Goal: Use online tool/utility: Utilize a website feature to perform a specific function

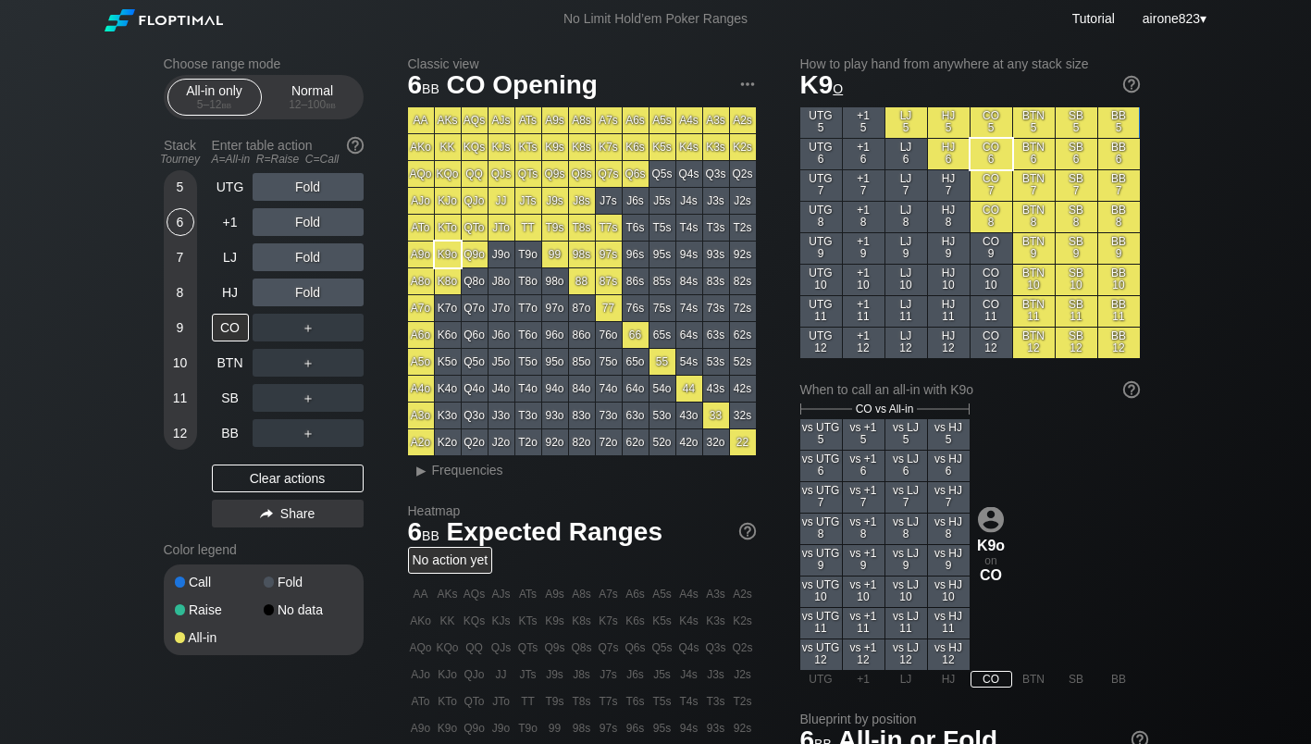
click at [360, 99] on div "All-in only 5 – 12 bb Normal 12 – 100 bb" at bounding box center [264, 97] width 200 height 44
click at [331, 102] on span "bb" at bounding box center [331, 104] width 10 height 13
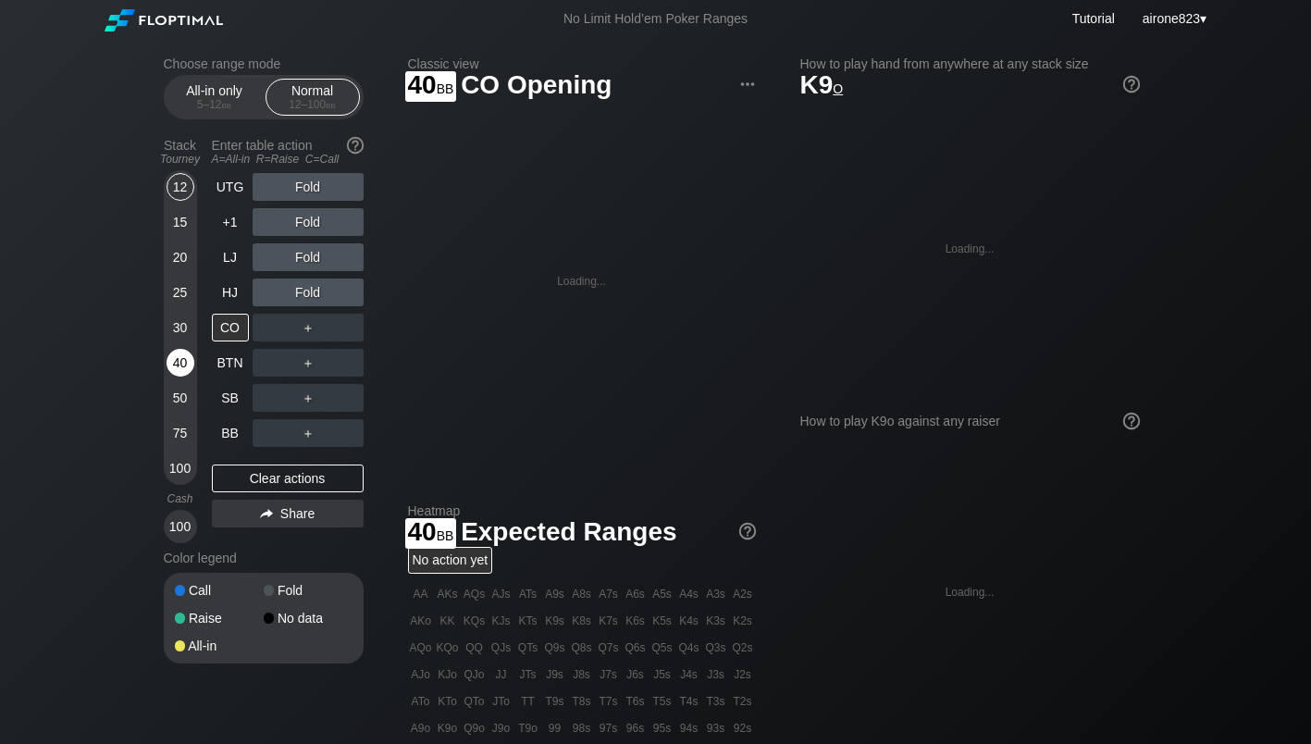
click at [185, 360] on div "40" at bounding box center [181, 363] width 28 height 28
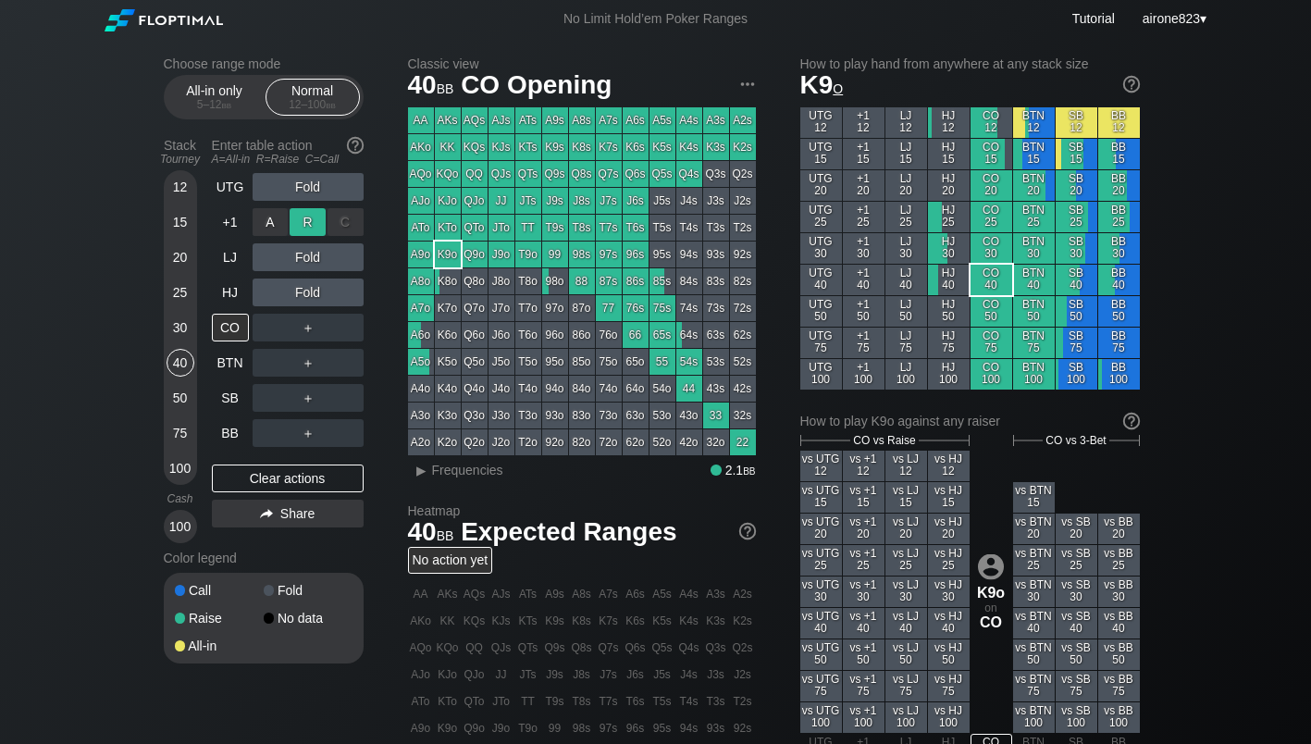
click at [313, 230] on div "R ✕" at bounding box center [308, 222] width 36 height 28
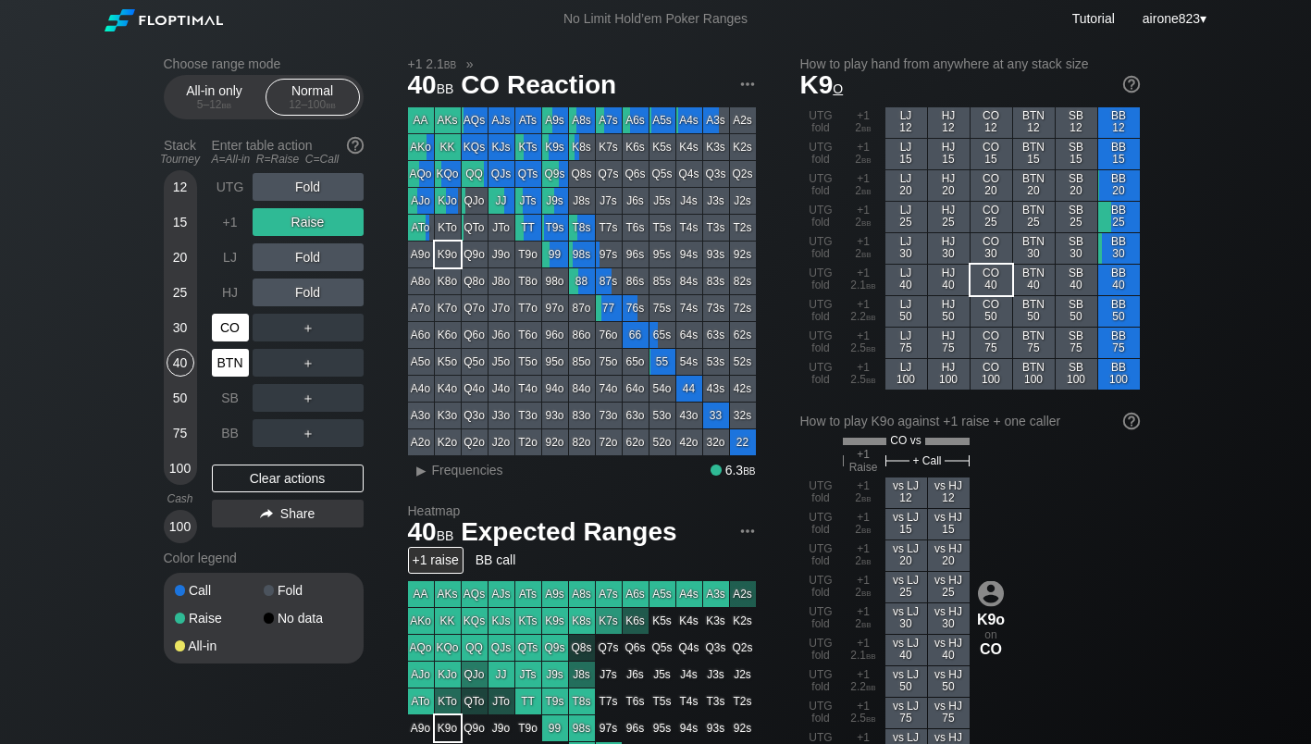
click at [231, 359] on div "BTN" at bounding box center [230, 363] width 37 height 28
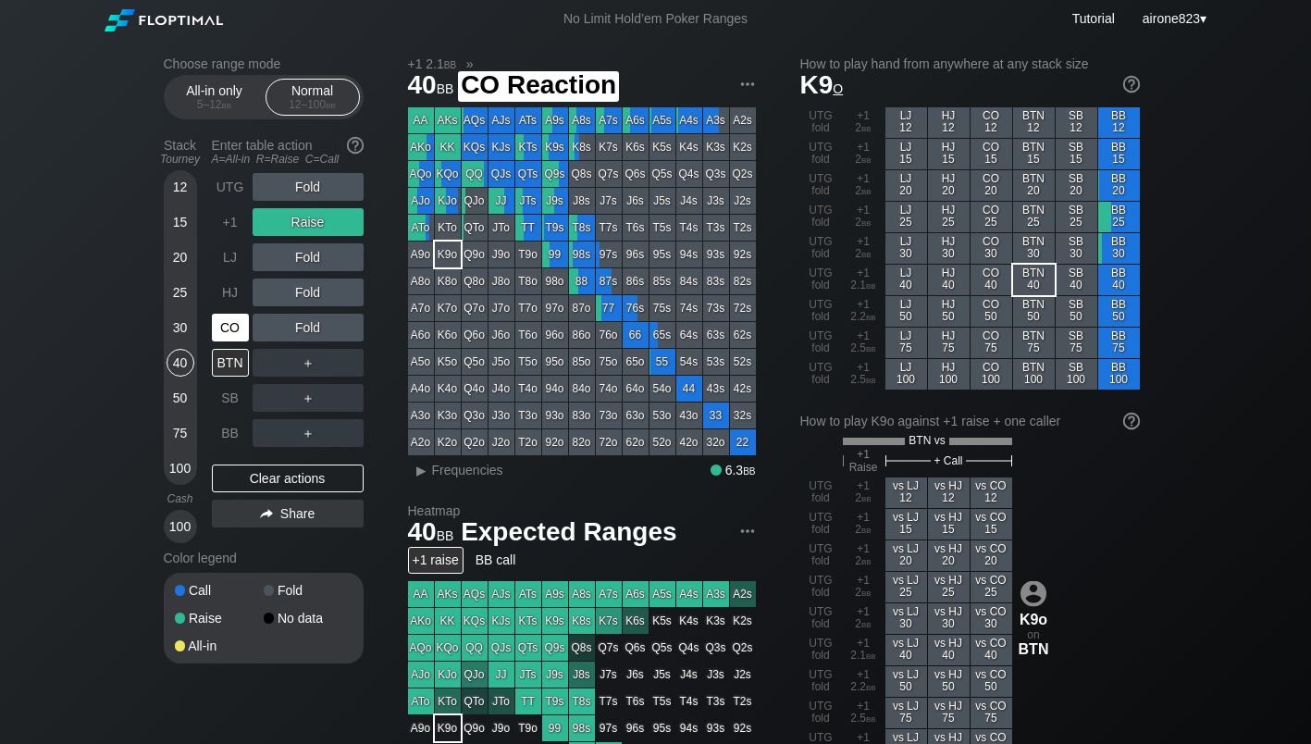
click at [222, 338] on div "CO" at bounding box center [230, 328] width 37 height 28
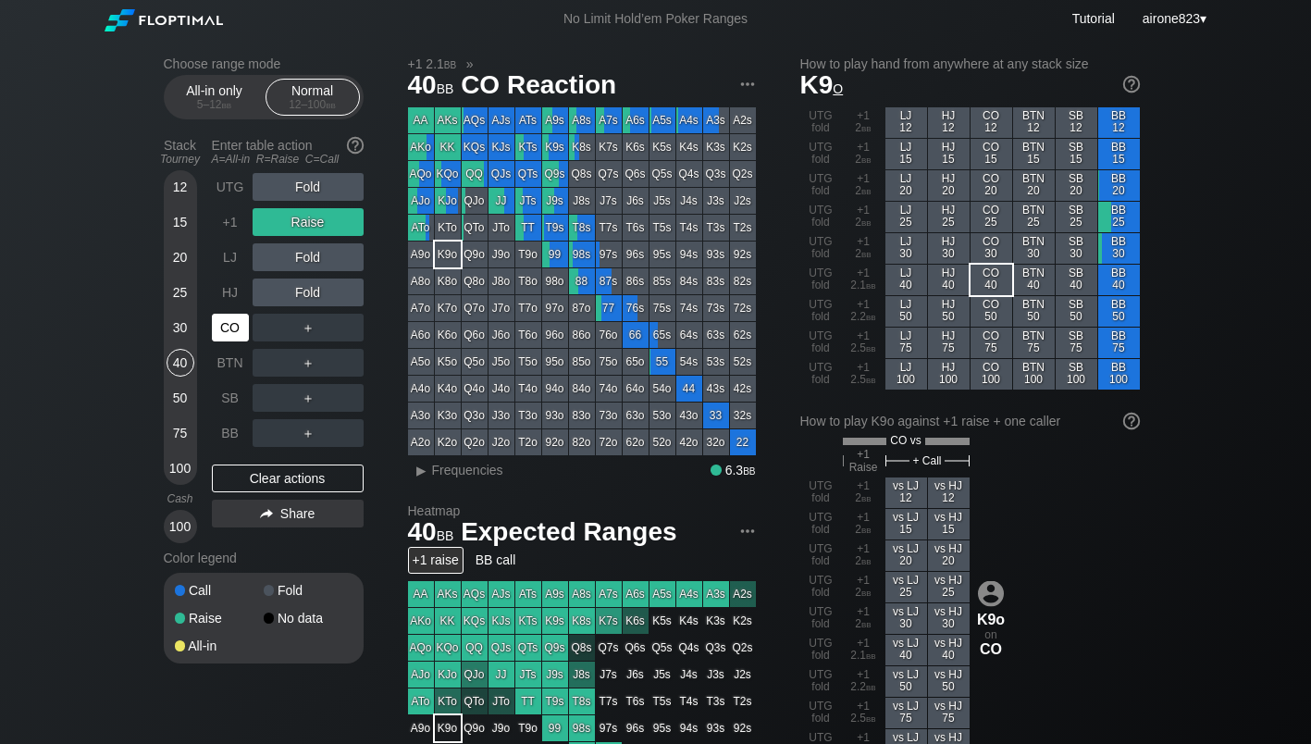
click at [222, 338] on div "CO" at bounding box center [230, 328] width 37 height 28
click at [197, 84] on div "All-in only 5 – 12 bb" at bounding box center [214, 97] width 85 height 35
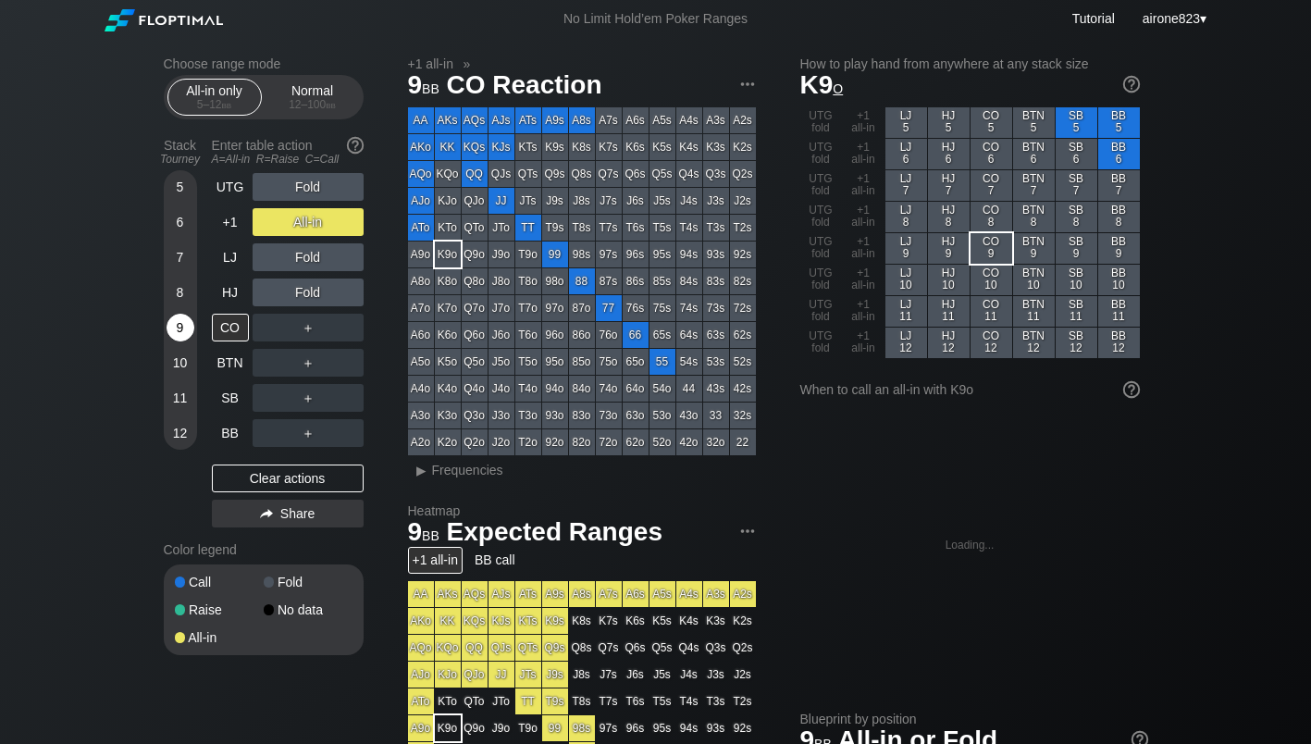
click at [181, 329] on div "9" at bounding box center [181, 328] width 28 height 28
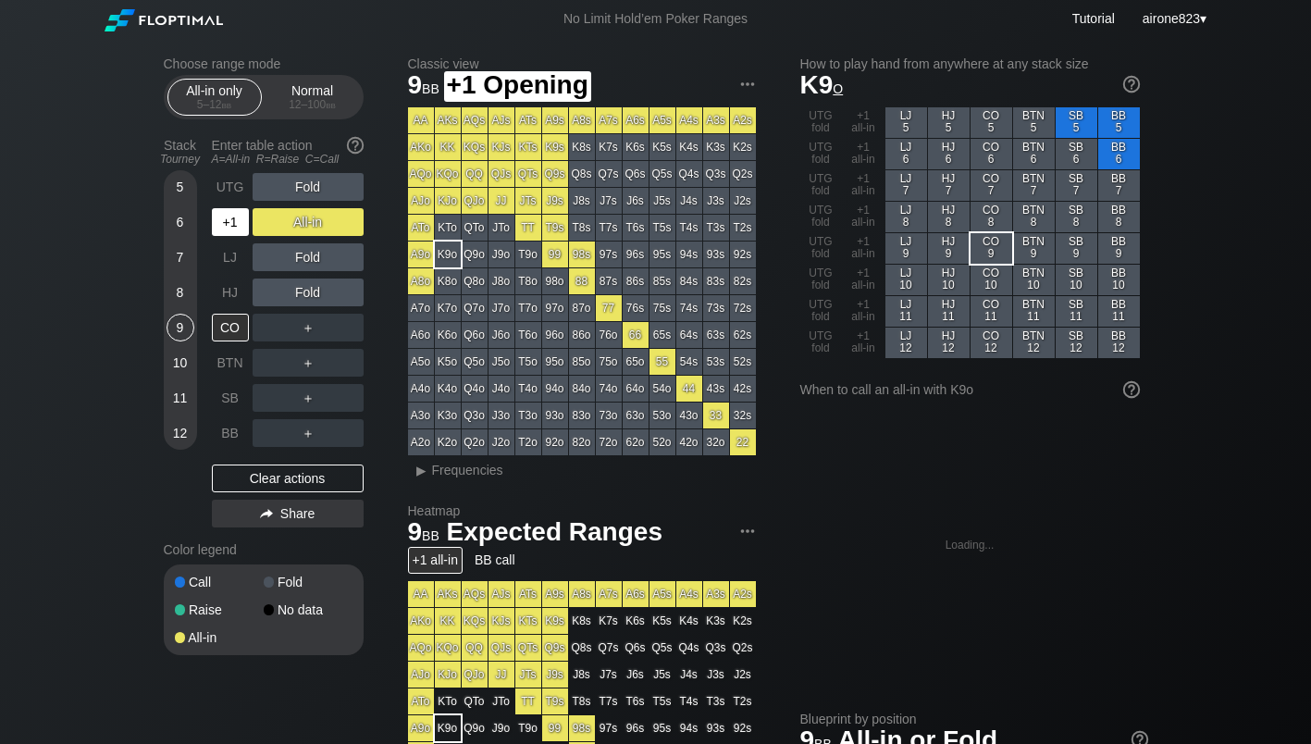
click at [234, 225] on div "+1" at bounding box center [230, 222] width 37 height 28
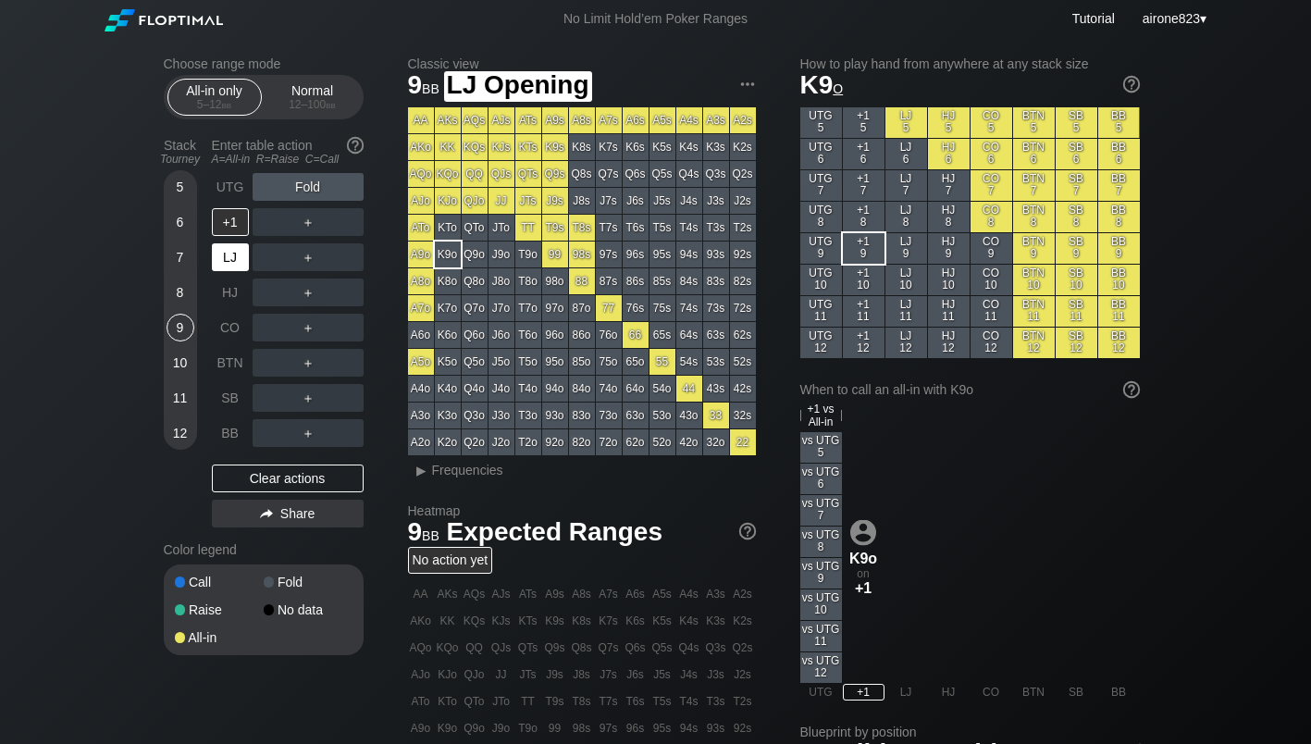
click at [233, 271] on div "LJ" at bounding box center [230, 257] width 37 height 28
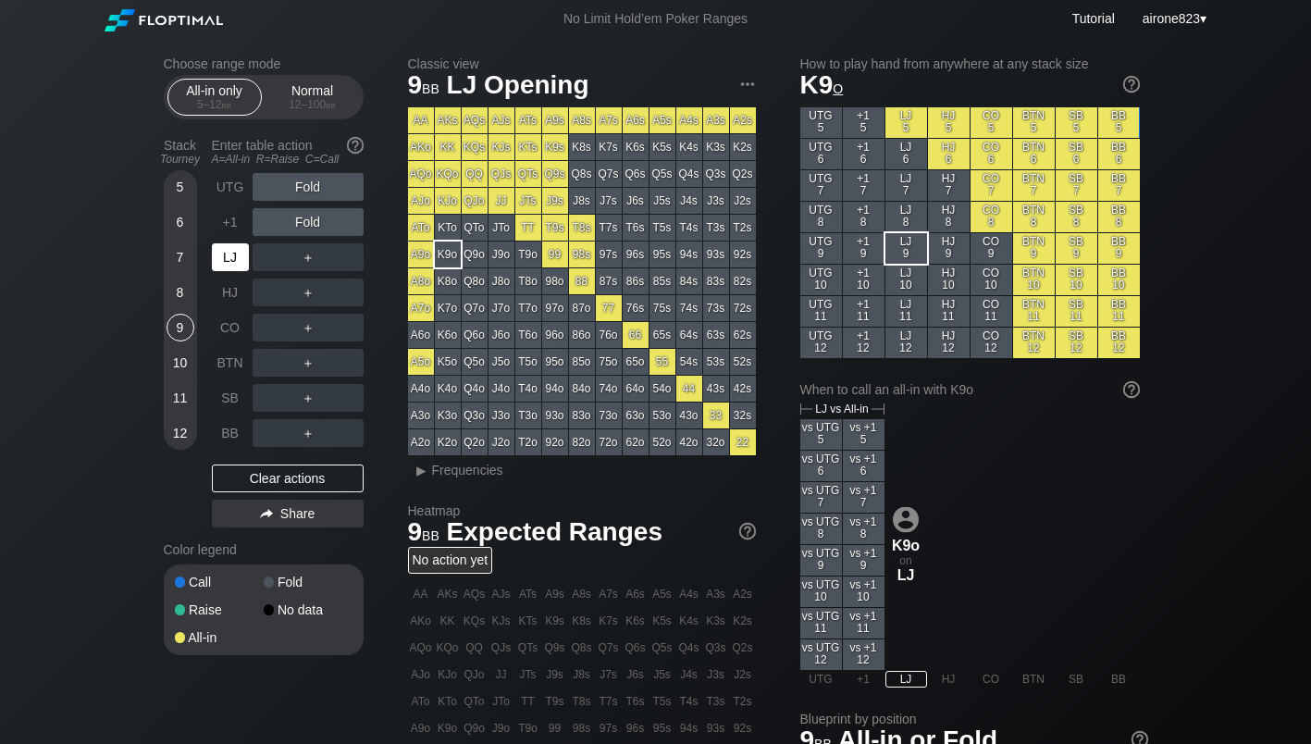
click at [233, 270] on div "LJ" at bounding box center [230, 257] width 37 height 28
click at [228, 264] on div "LJ" at bounding box center [230, 257] width 37 height 28
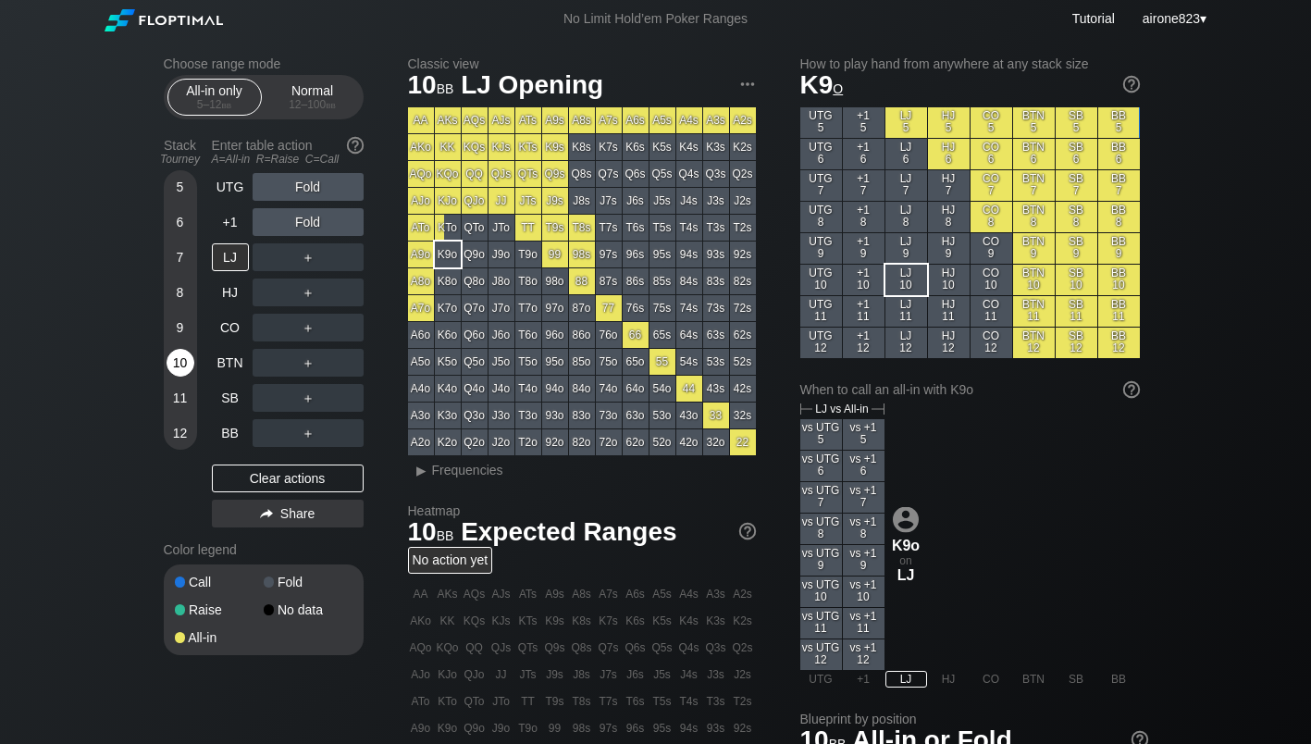
click at [187, 361] on div "10" at bounding box center [181, 363] width 28 height 28
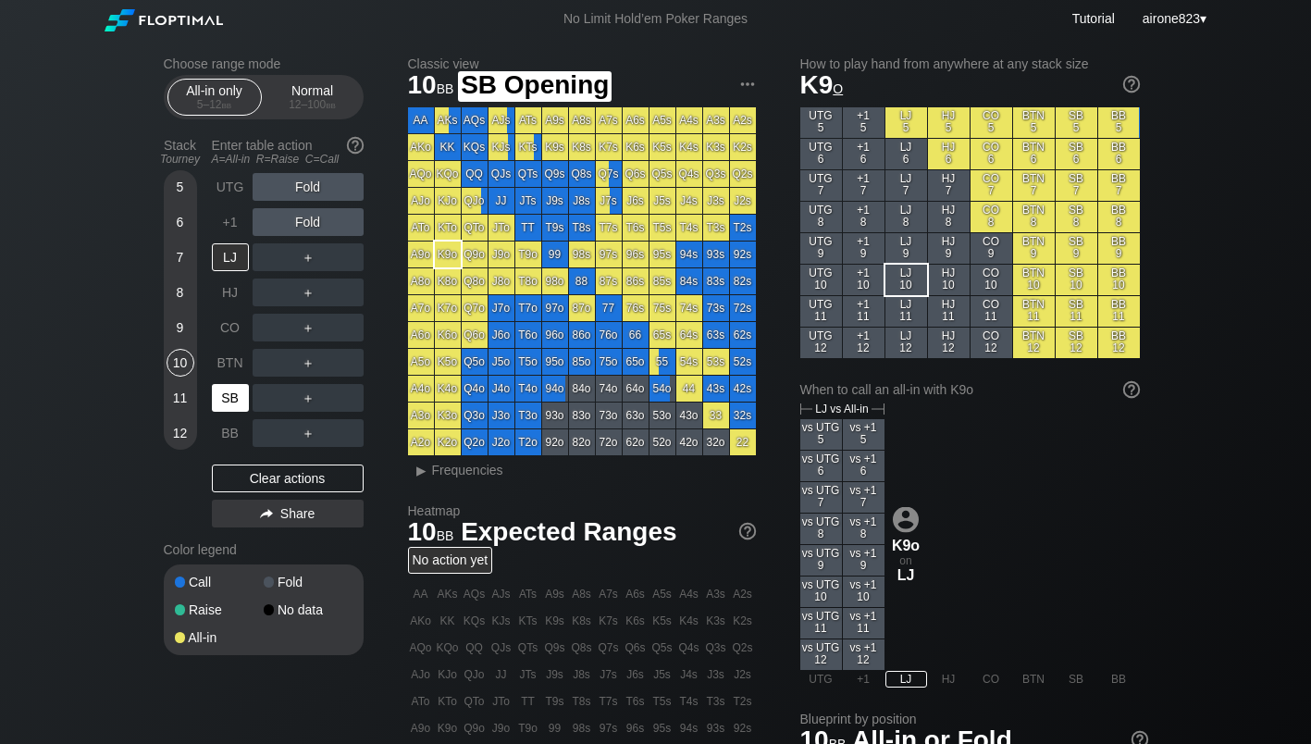
click at [239, 401] on div "SB" at bounding box center [230, 398] width 37 height 28
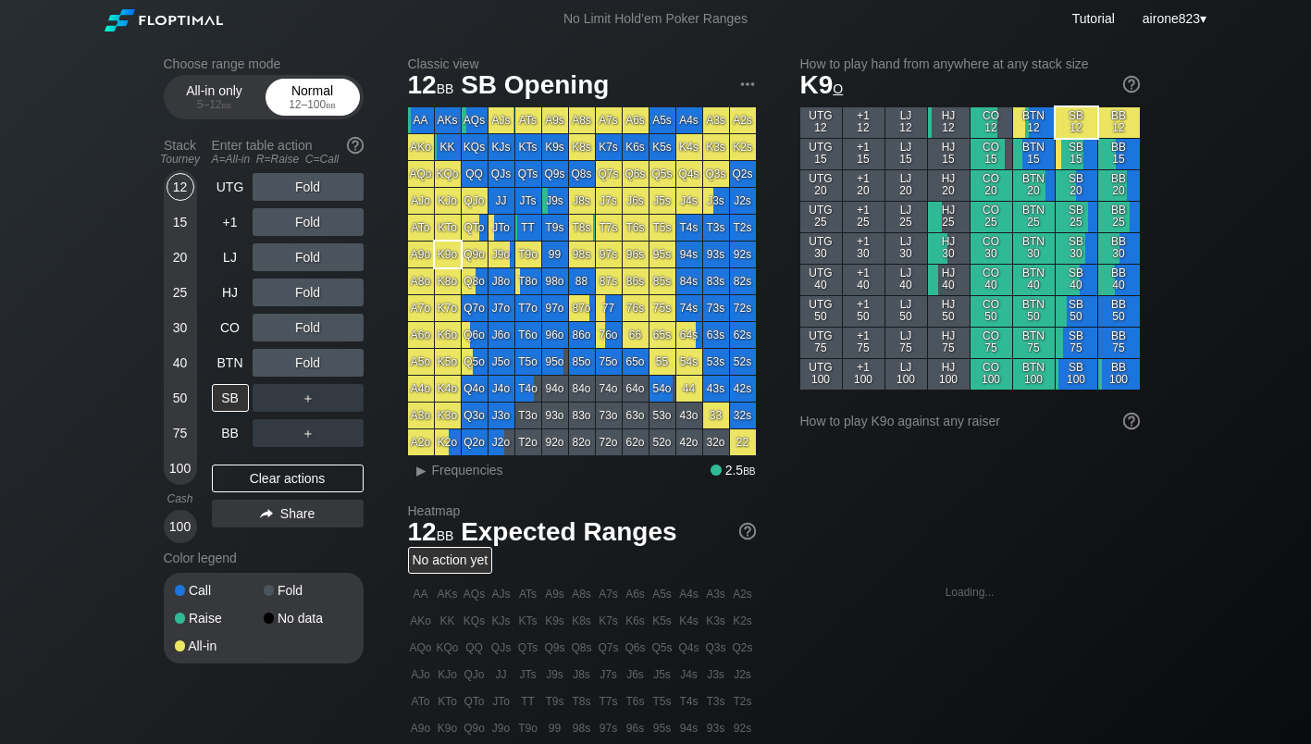
click at [325, 92] on div "Normal 12 – 100 bb" at bounding box center [312, 97] width 85 height 35
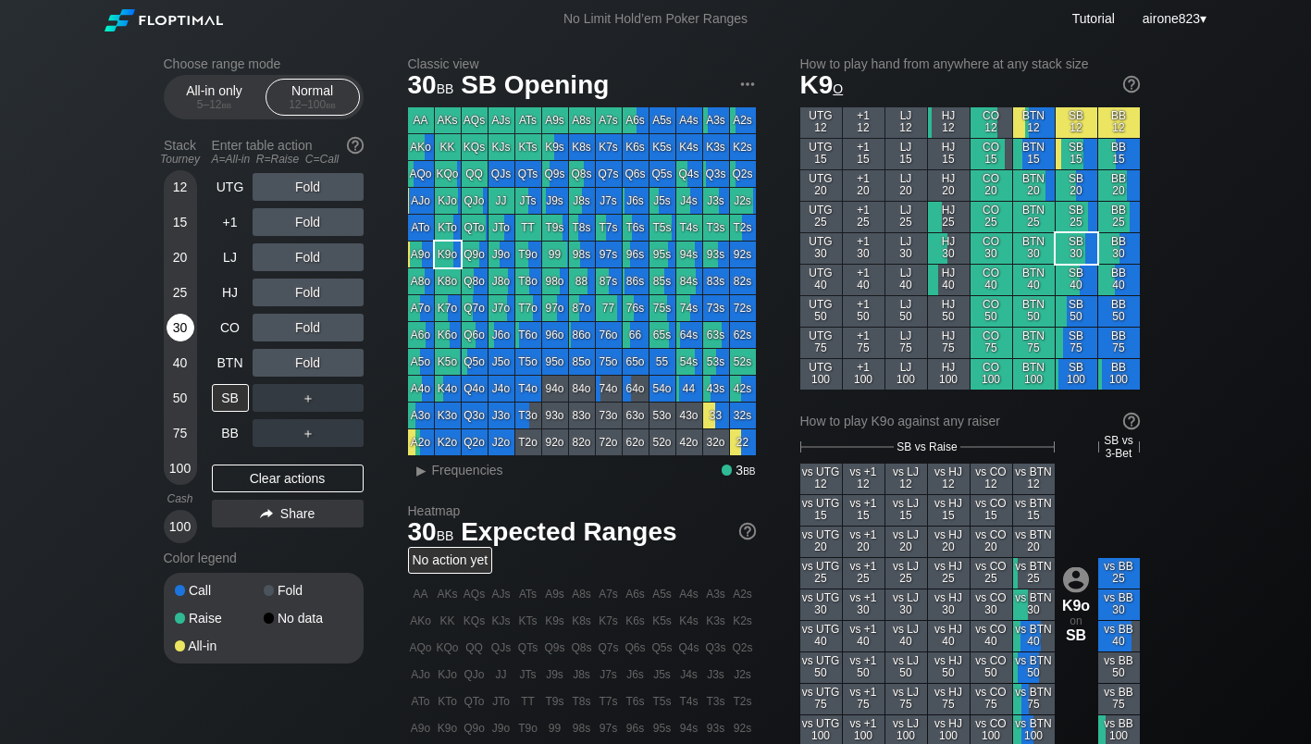
click at [178, 339] on div "30" at bounding box center [181, 328] width 28 height 28
click at [223, 398] on div "SB" at bounding box center [230, 398] width 37 height 28
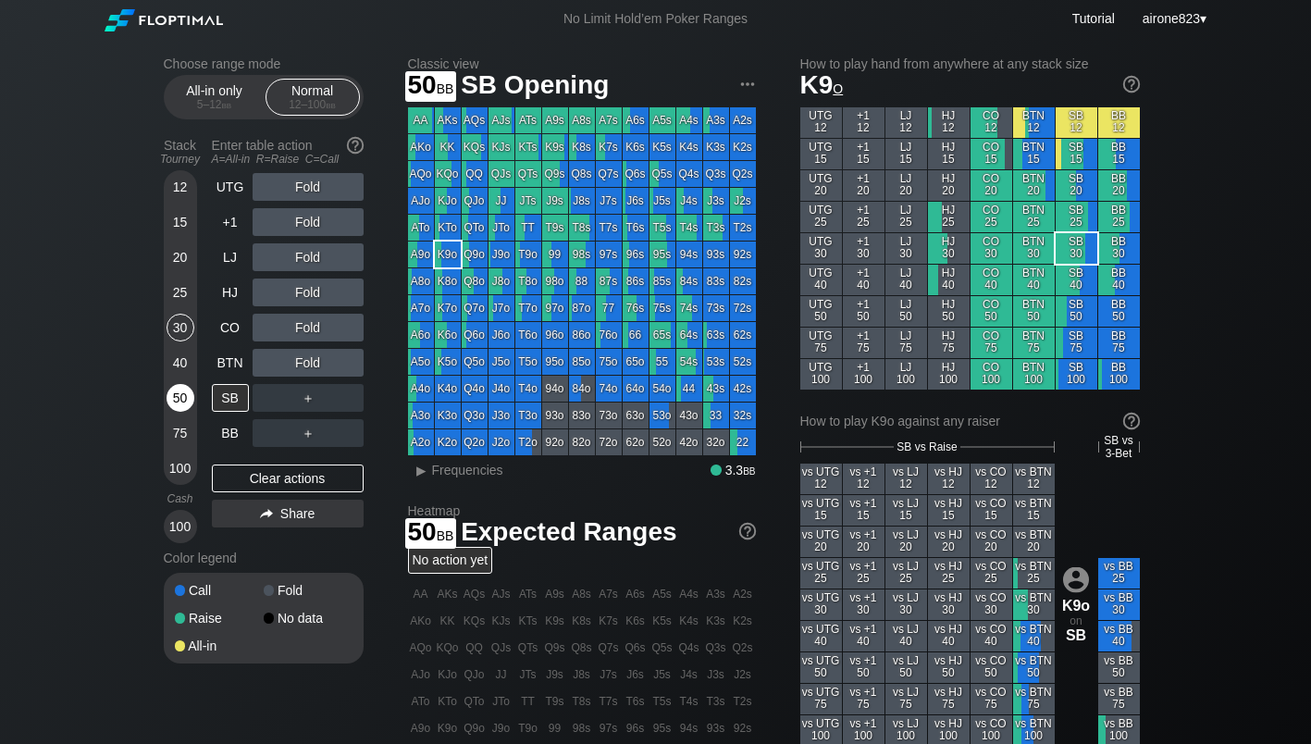
click at [185, 401] on div "50" at bounding box center [181, 398] width 28 height 28
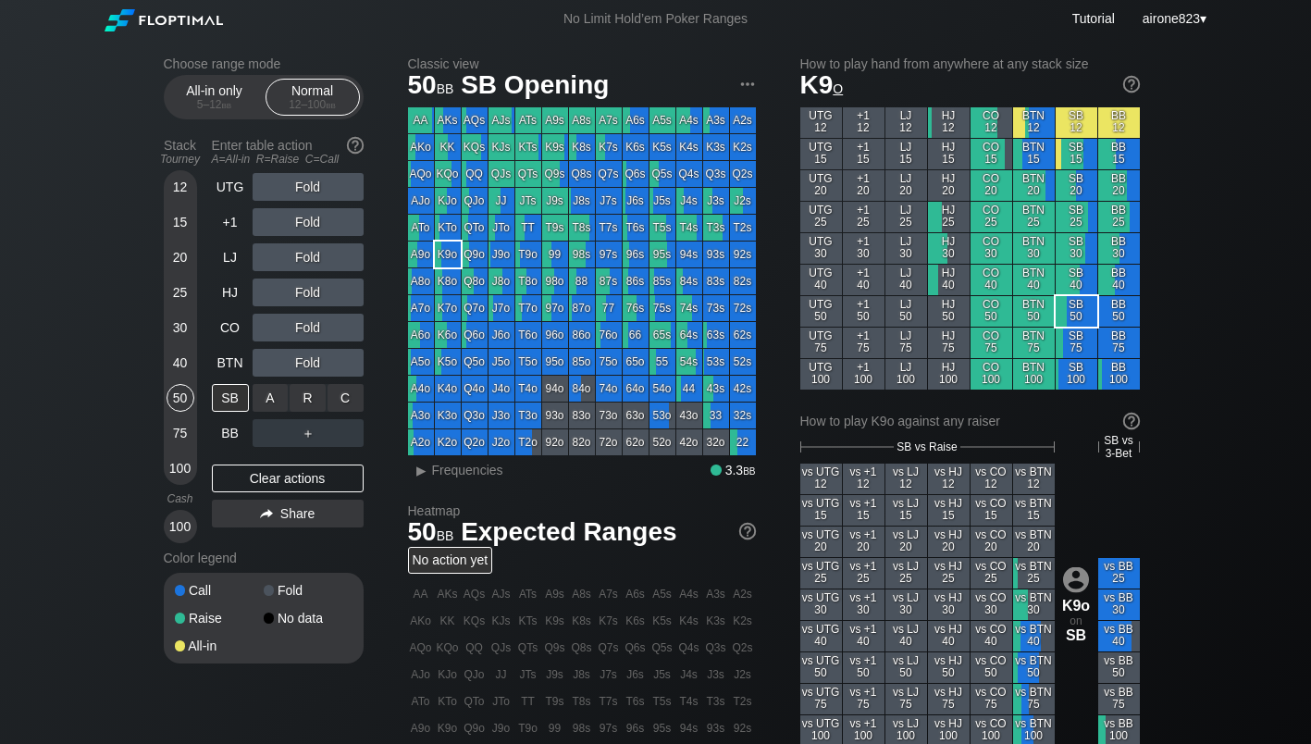
click at [342, 412] on div "C ✕" at bounding box center [346, 398] width 36 height 28
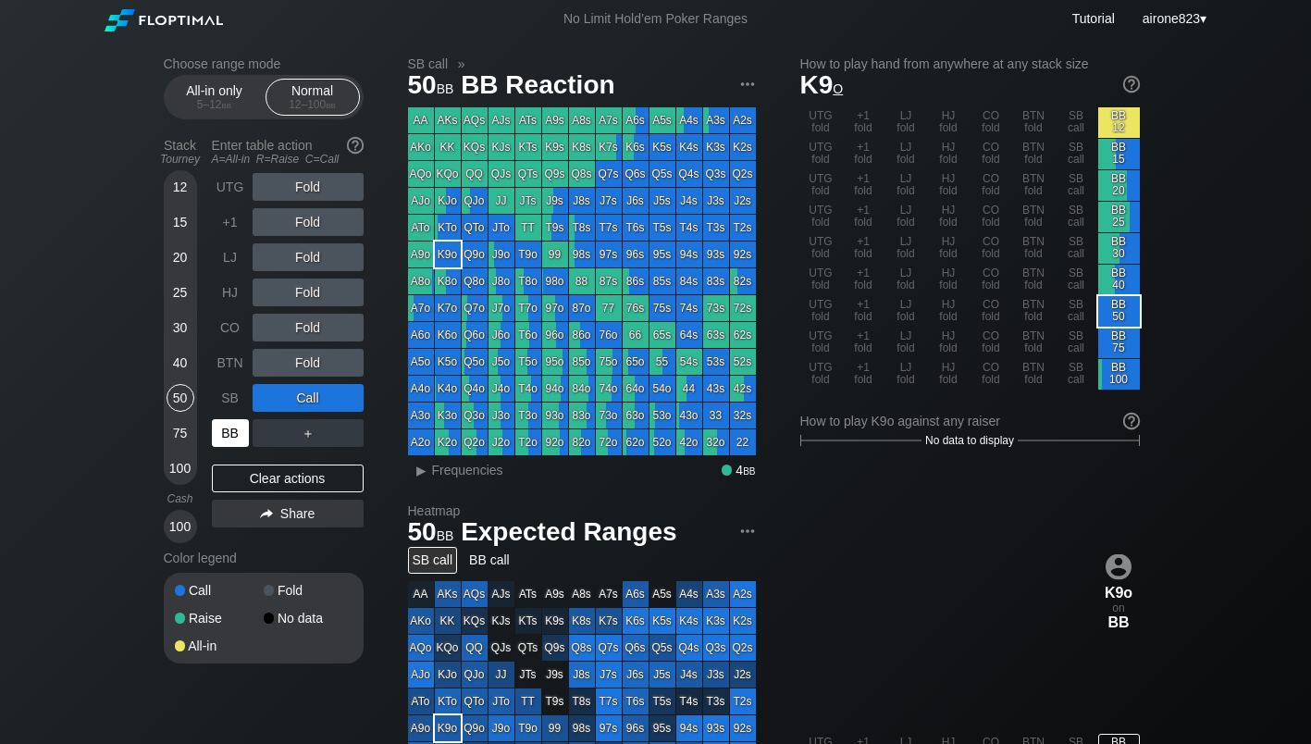
click at [240, 435] on div "BB" at bounding box center [230, 433] width 37 height 28
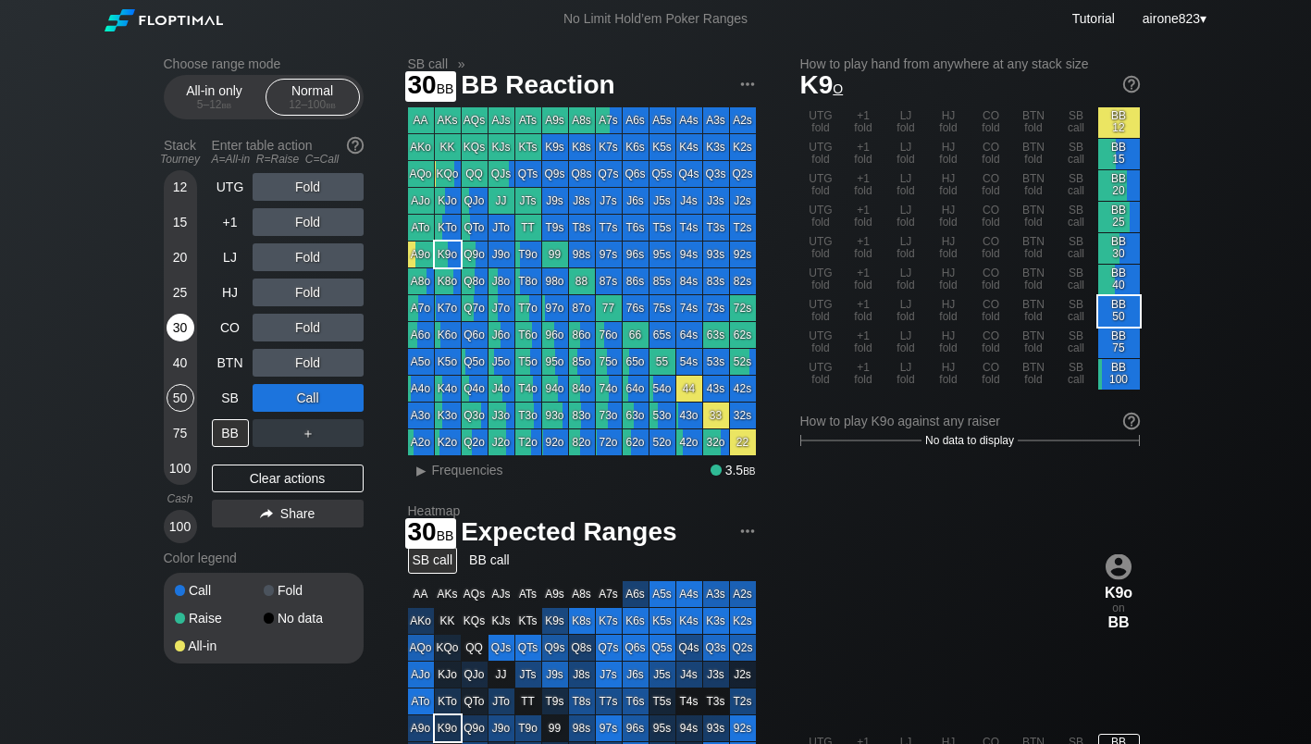
click at [187, 324] on div "30" at bounding box center [181, 328] width 28 height 28
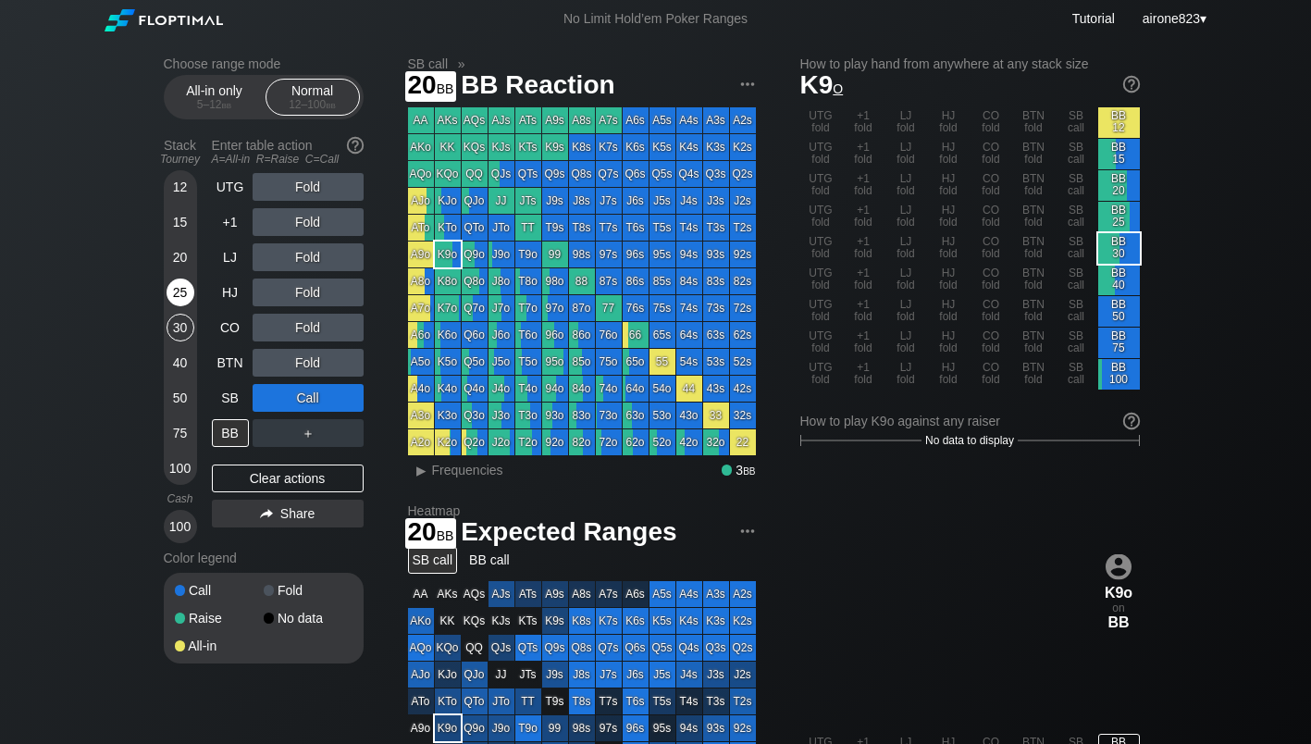
click at [185, 292] on div "25" at bounding box center [181, 293] width 28 height 28
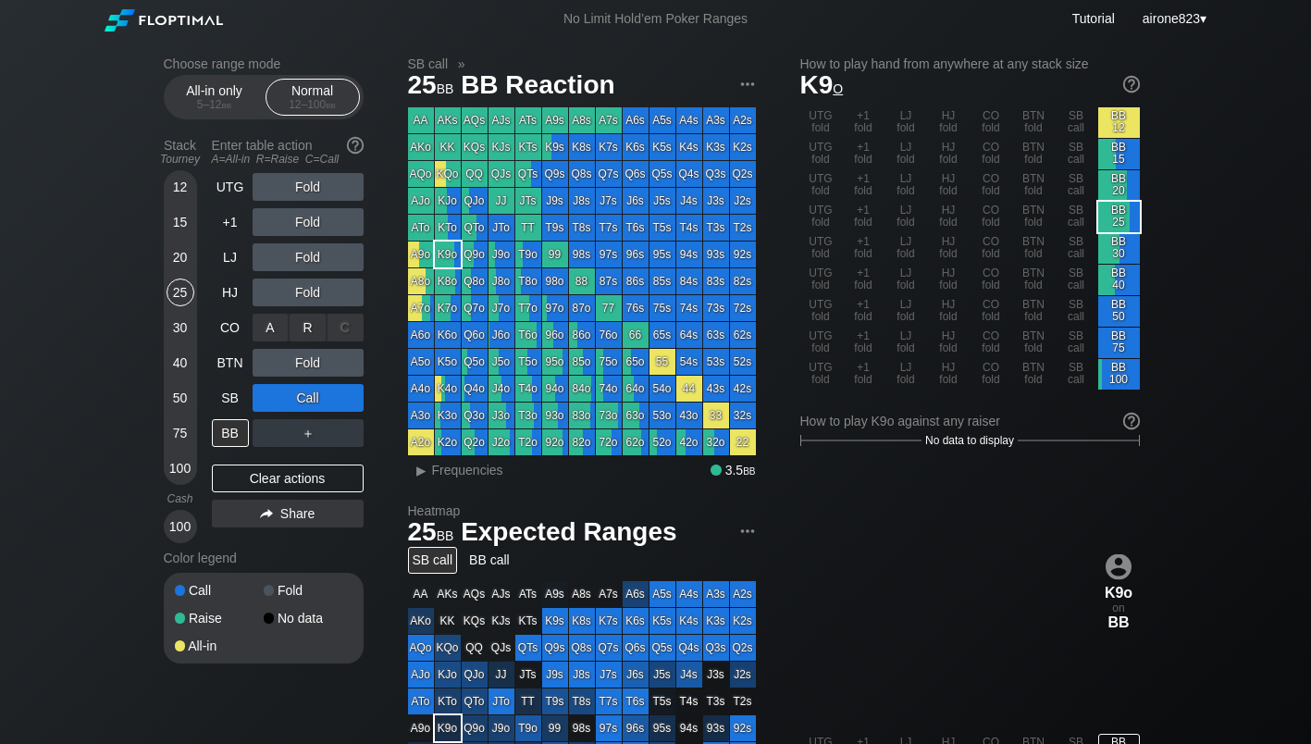
click at [308, 339] on div "R ✕" at bounding box center [308, 328] width 36 height 28
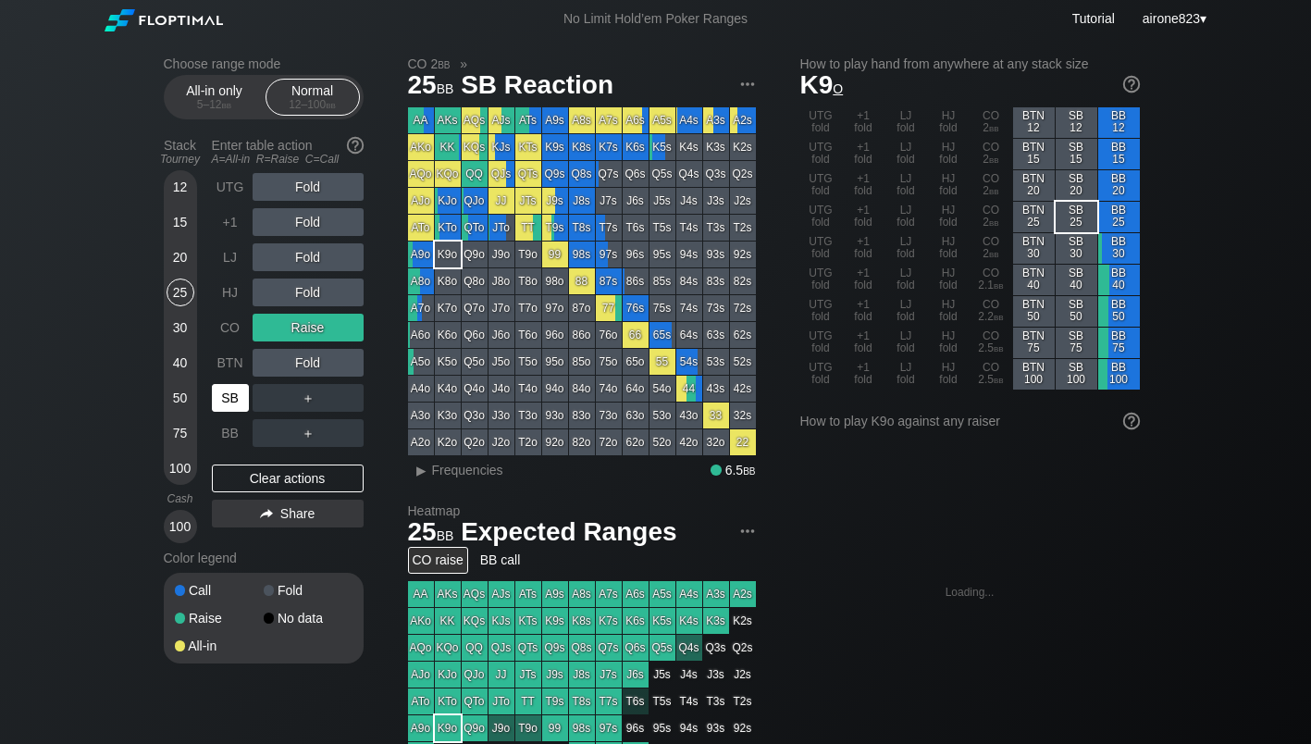
click at [241, 402] on div "SB" at bounding box center [230, 398] width 37 height 28
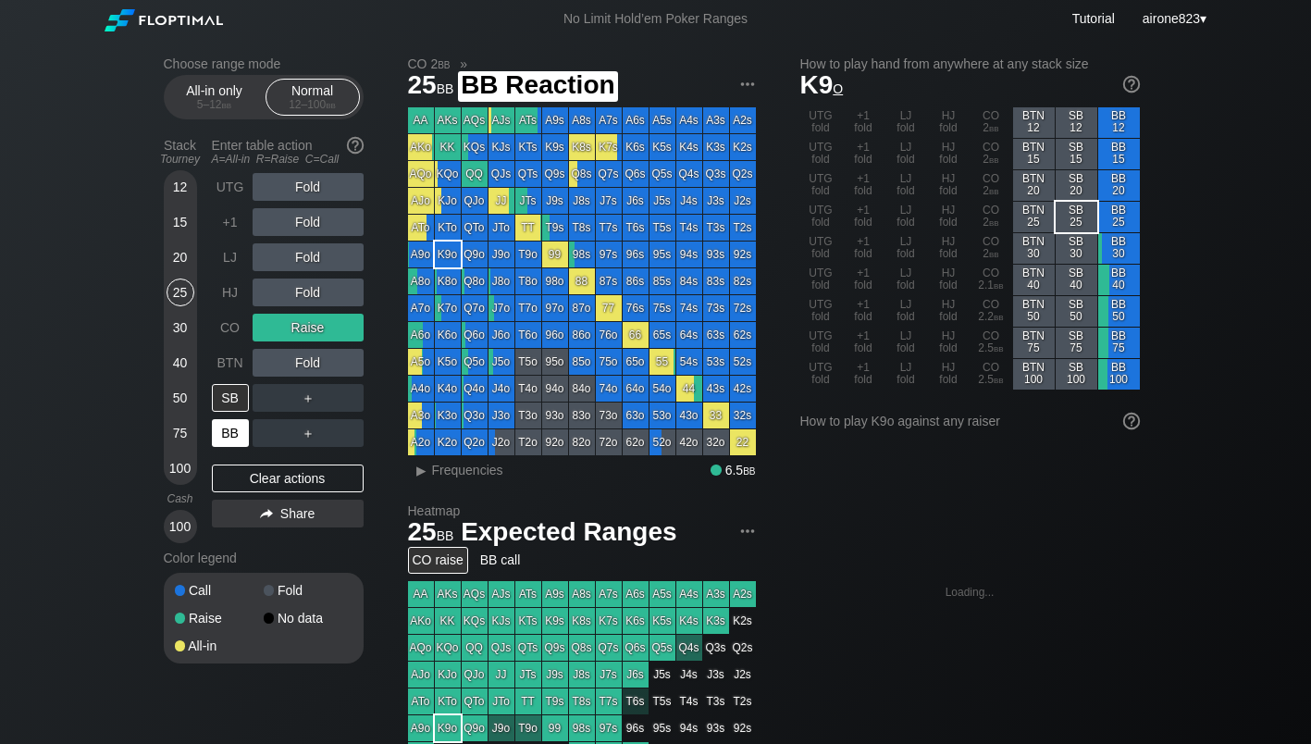
click at [229, 447] on div "BB" at bounding box center [230, 433] width 37 height 28
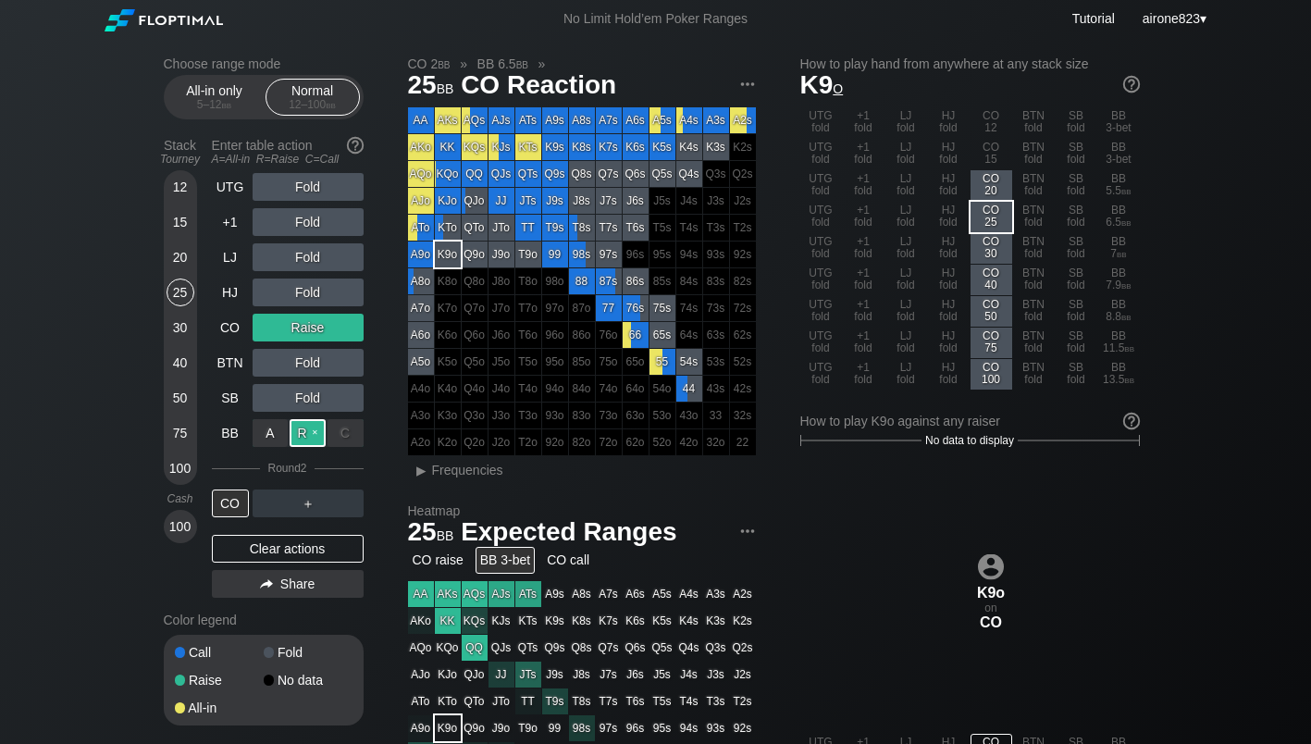
click at [301, 442] on div "R ✕" at bounding box center [308, 433] width 36 height 28
click at [219, 514] on div "CO" at bounding box center [230, 504] width 37 height 28
click at [221, 514] on div "CO" at bounding box center [230, 504] width 37 height 28
click at [209, 96] on div "All-in only 5 – 12 bb" at bounding box center [214, 97] width 85 height 35
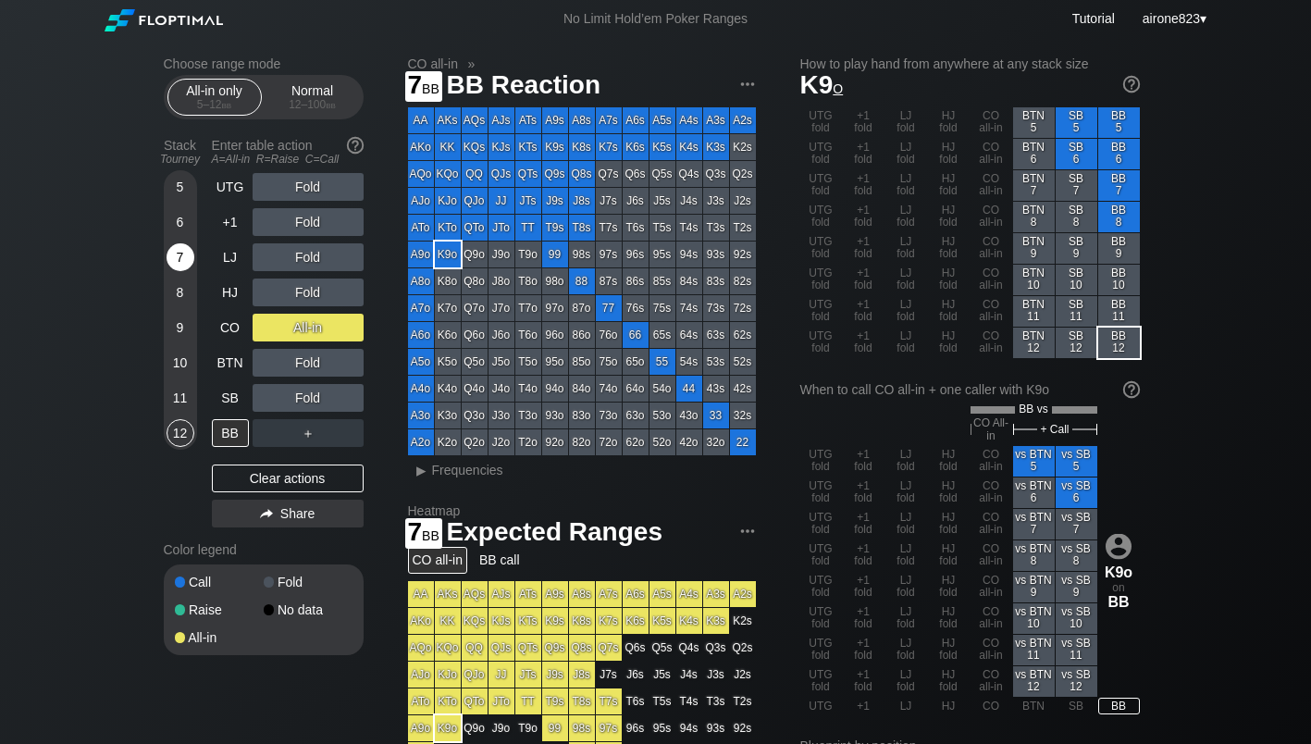
click at [184, 267] on div "7" at bounding box center [181, 257] width 28 height 28
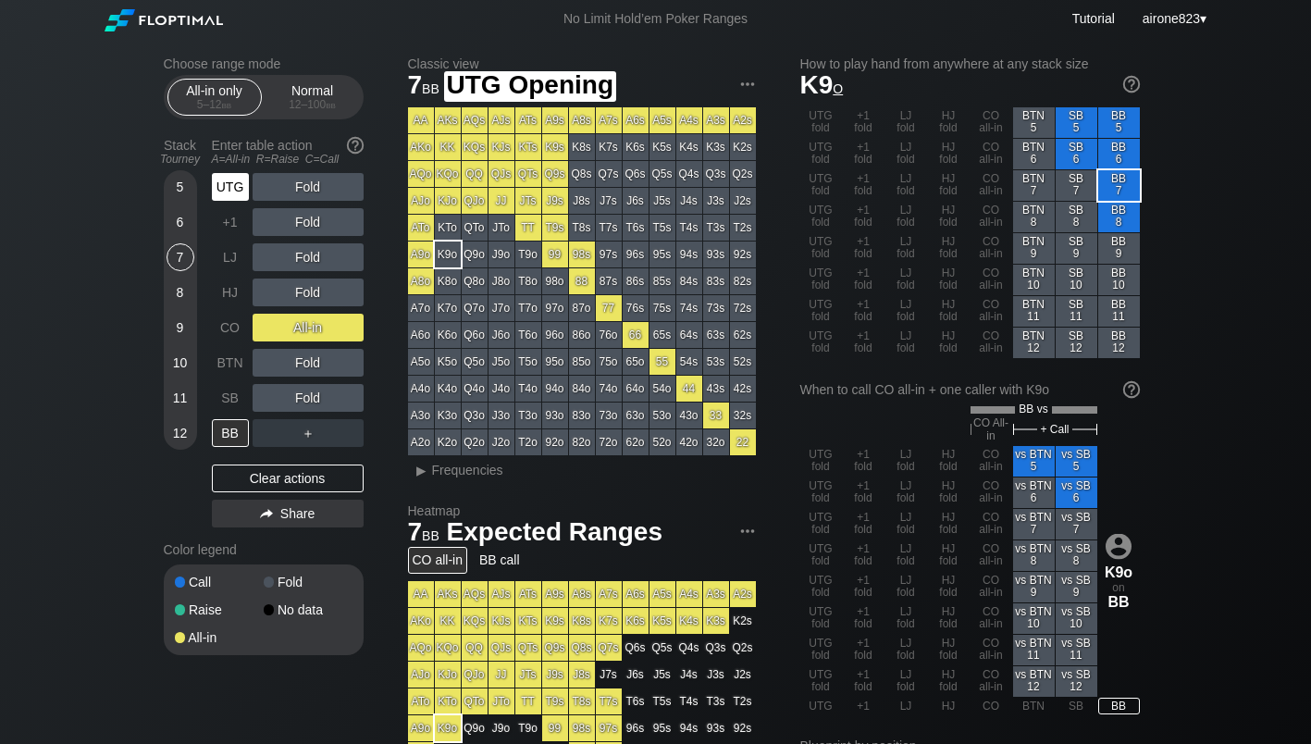
click at [225, 187] on div "UTG" at bounding box center [230, 187] width 37 height 28
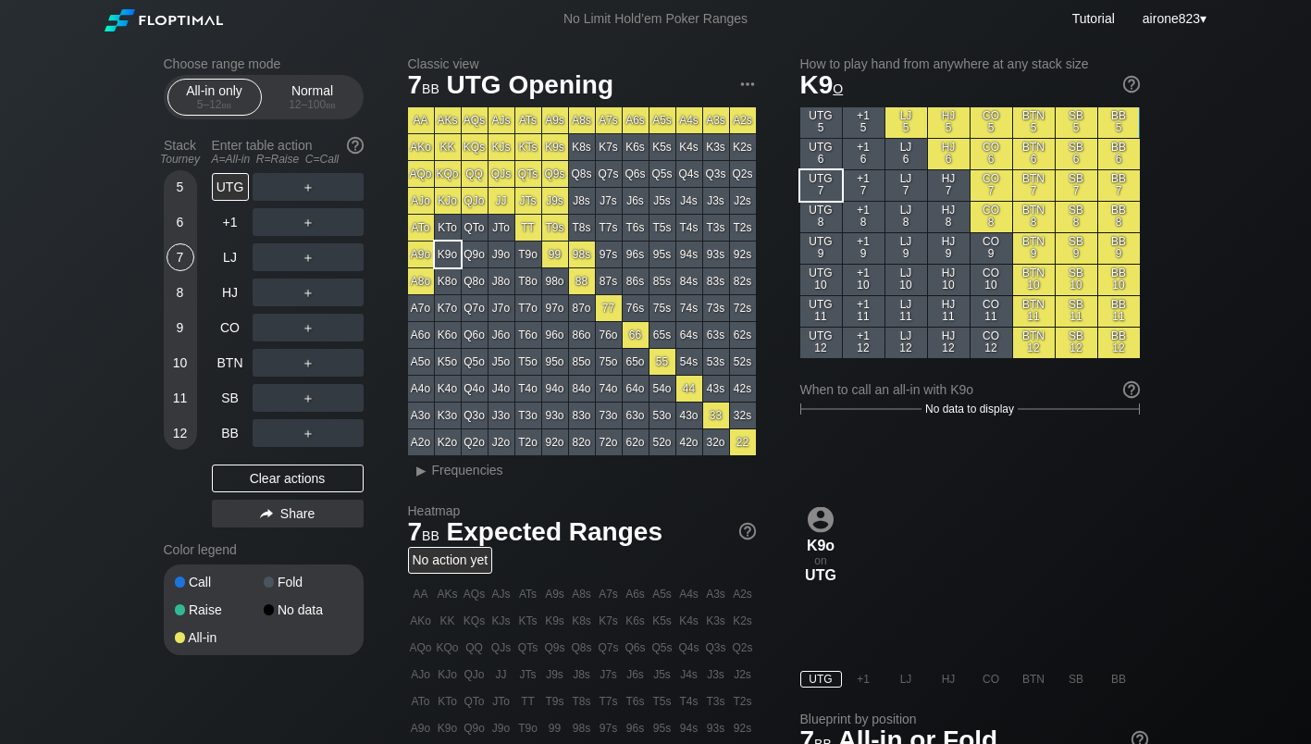
click at [160, 326] on div "Choose range mode All-in only 5 – 12 bb Normal 12 – 100 bb Stack Tourney Enter …" at bounding box center [656, 597] width 1014 height 1119
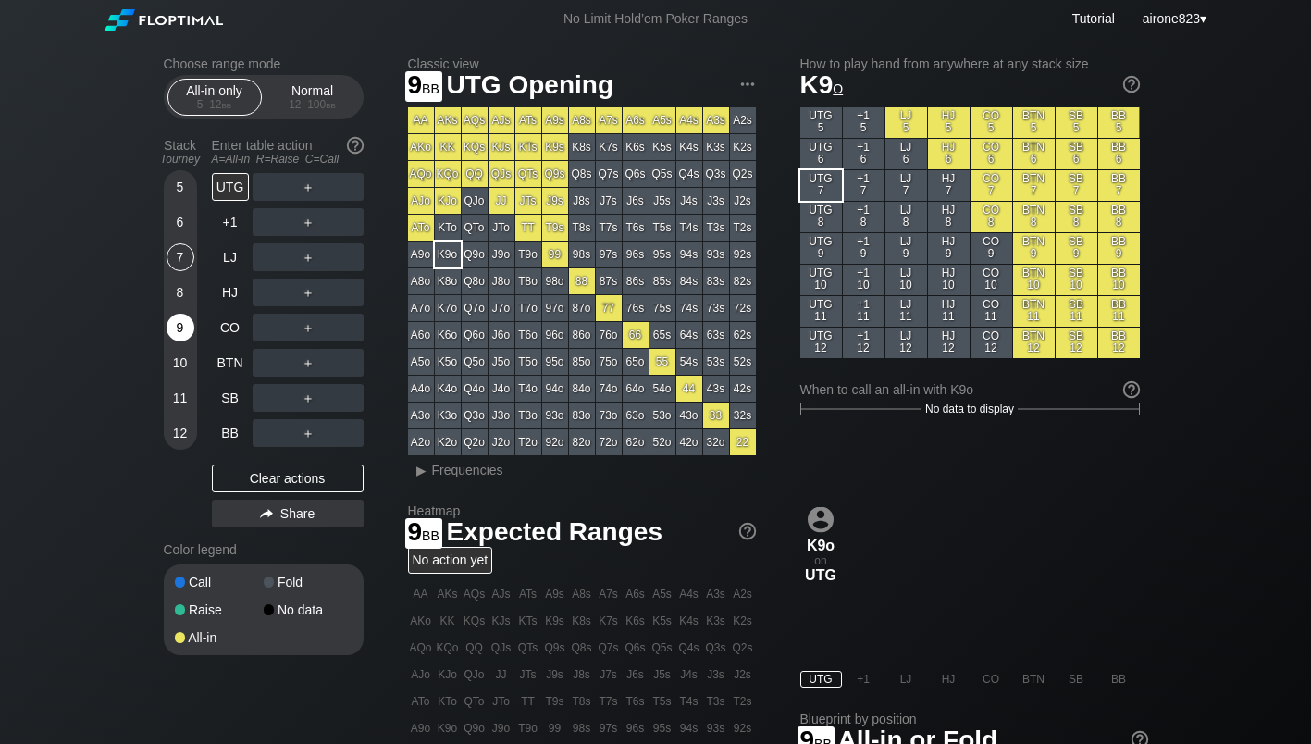
click at [182, 329] on div "9" at bounding box center [181, 328] width 28 height 28
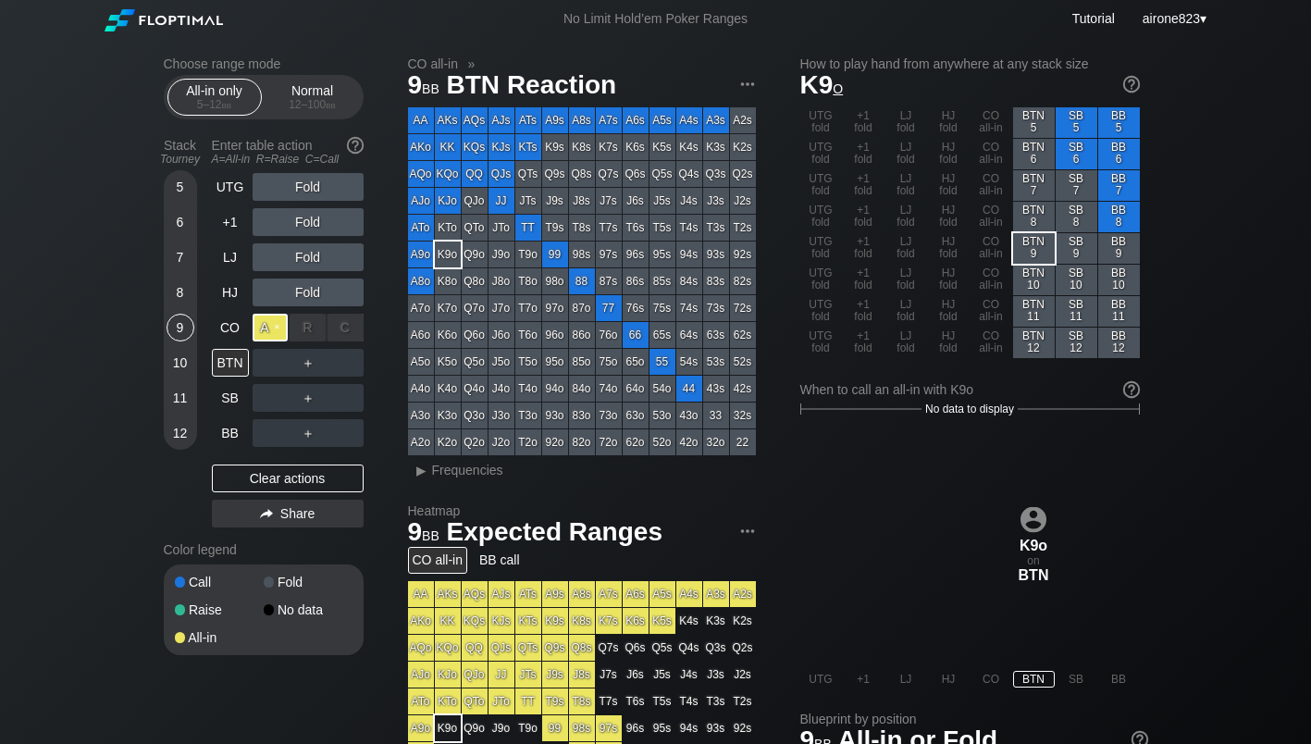
click at [274, 336] on div "A ✕" at bounding box center [271, 328] width 36 height 28
click at [344, 362] on div "C ✕" at bounding box center [346, 363] width 36 height 28
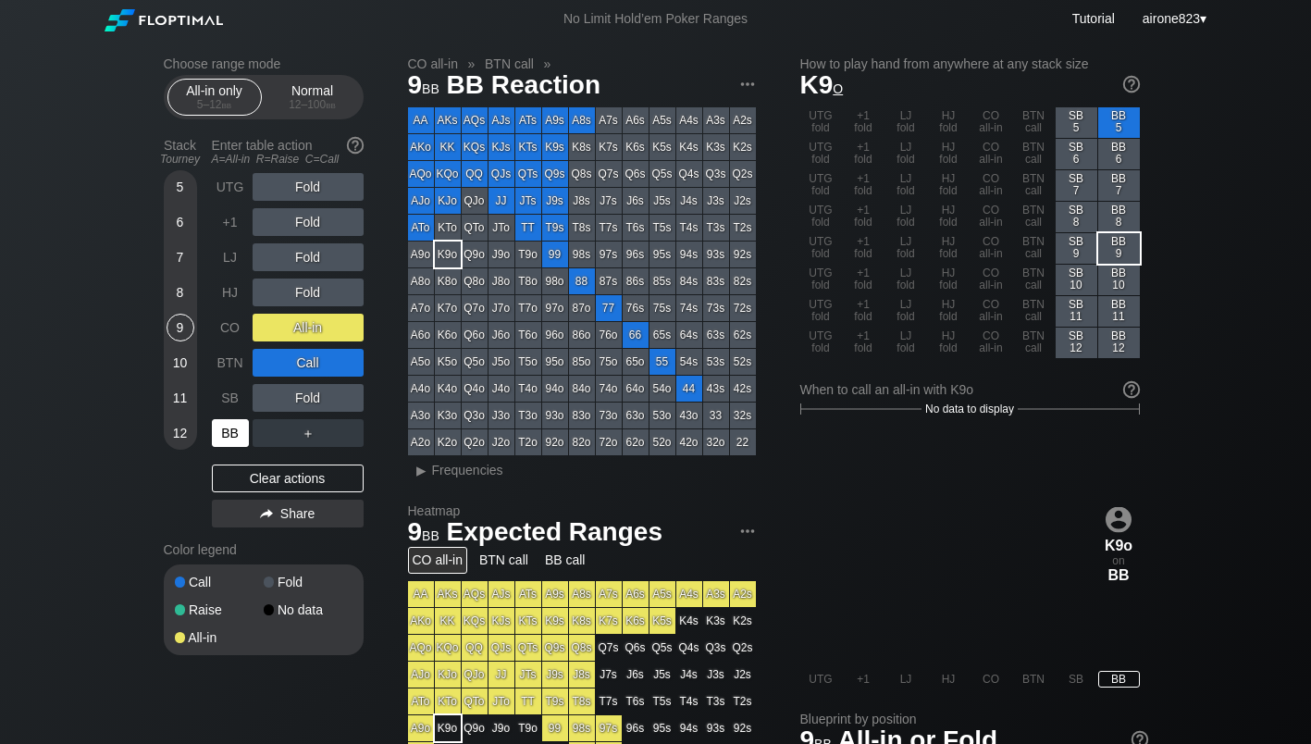
click at [238, 422] on div "BB" at bounding box center [232, 433] width 41 height 35
click at [305, 132] on section "Choose range mode All-in only 5 – 12 bb Normal 12 – 100 bb Stack Tourney Enter …" at bounding box center [264, 355] width 200 height 599
click at [322, 109] on div "12 – 100 bb" at bounding box center [313, 104] width 78 height 13
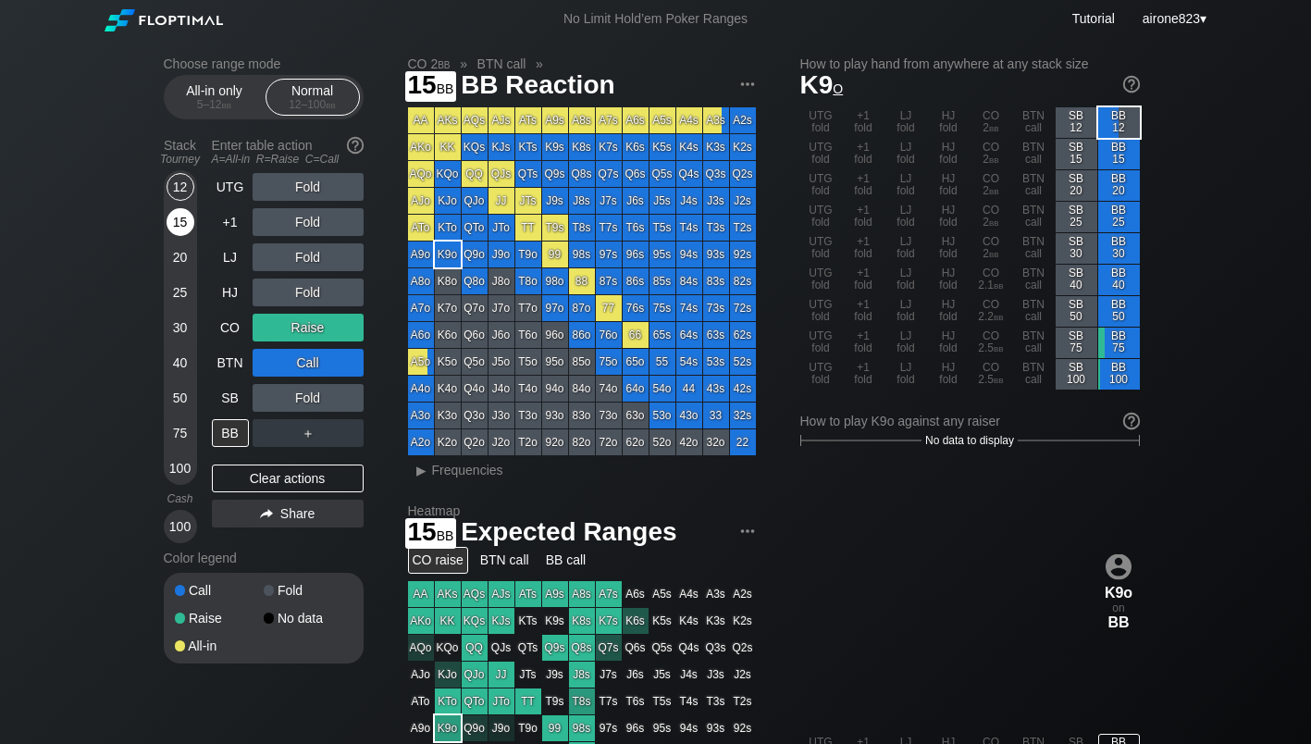
click at [180, 227] on div "15" at bounding box center [181, 222] width 28 height 28
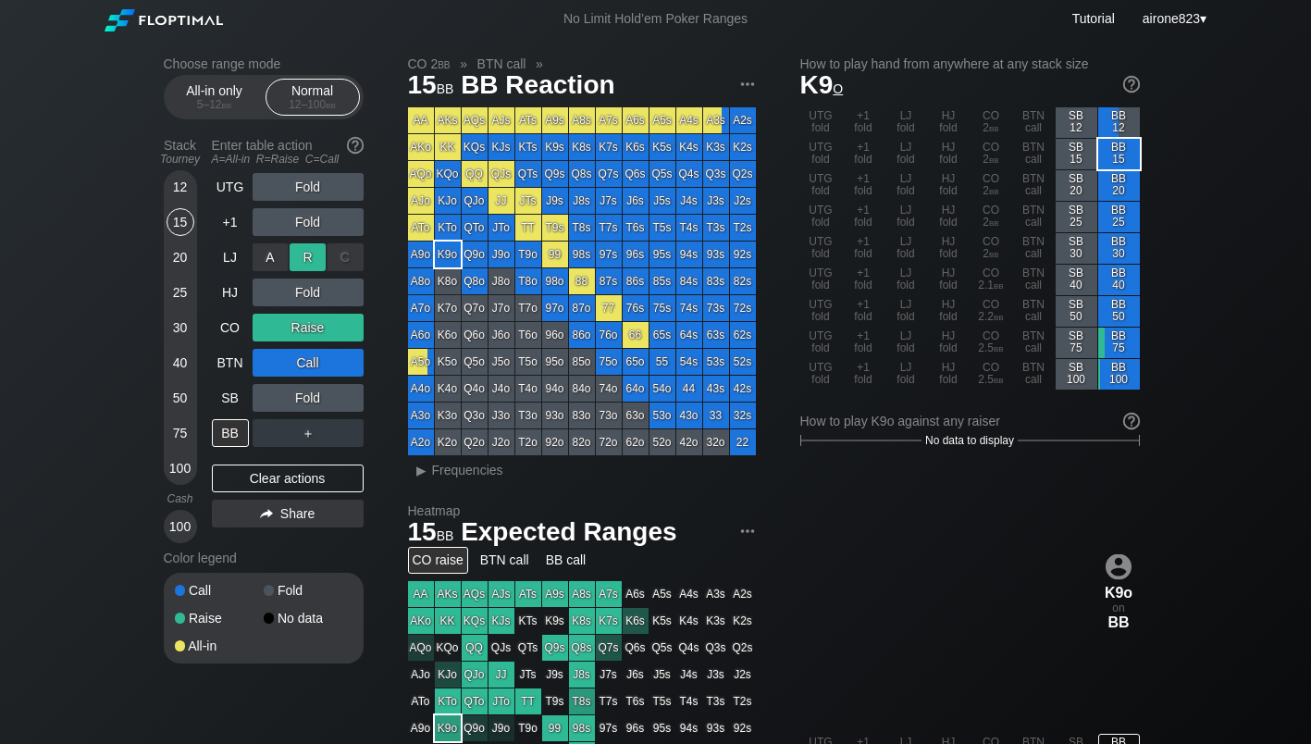
click at [300, 254] on div "R ✕" at bounding box center [308, 257] width 36 height 28
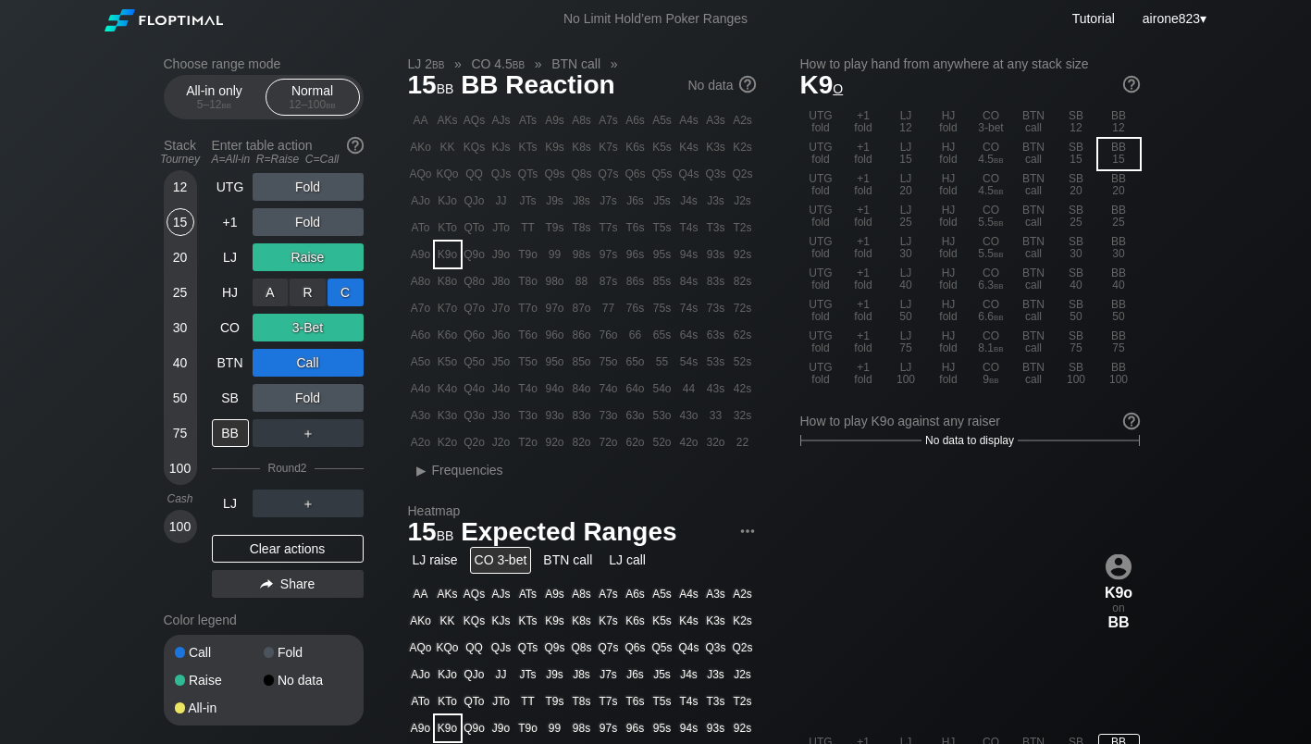
drag, startPoint x: 353, startPoint y: 286, endPoint x: 332, endPoint y: 297, distance: 23.2
click at [354, 286] on div "C ✕" at bounding box center [346, 293] width 36 height 28
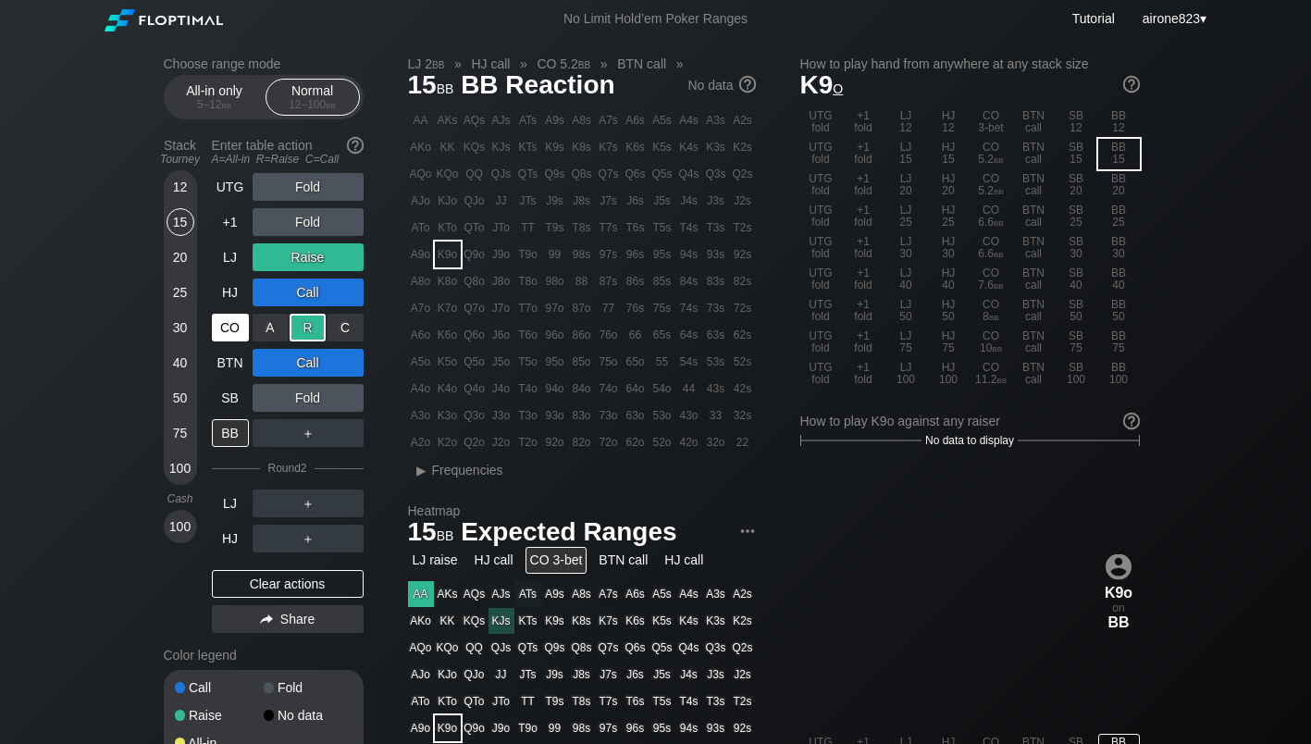
click at [238, 325] on div "CO" at bounding box center [230, 328] width 37 height 28
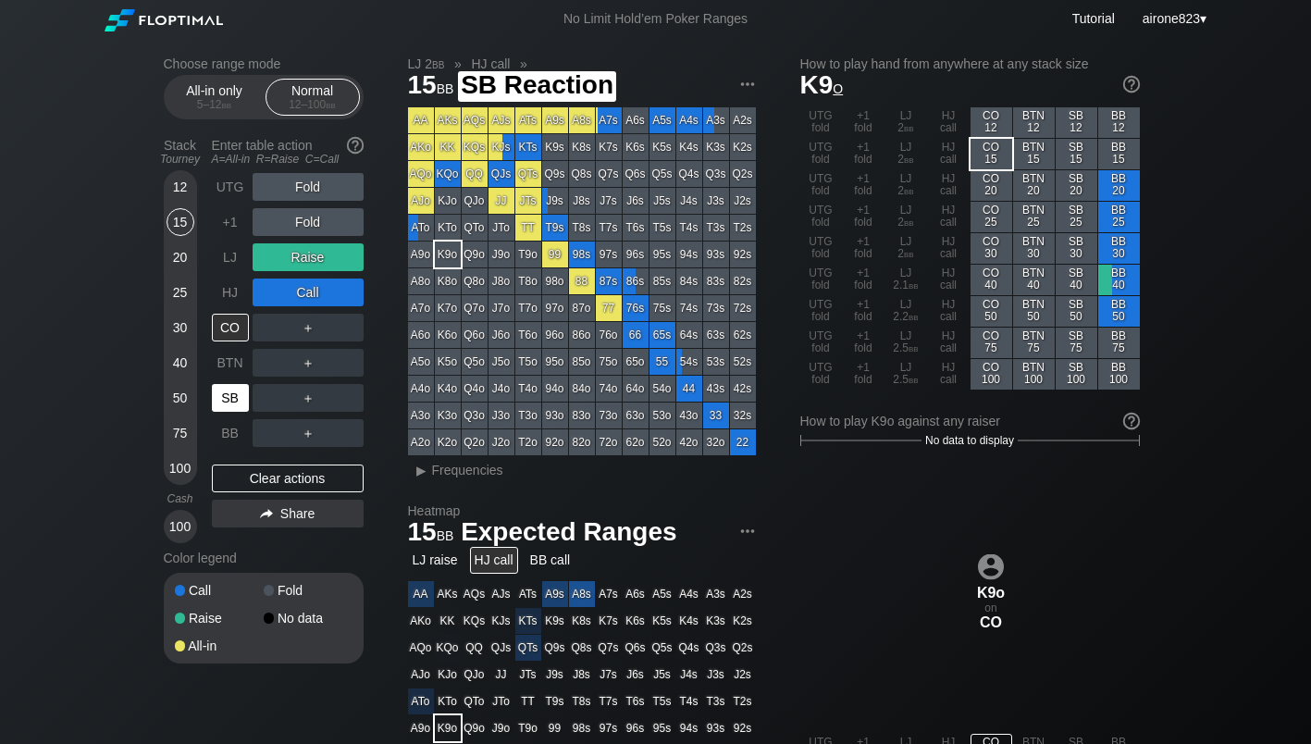
click at [232, 400] on div "SB" at bounding box center [230, 398] width 37 height 28
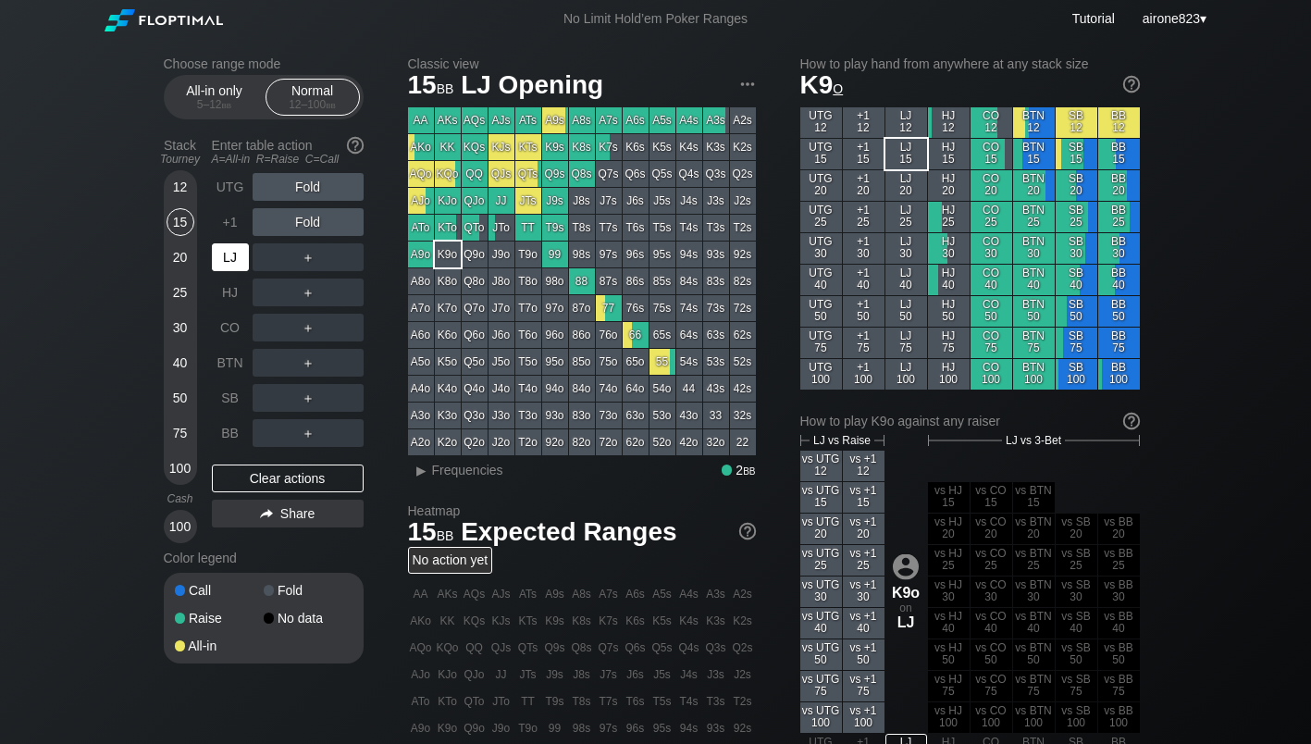
click at [221, 263] on div "LJ" at bounding box center [230, 257] width 37 height 28
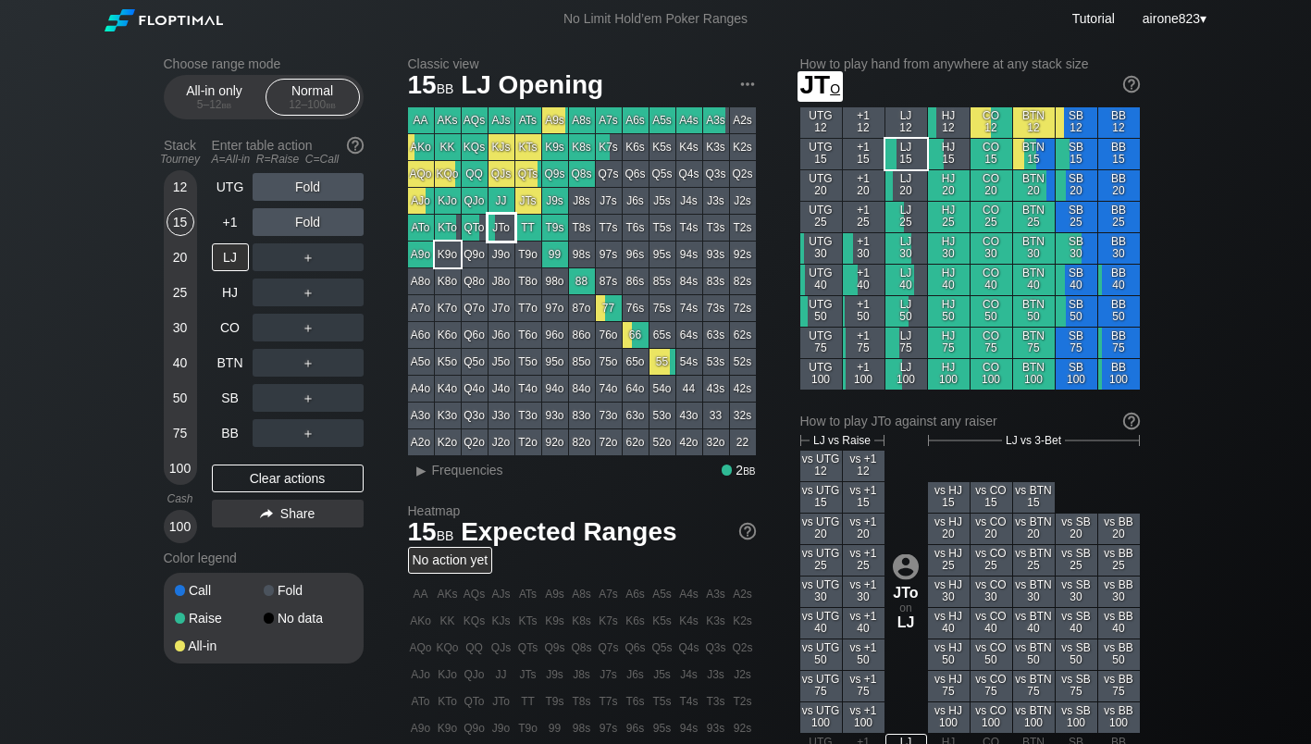
click at [496, 235] on div "JTo" at bounding box center [502, 228] width 26 height 26
click at [449, 466] on span "Frequencies" at bounding box center [467, 470] width 71 height 15
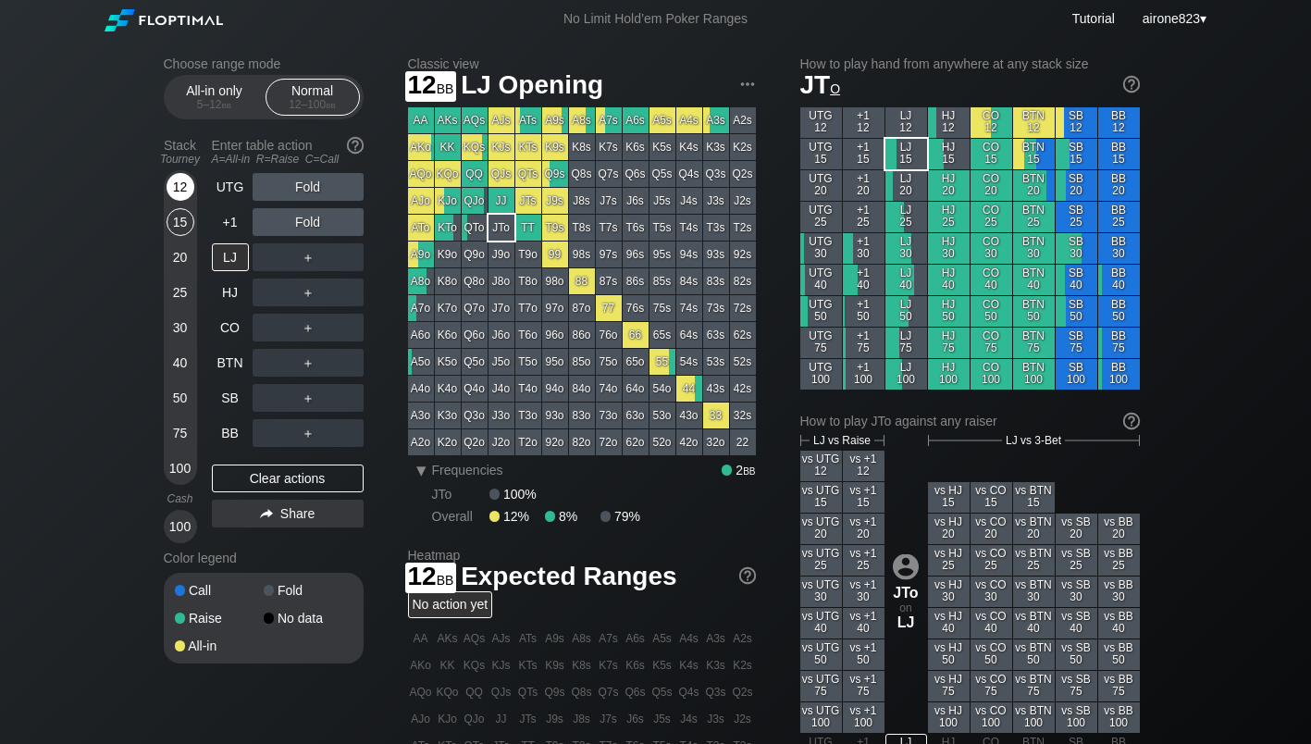
click at [176, 180] on div "12" at bounding box center [181, 187] width 28 height 28
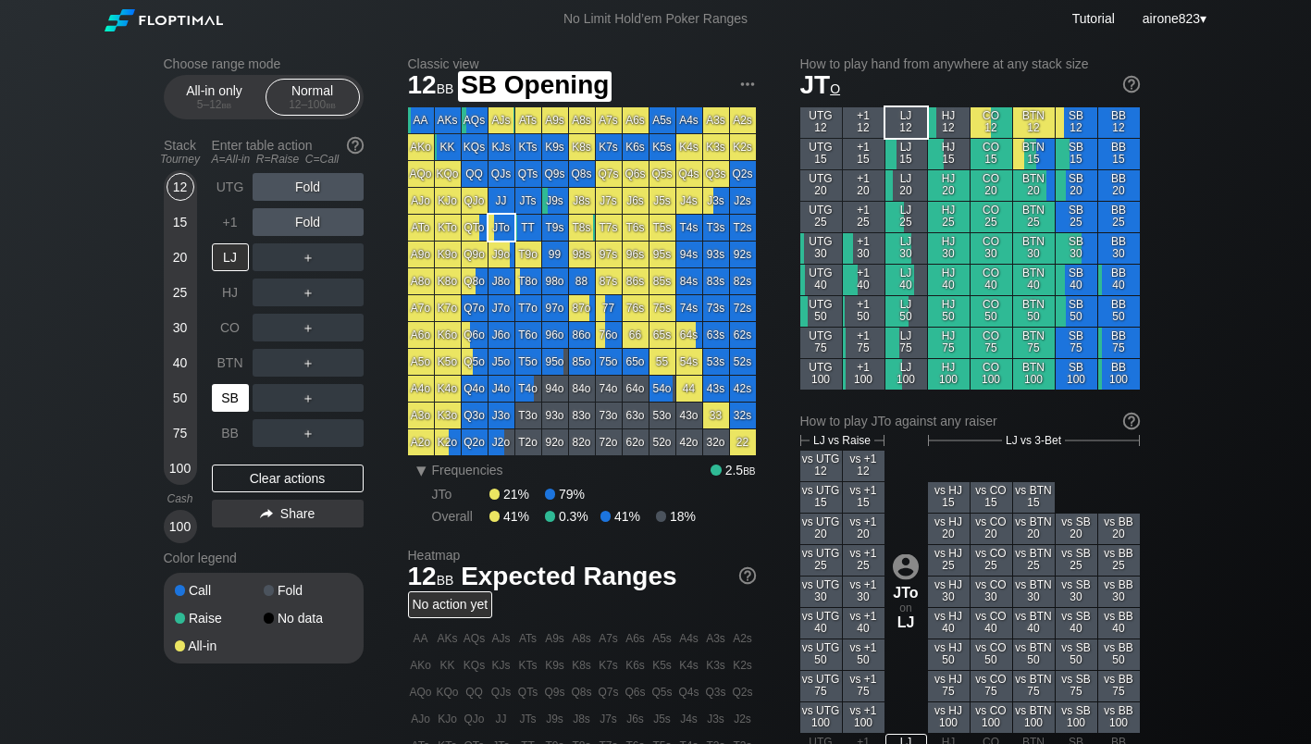
click at [240, 390] on div "SB" at bounding box center [230, 398] width 37 height 28
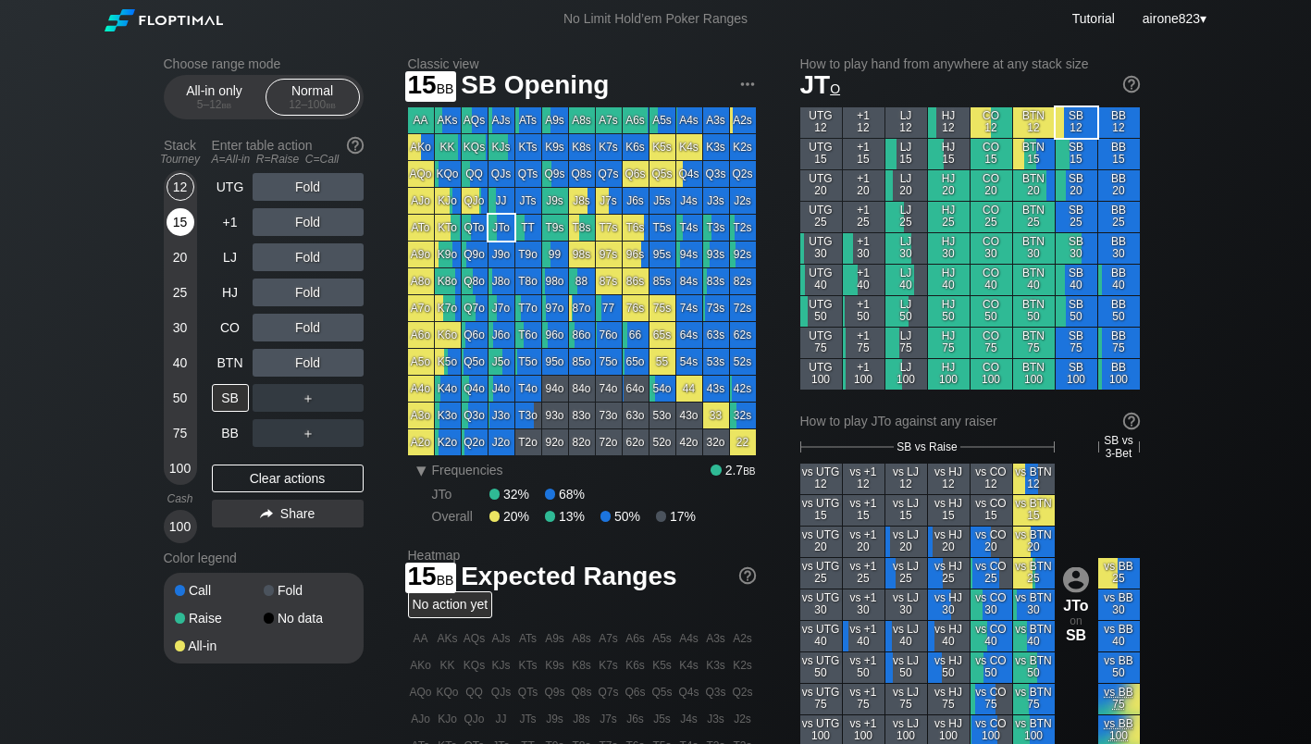
click at [186, 217] on div "15" at bounding box center [181, 222] width 28 height 28
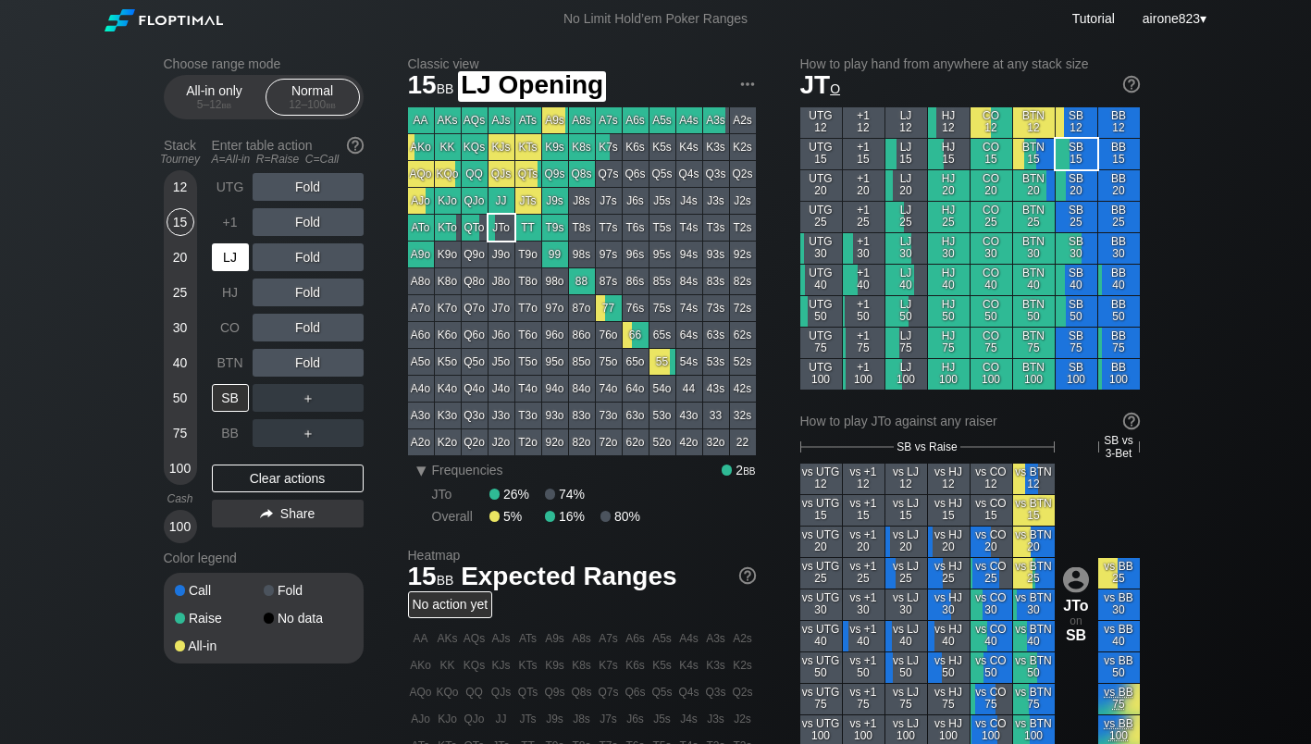
click at [229, 256] on div "LJ" at bounding box center [230, 257] width 37 height 28
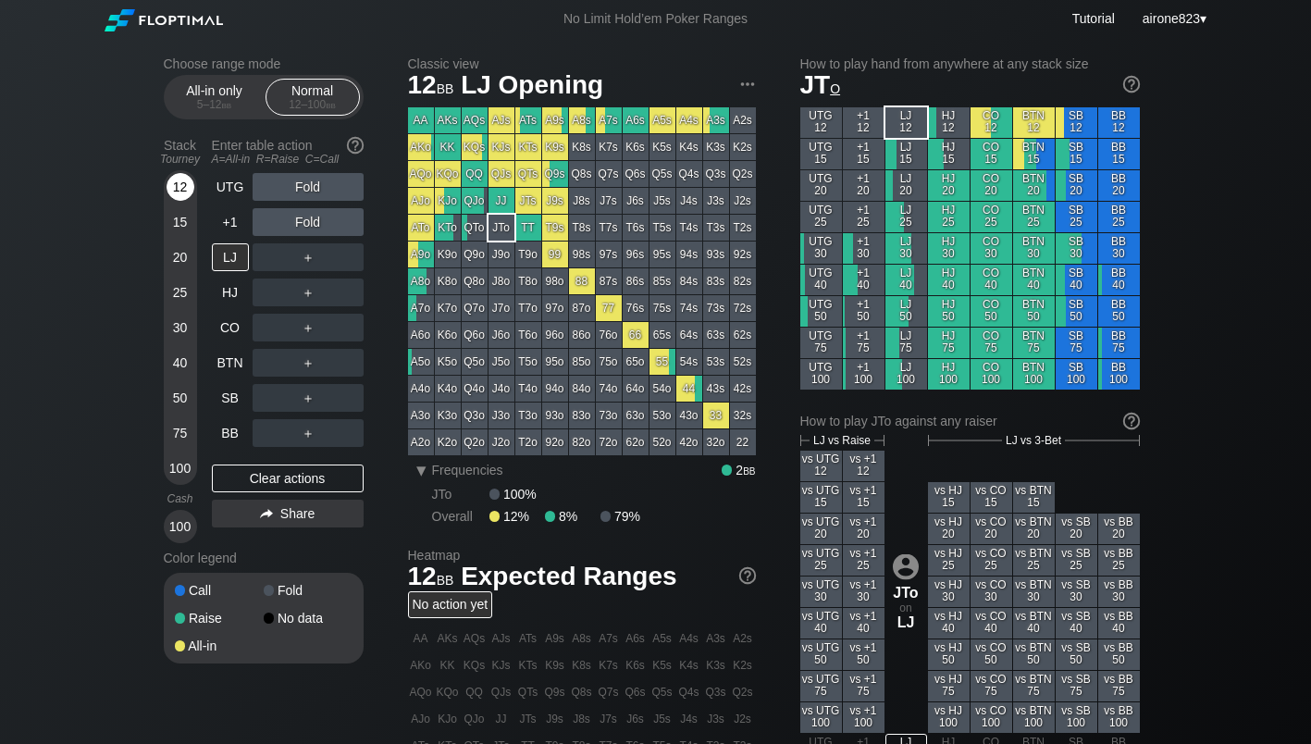
click at [191, 188] on div "12" at bounding box center [181, 187] width 28 height 28
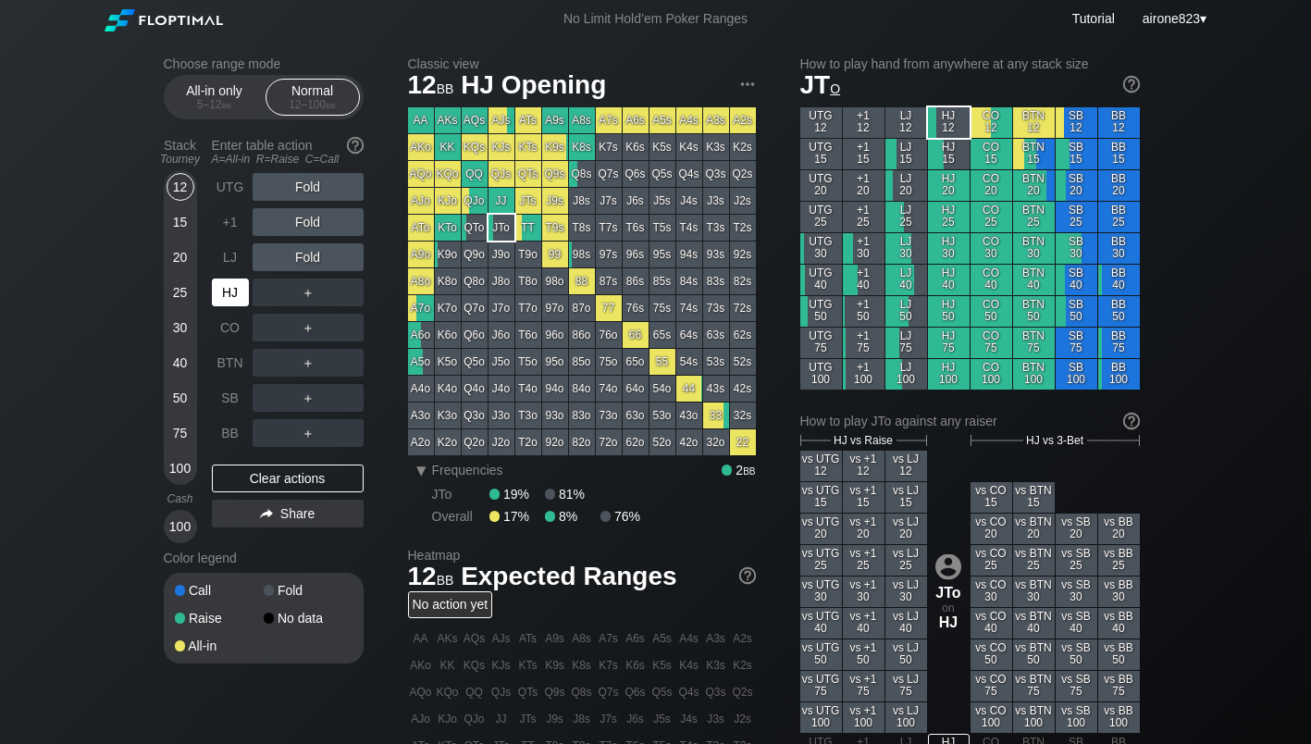
click at [239, 292] on div "HJ" at bounding box center [230, 293] width 37 height 28
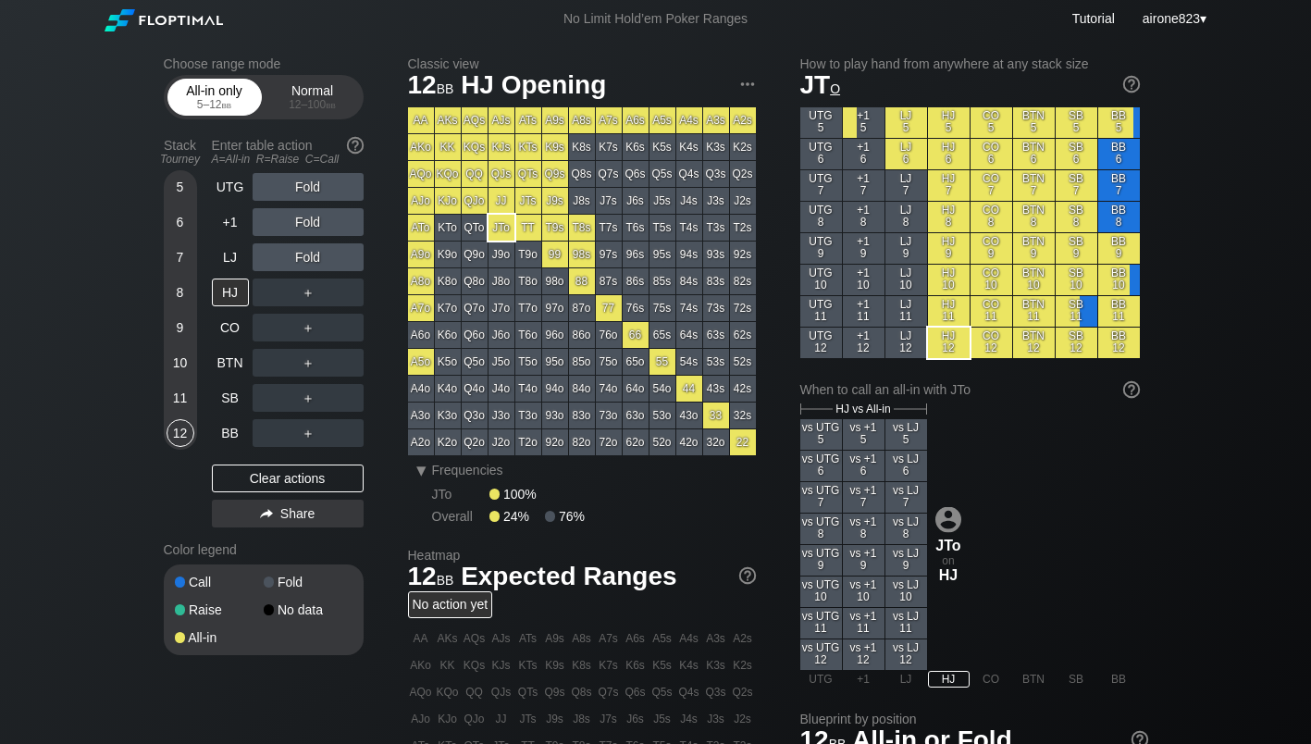
click at [241, 92] on div "All-in only 5 – 12 bb" at bounding box center [214, 97] width 85 height 35
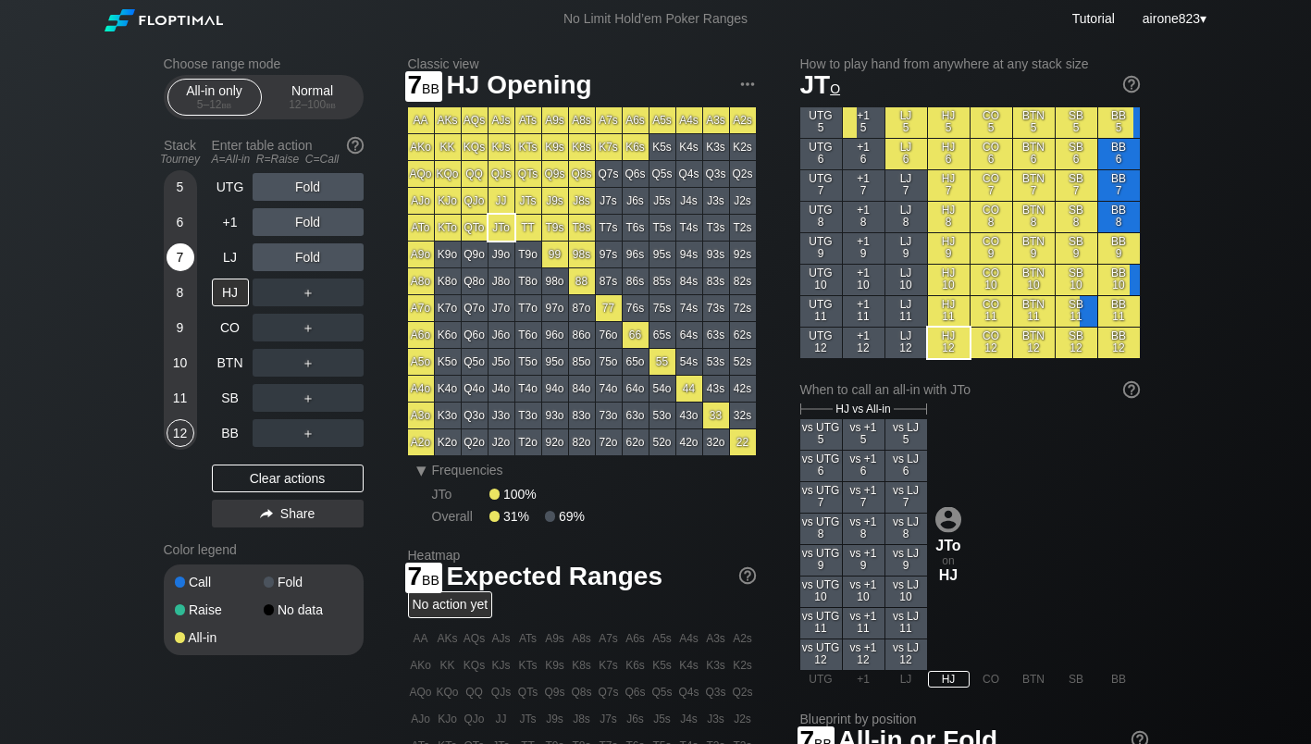
click at [190, 254] on div "7" at bounding box center [181, 257] width 28 height 28
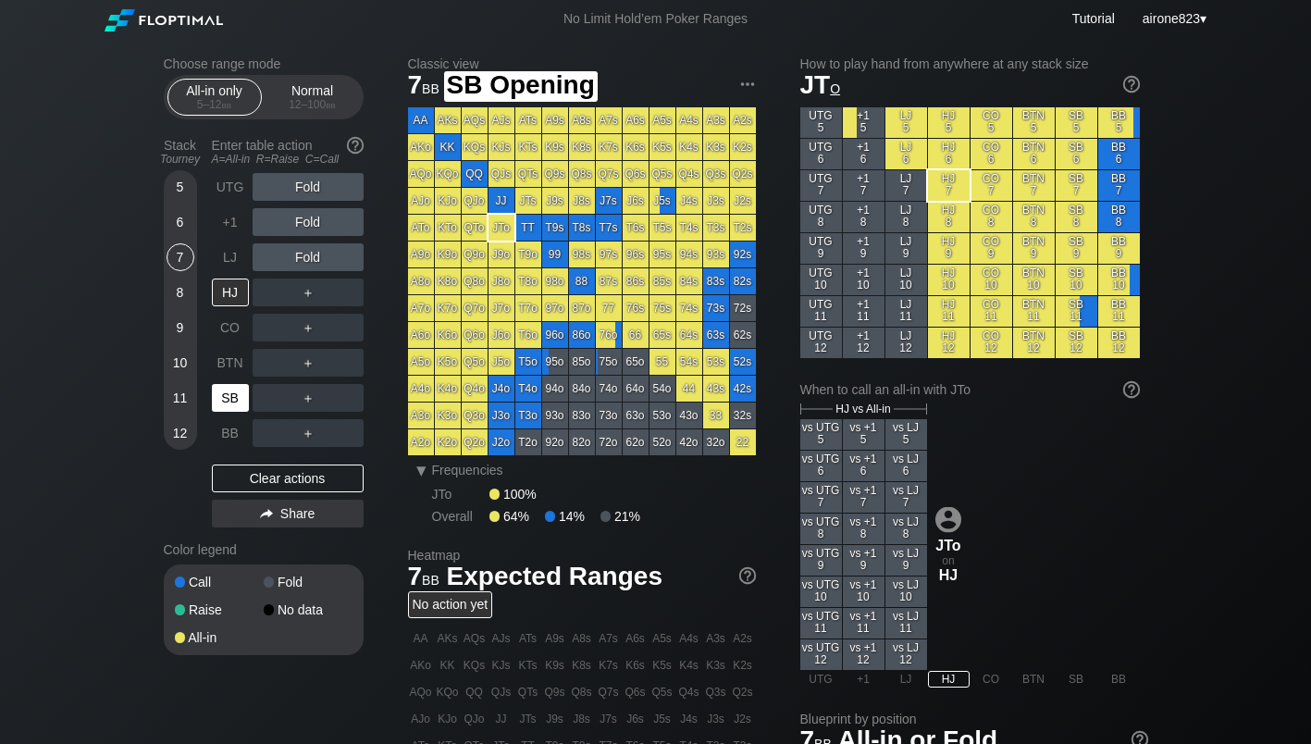
click at [230, 397] on div "SB" at bounding box center [230, 398] width 37 height 28
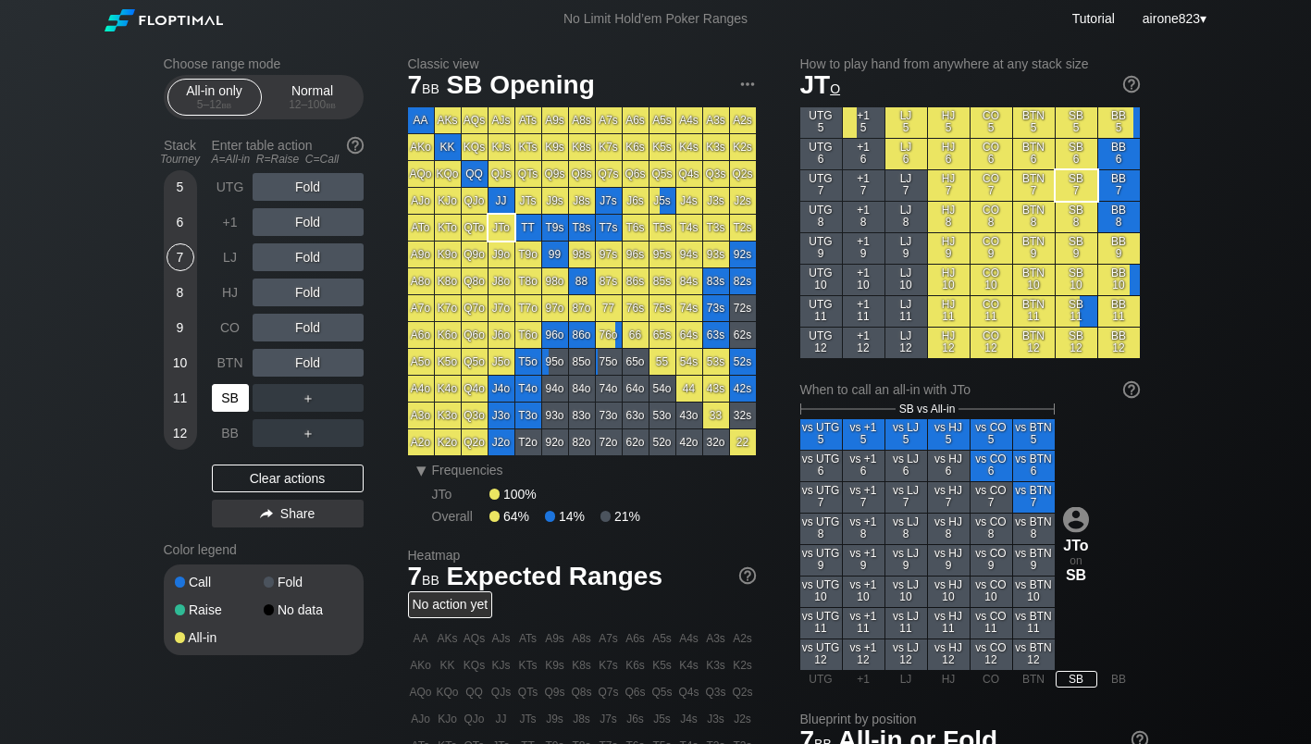
click at [230, 397] on div "SB" at bounding box center [230, 398] width 37 height 28
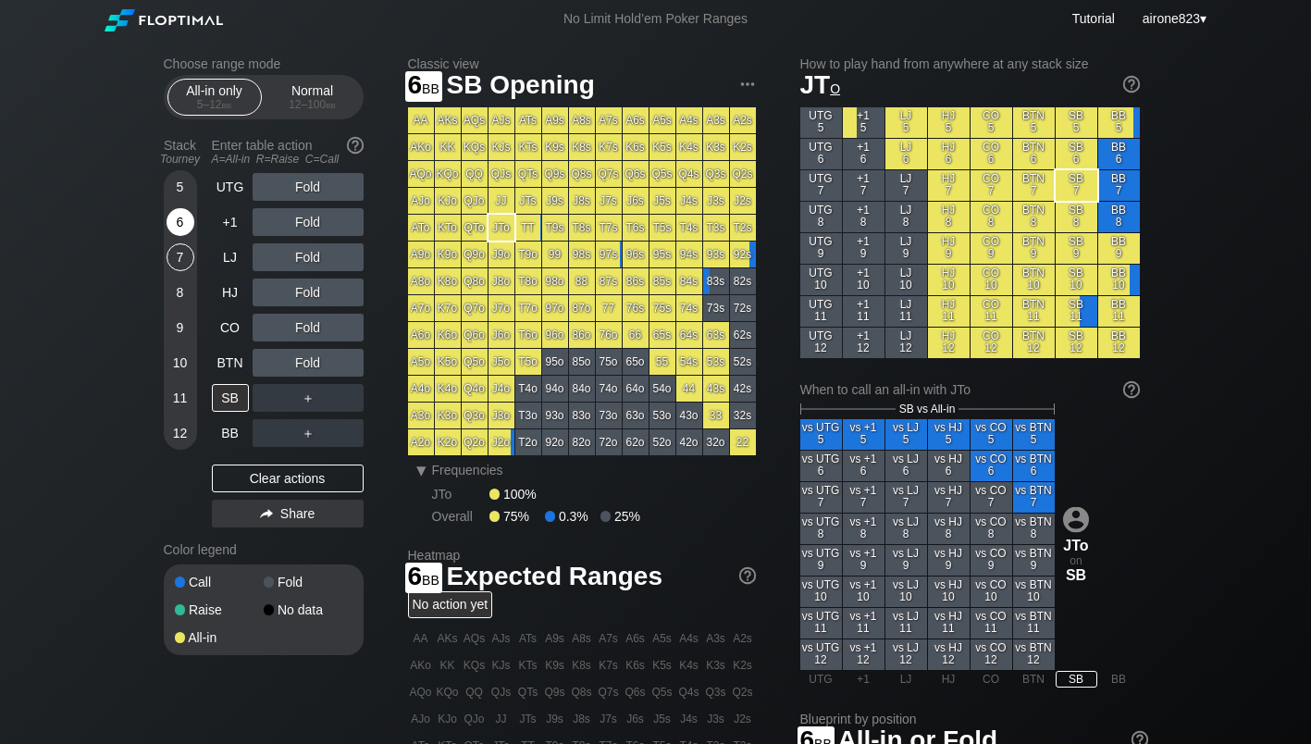
click at [171, 230] on div "6" at bounding box center [181, 222] width 28 height 28
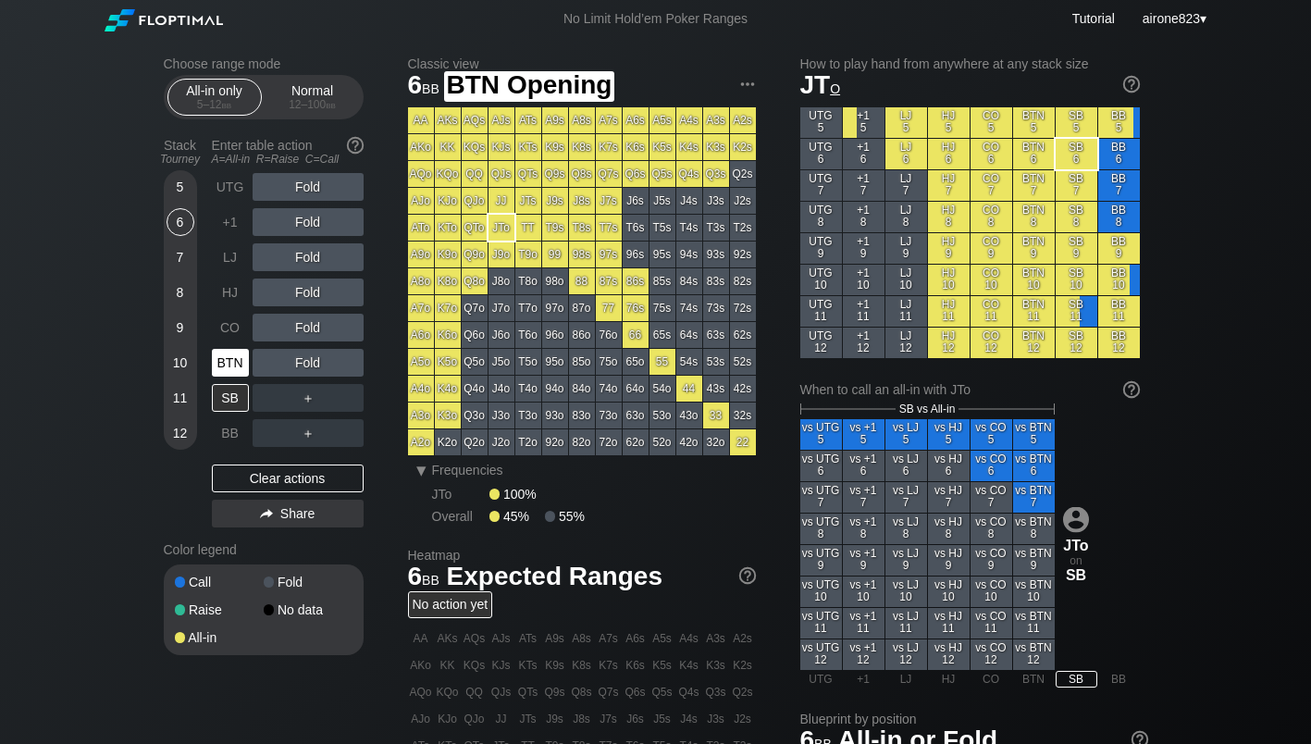
click at [215, 361] on div "BTN" at bounding box center [230, 363] width 37 height 28
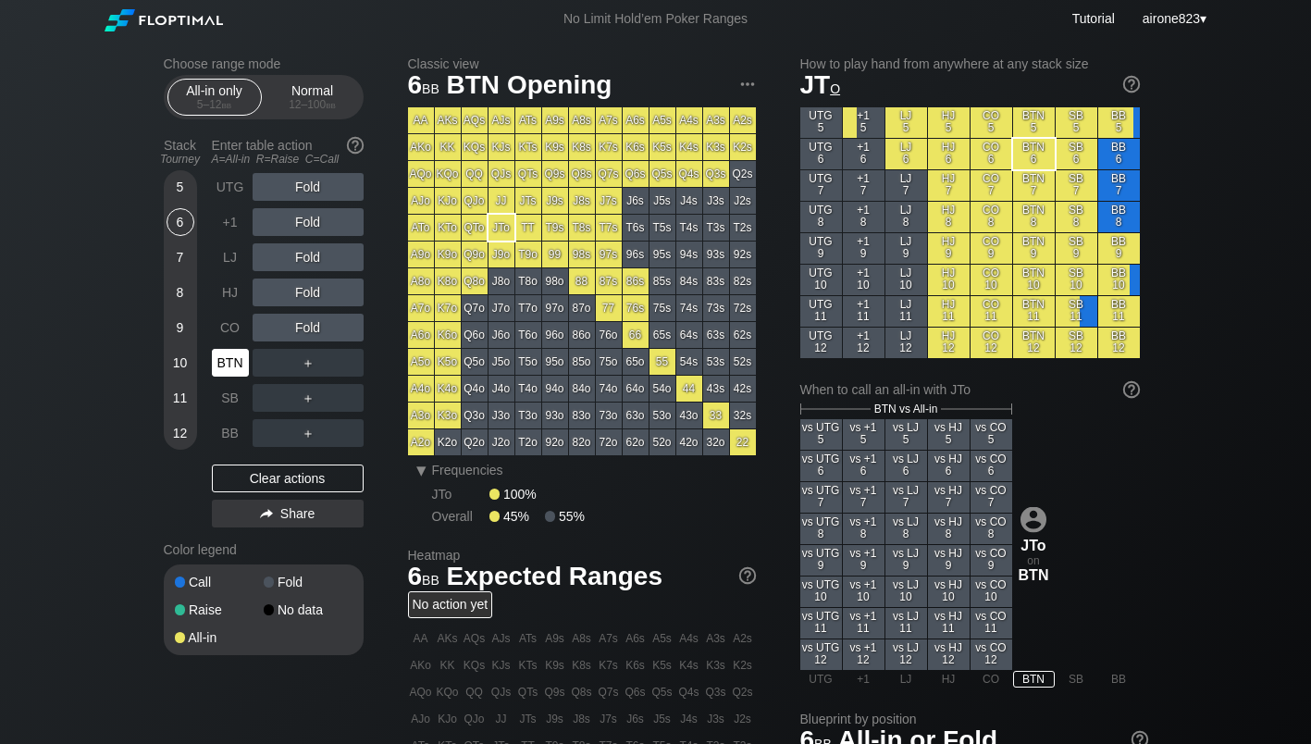
click at [215, 361] on div "BTN" at bounding box center [230, 363] width 37 height 28
click at [300, 98] on div "Normal 12 – 100 bb" at bounding box center [312, 97] width 85 height 35
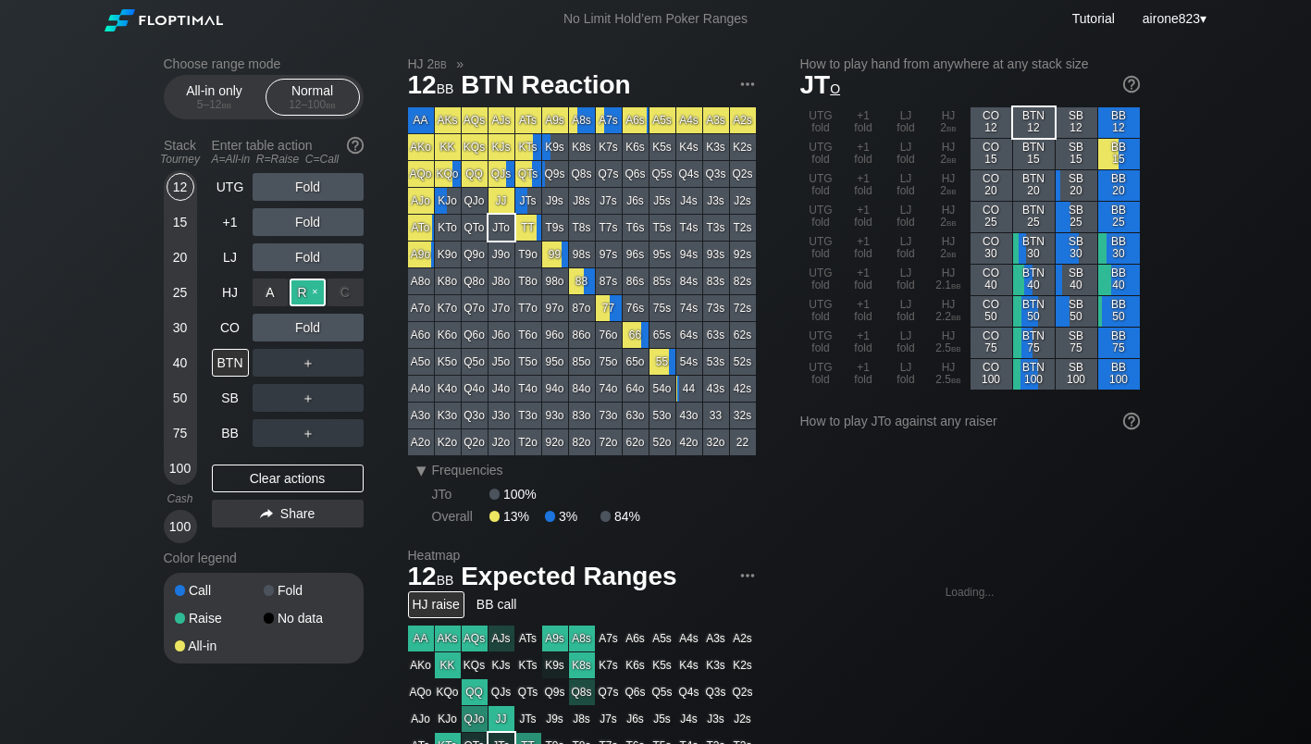
click at [302, 295] on div "R ✕" at bounding box center [308, 293] width 36 height 28
click at [345, 392] on div "C ✕" at bounding box center [346, 398] width 36 height 28
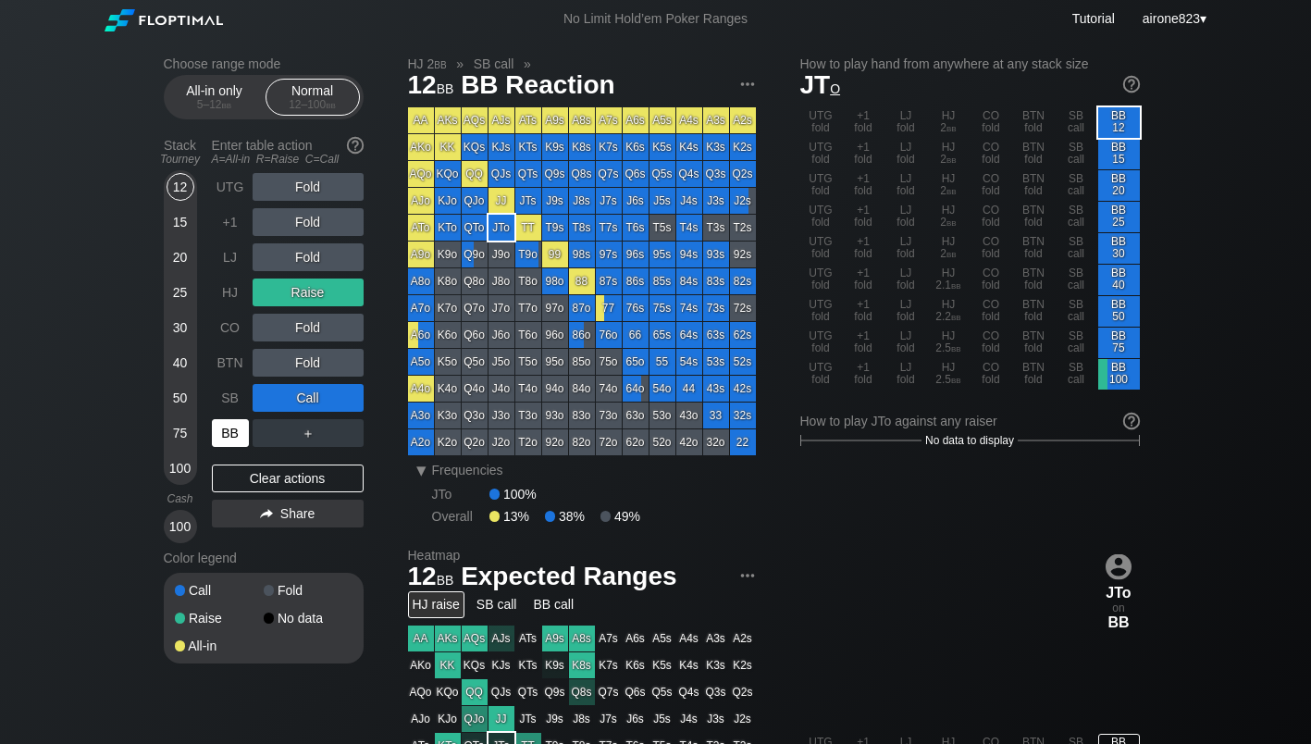
click at [236, 446] on div "BB" at bounding box center [230, 433] width 37 height 28
drag, startPoint x: 346, startPoint y: 365, endPoint x: 310, endPoint y: 383, distance: 40.6
click at [346, 365] on div "C ✕" at bounding box center [346, 363] width 36 height 28
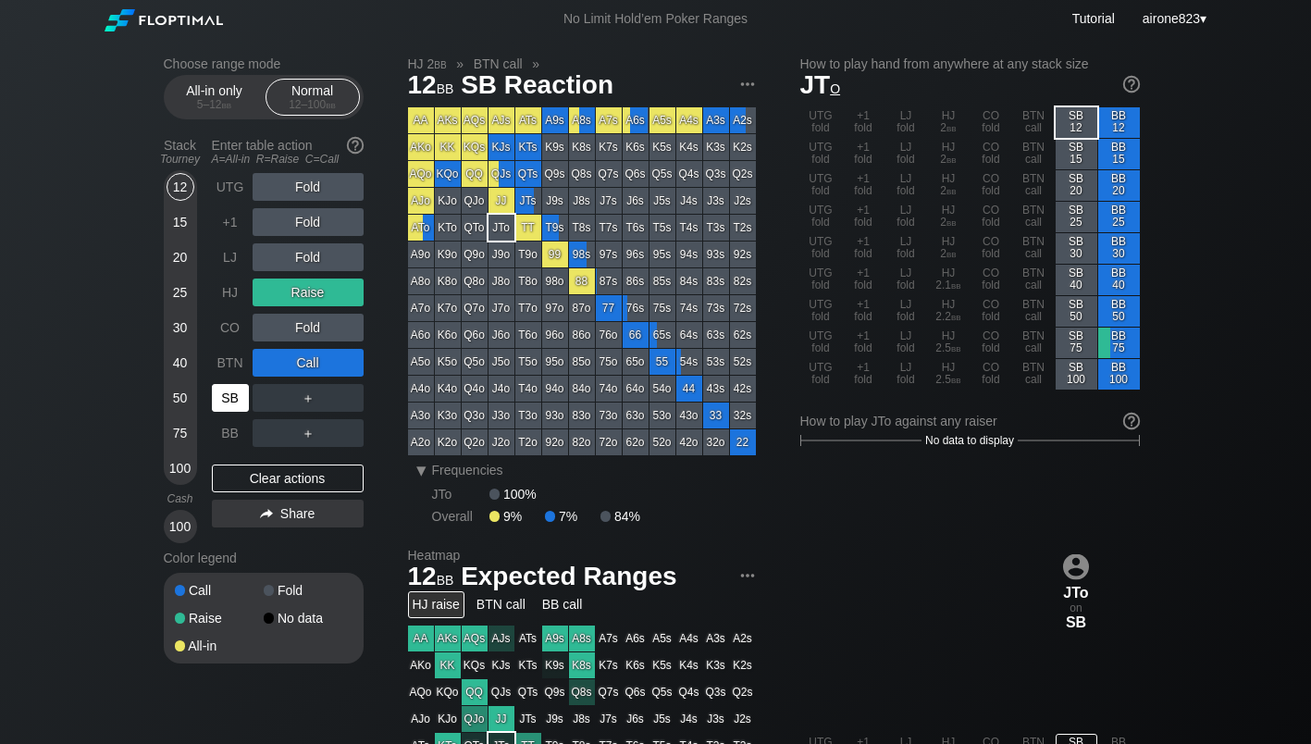
click at [231, 397] on div "SB" at bounding box center [230, 398] width 37 height 28
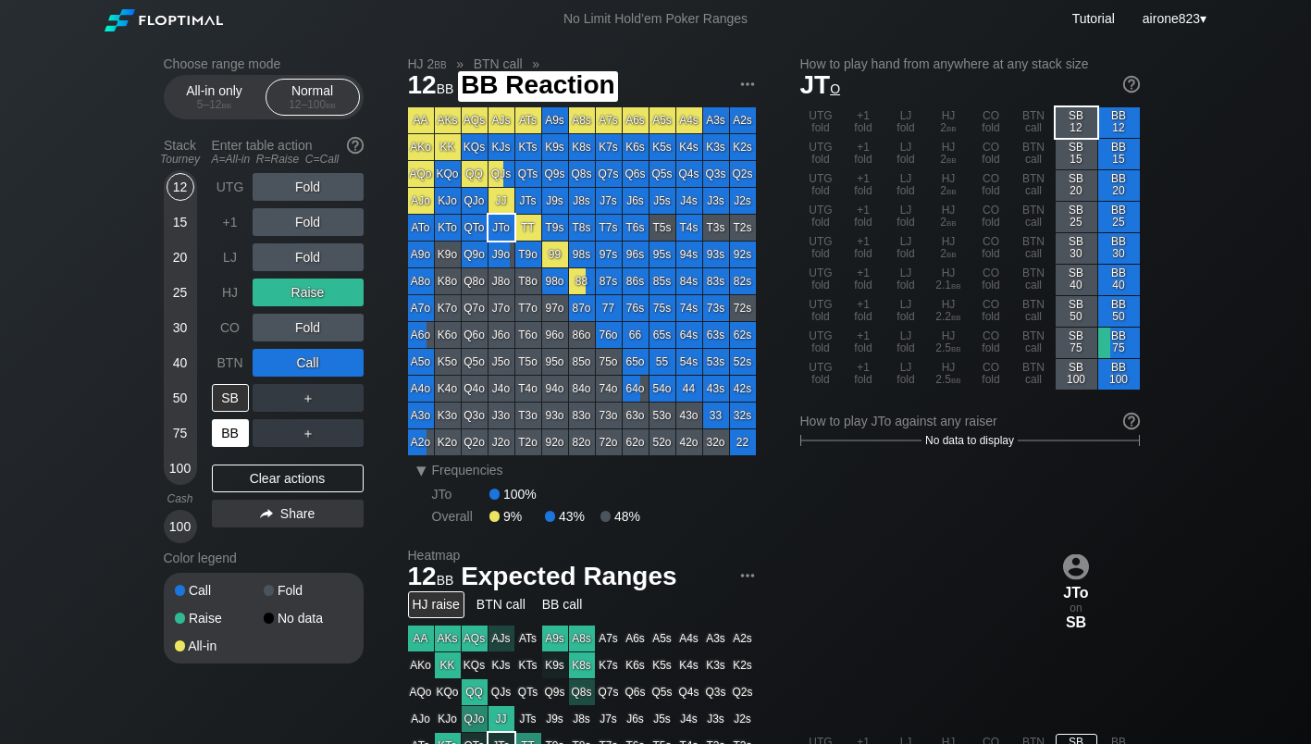
click at [231, 436] on div "BB" at bounding box center [230, 433] width 37 height 28
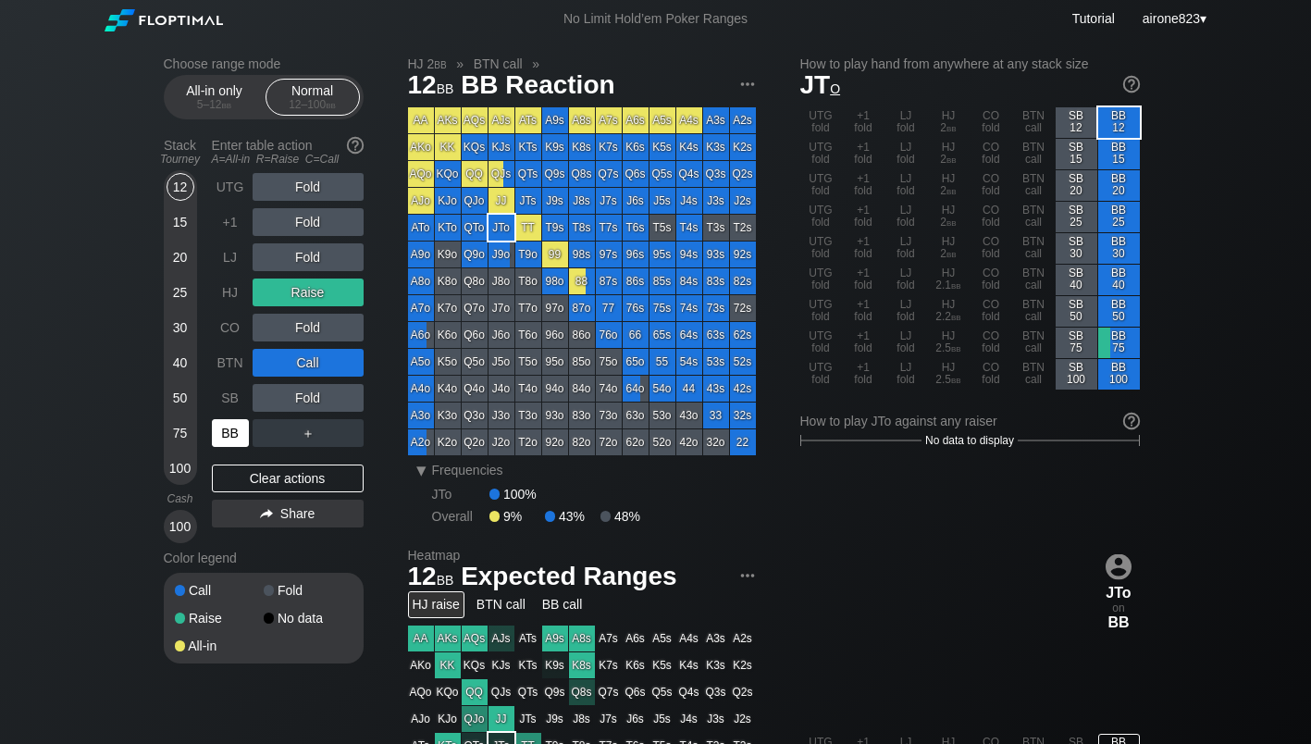
click at [231, 436] on div "BB" at bounding box center [230, 433] width 37 height 28
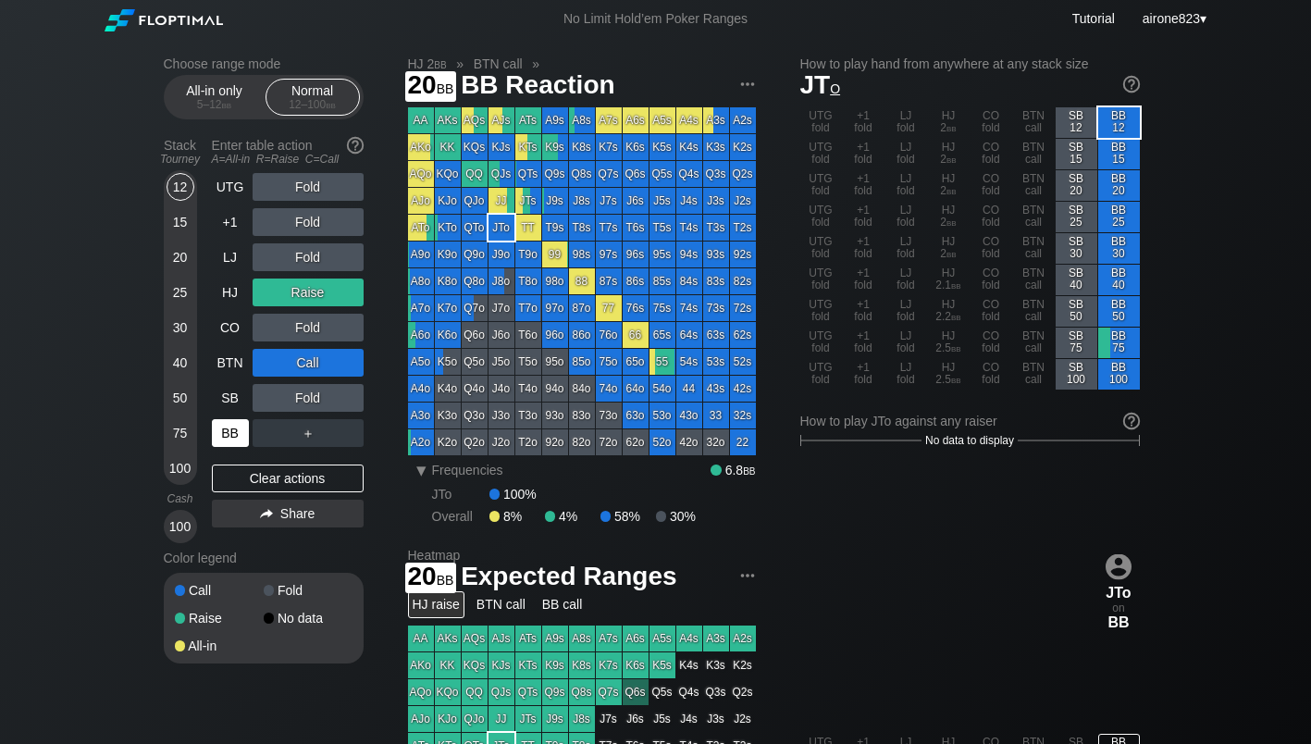
click at [175, 252] on div "20" at bounding box center [181, 257] width 28 height 28
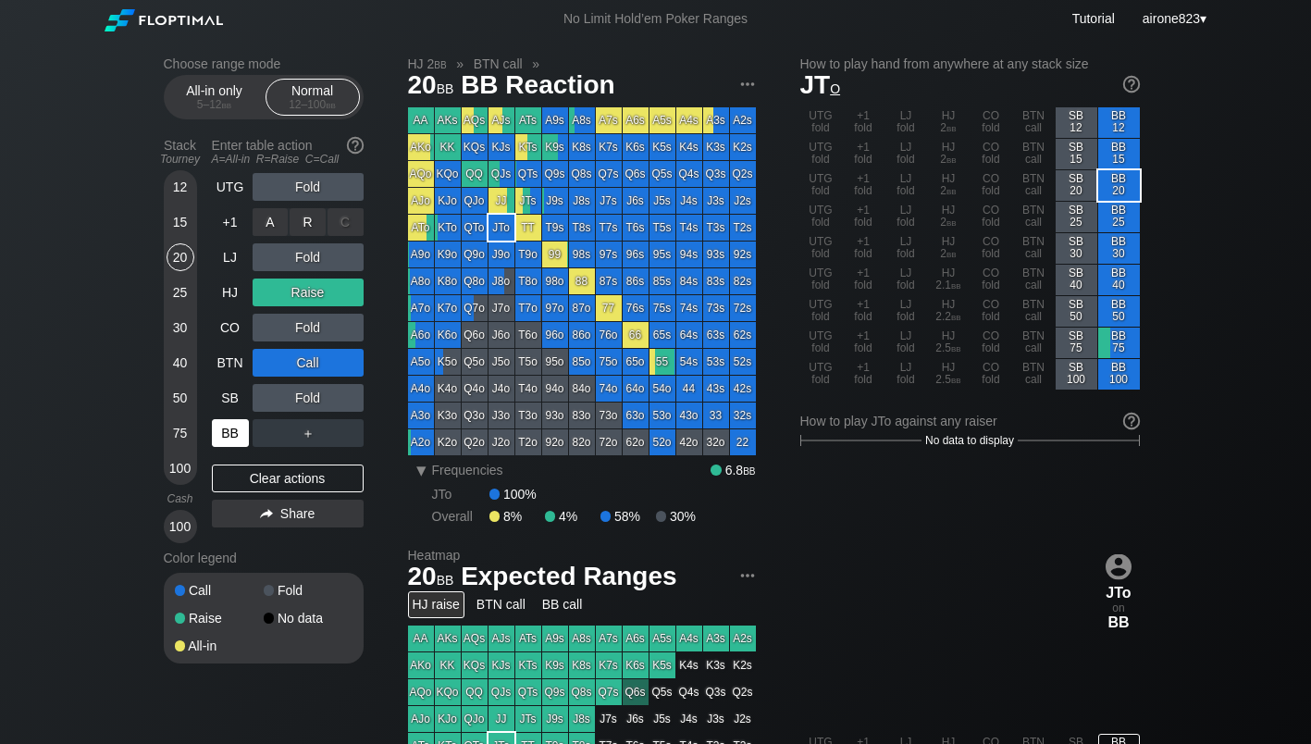
click at [317, 231] on div "R ✕" at bounding box center [308, 222] width 36 height 28
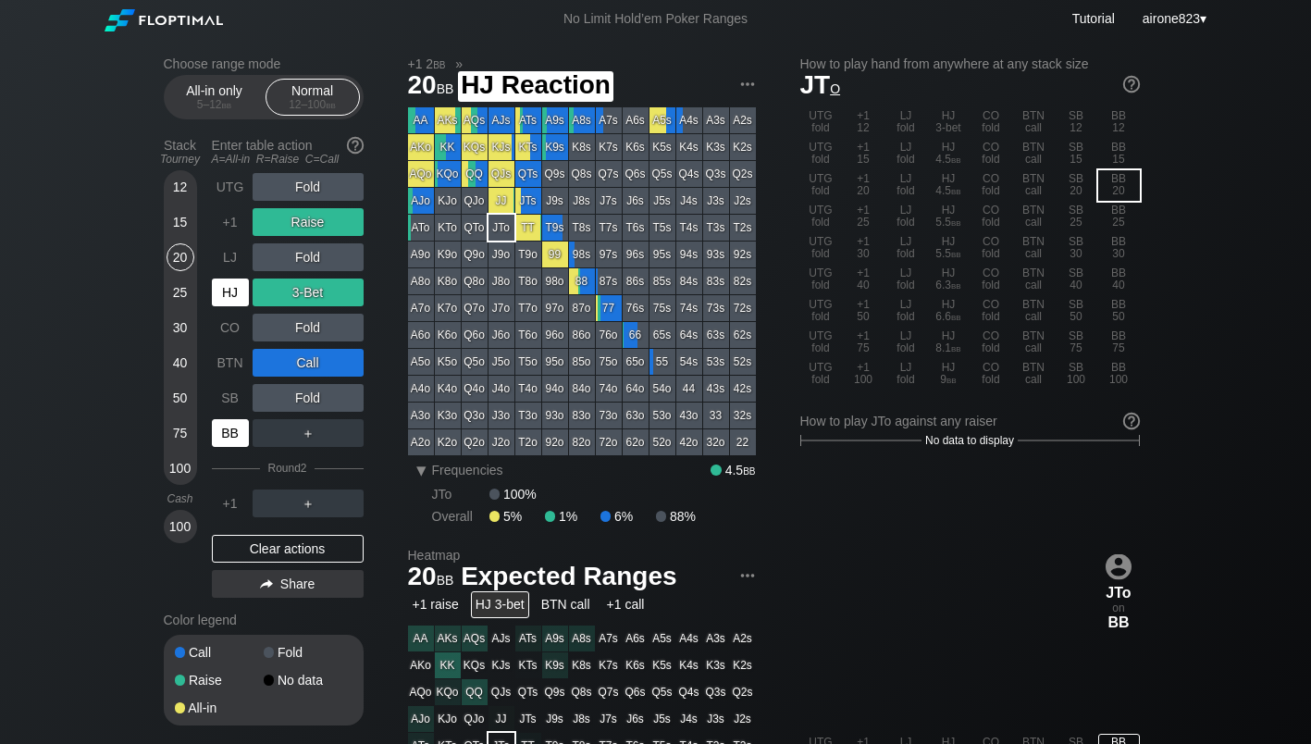
click at [219, 290] on div "HJ" at bounding box center [230, 293] width 37 height 28
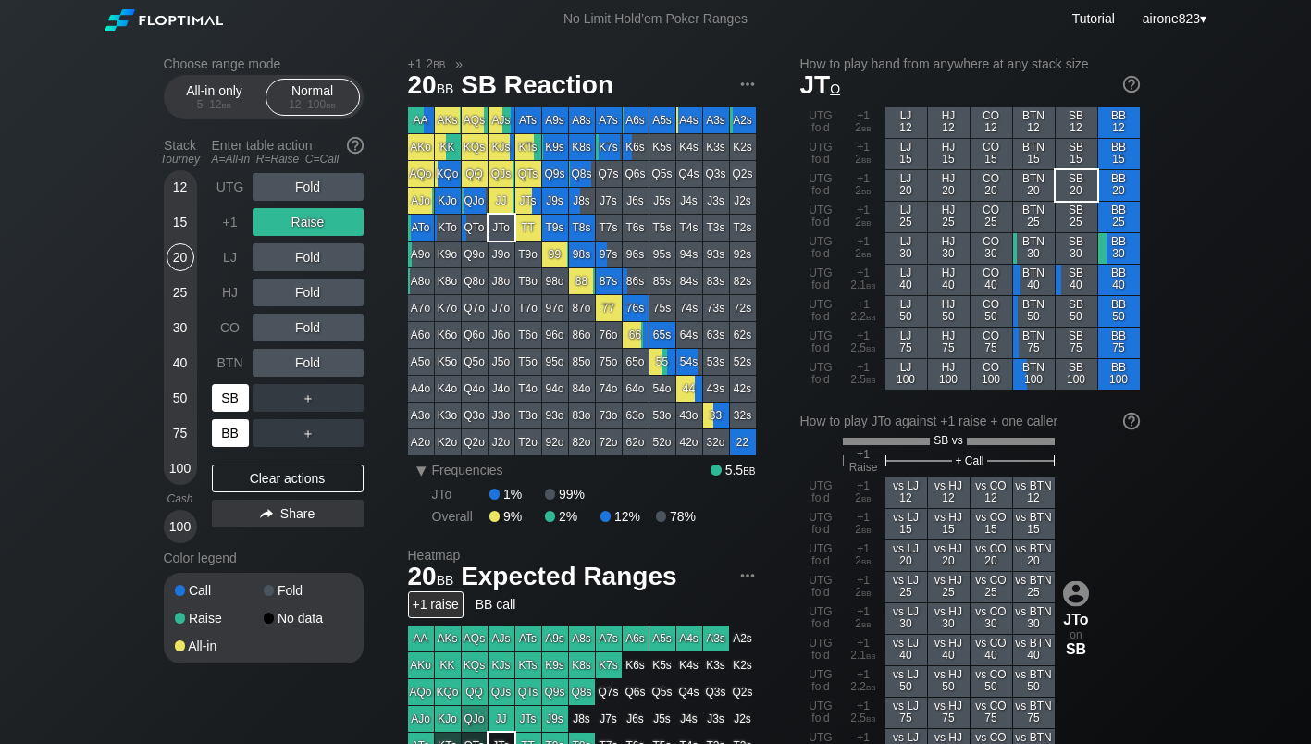
click at [229, 392] on div "SB" at bounding box center [230, 398] width 37 height 28
click at [335, 262] on div "C ✕" at bounding box center [346, 257] width 36 height 28
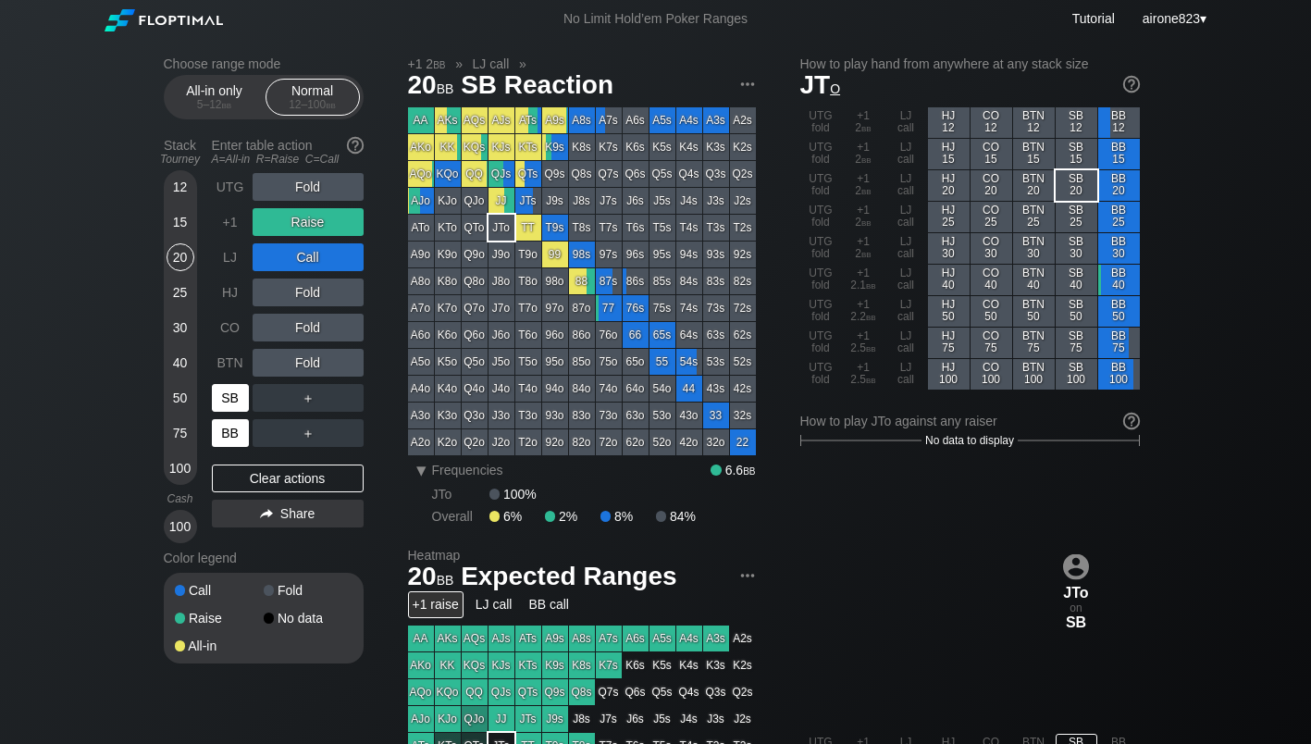
click at [234, 397] on div "SB" at bounding box center [230, 398] width 37 height 28
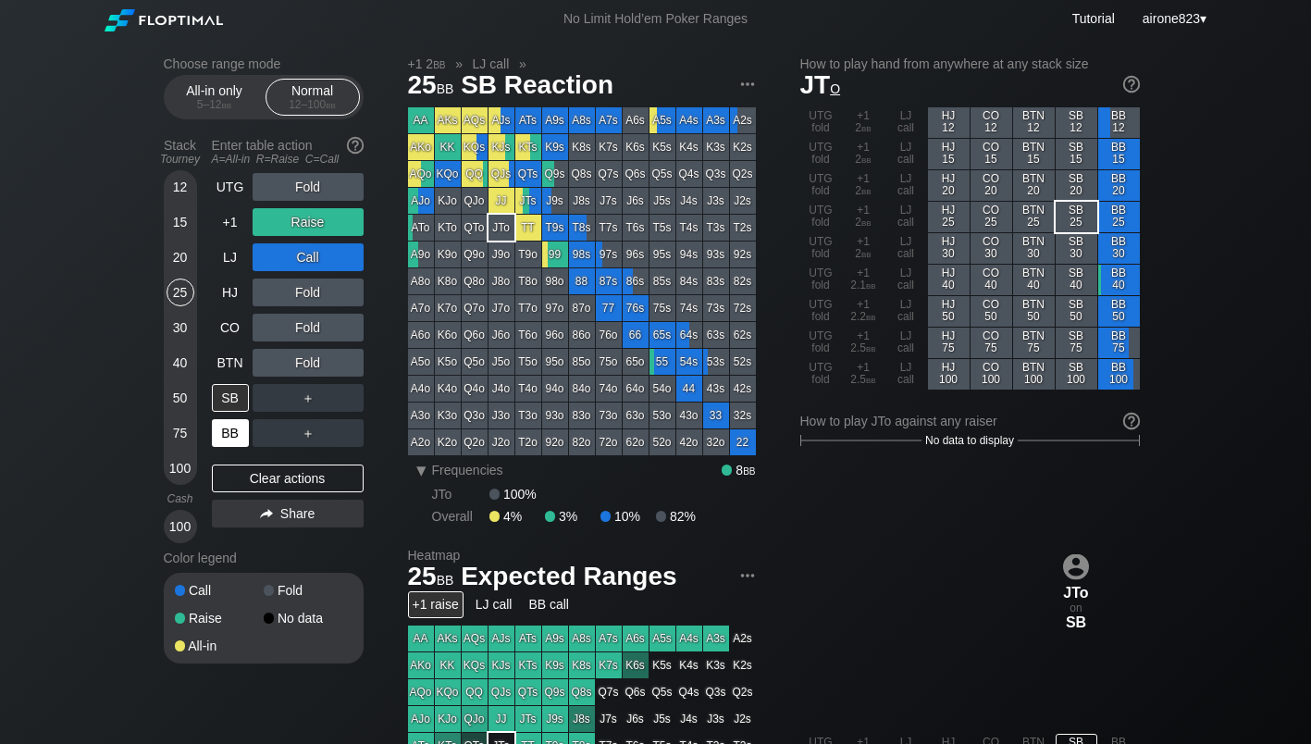
click at [171, 285] on div "25" at bounding box center [181, 293] width 28 height 28
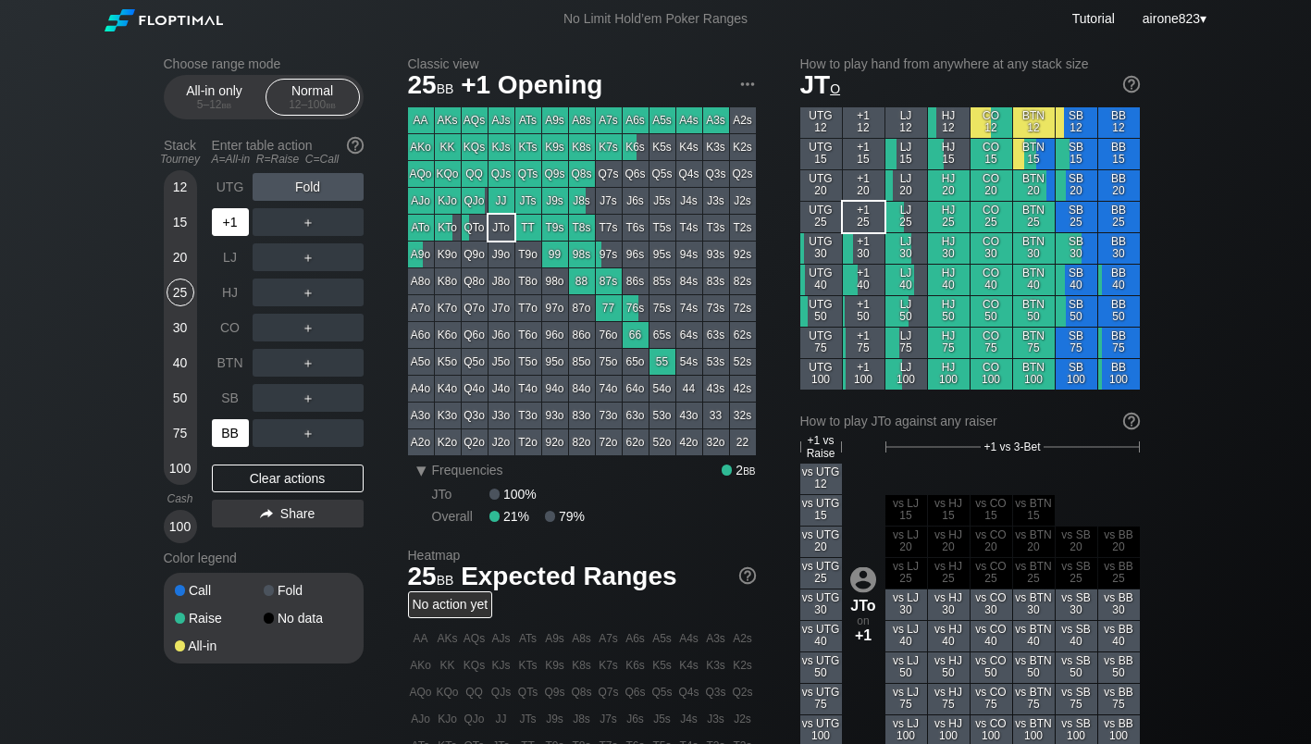
click at [228, 226] on div "+1" at bounding box center [230, 222] width 37 height 28
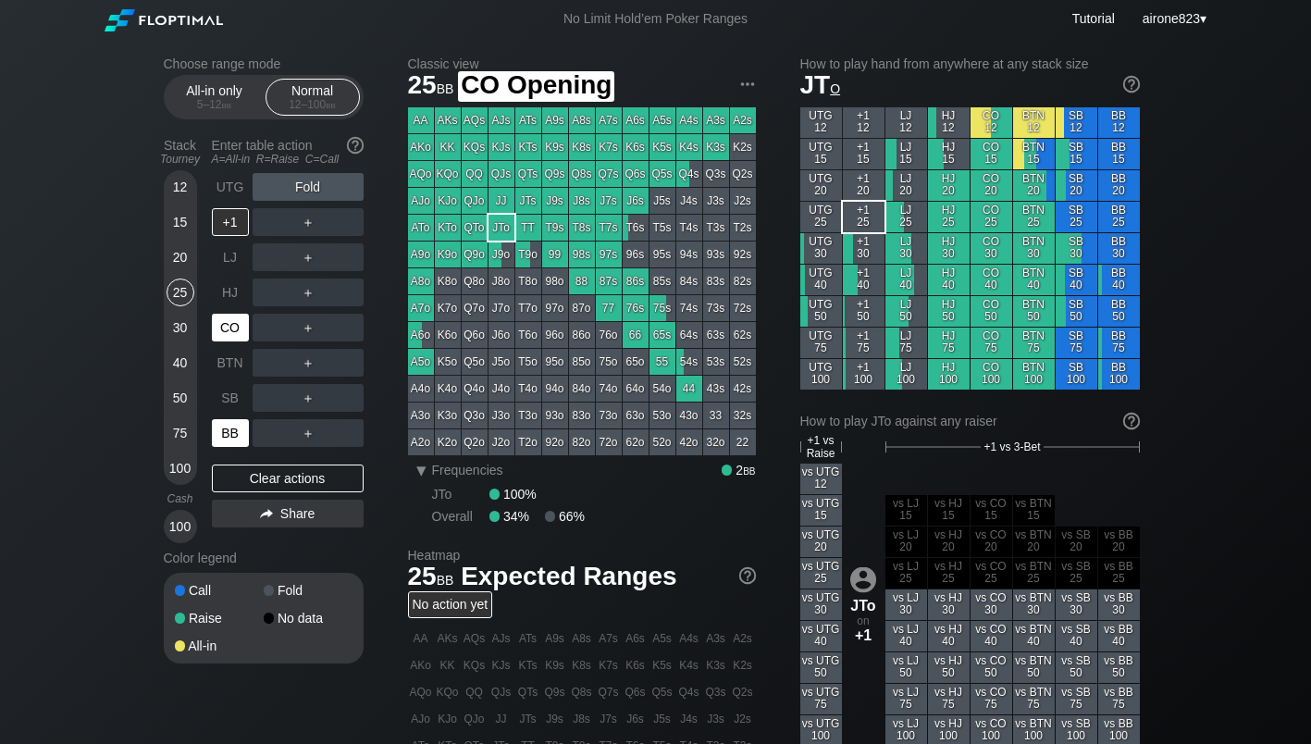
click at [230, 331] on div "CO" at bounding box center [230, 328] width 37 height 28
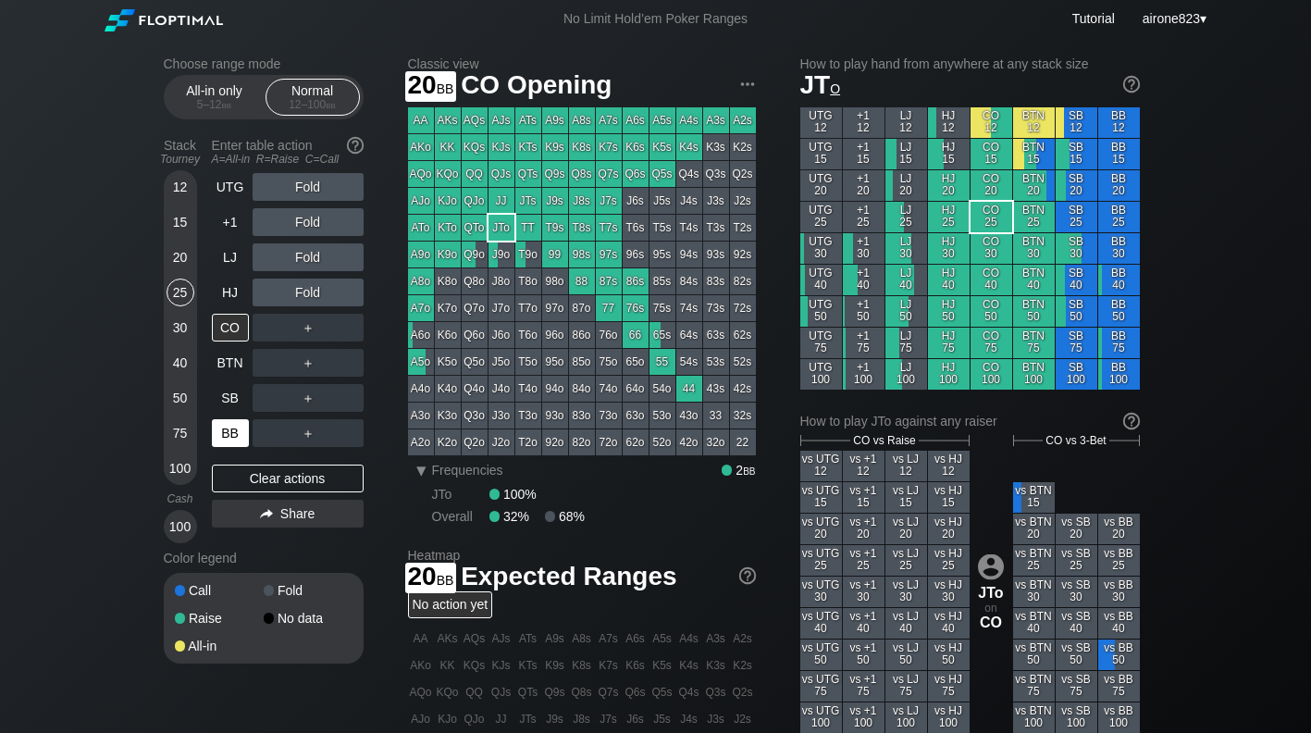
click at [176, 257] on div "20" at bounding box center [181, 257] width 28 height 28
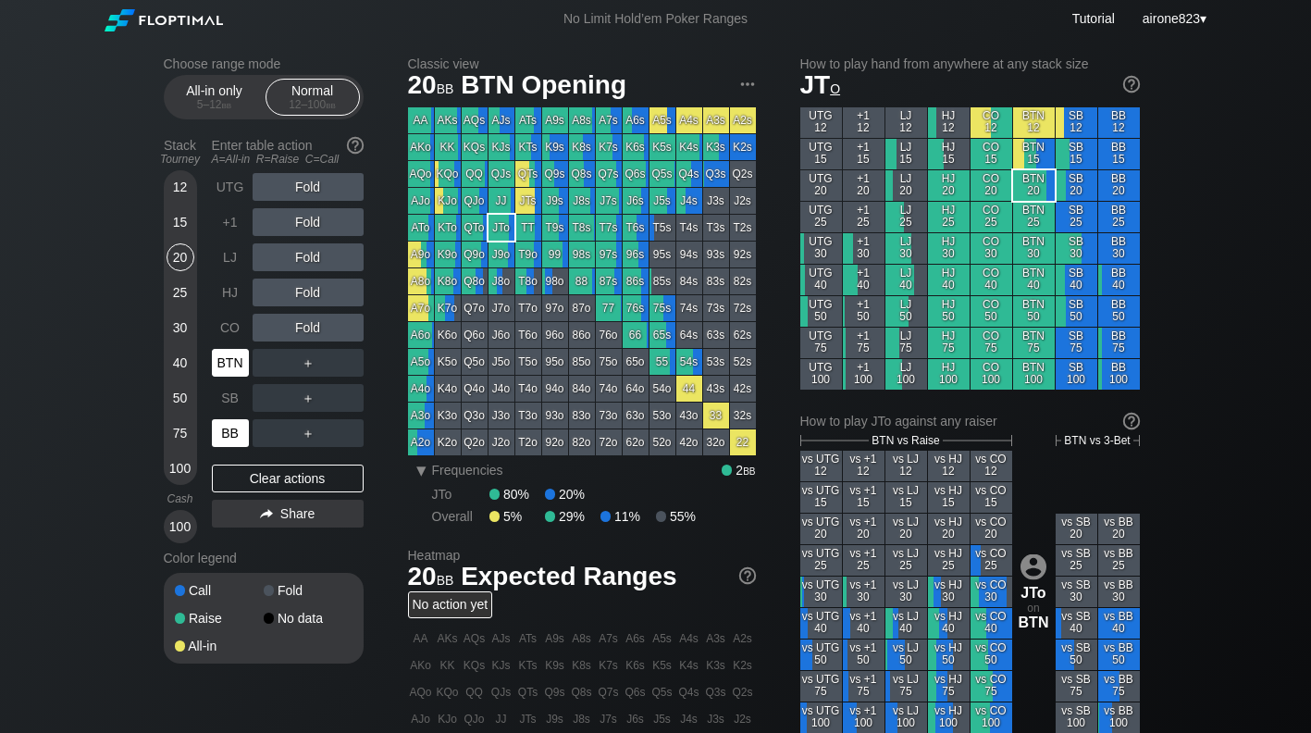
click at [227, 360] on div "BTN" at bounding box center [230, 363] width 37 height 28
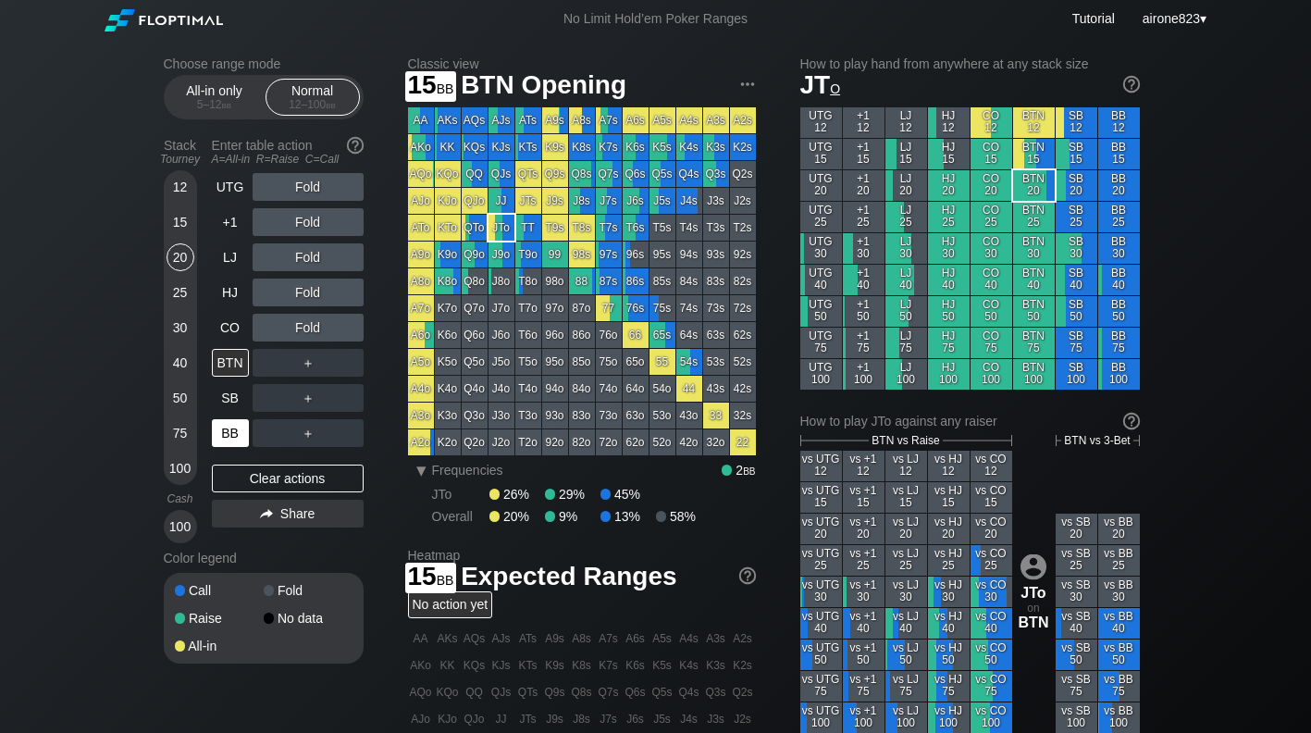
click at [173, 243] on div "15" at bounding box center [181, 225] width 28 height 35
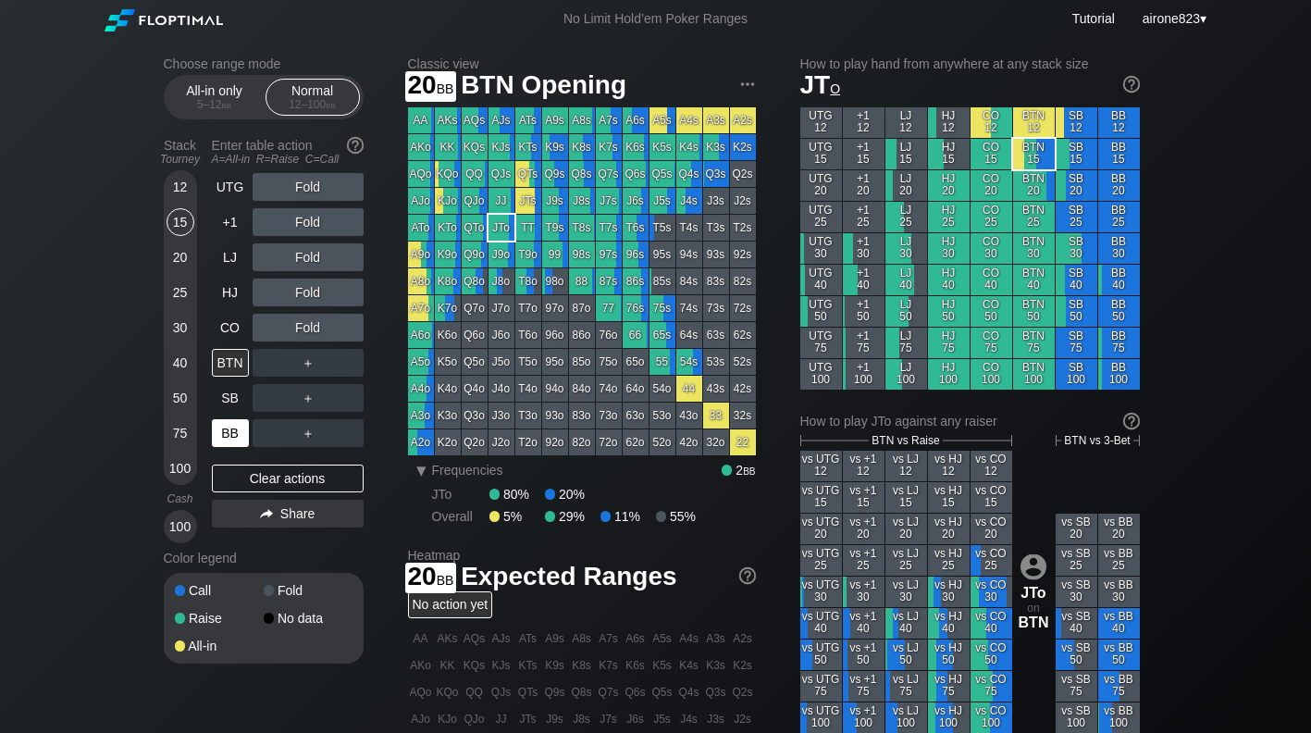
click at [184, 231] on div "15" at bounding box center [181, 222] width 28 height 28
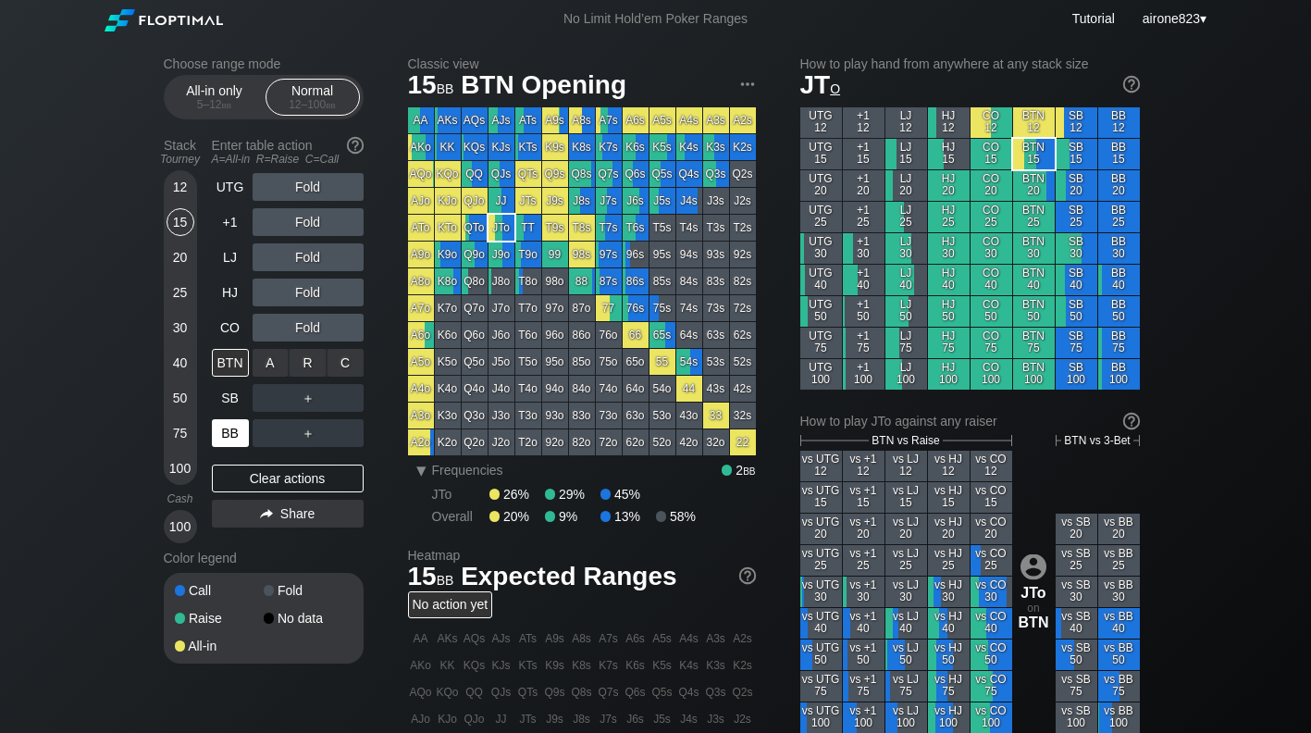
click at [311, 364] on div "R ✕" at bounding box center [308, 363] width 36 height 28
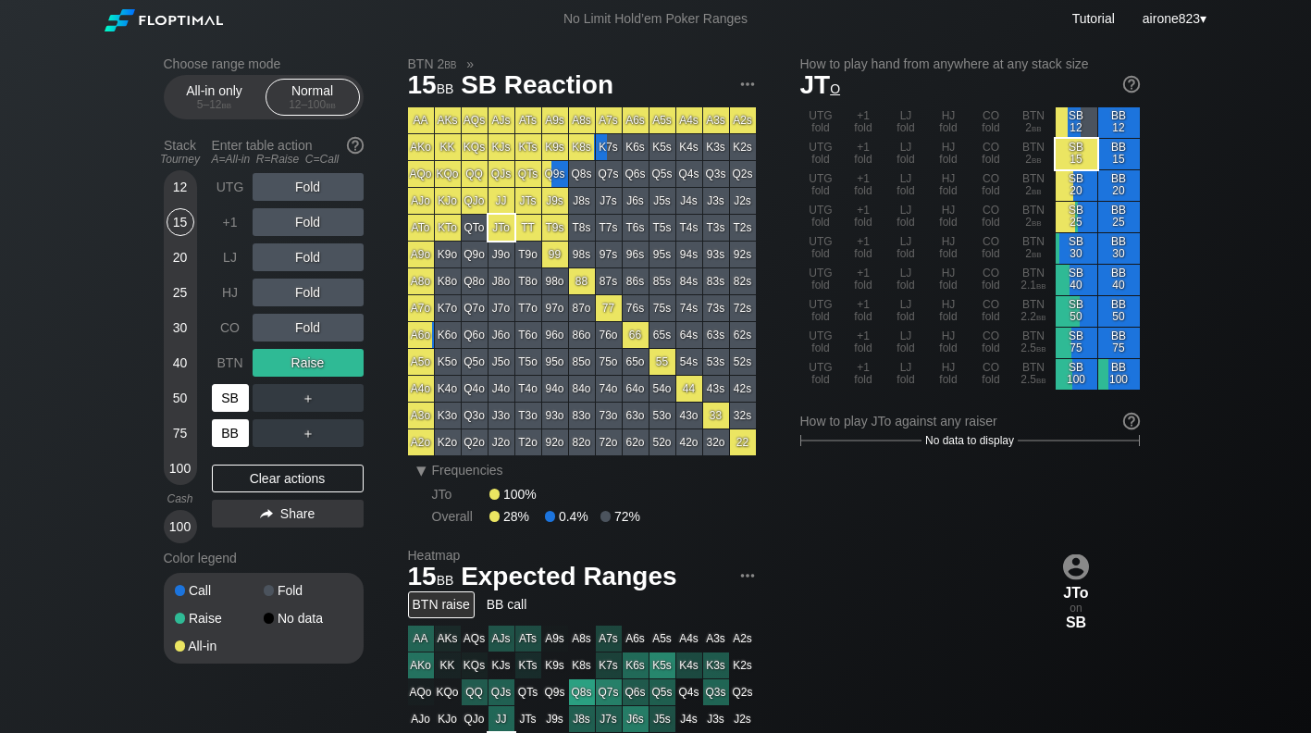
click at [243, 394] on div "SB" at bounding box center [230, 398] width 37 height 28
click at [230, 399] on div "SB" at bounding box center [230, 398] width 37 height 28
click at [227, 400] on div "SB" at bounding box center [230, 398] width 37 height 28
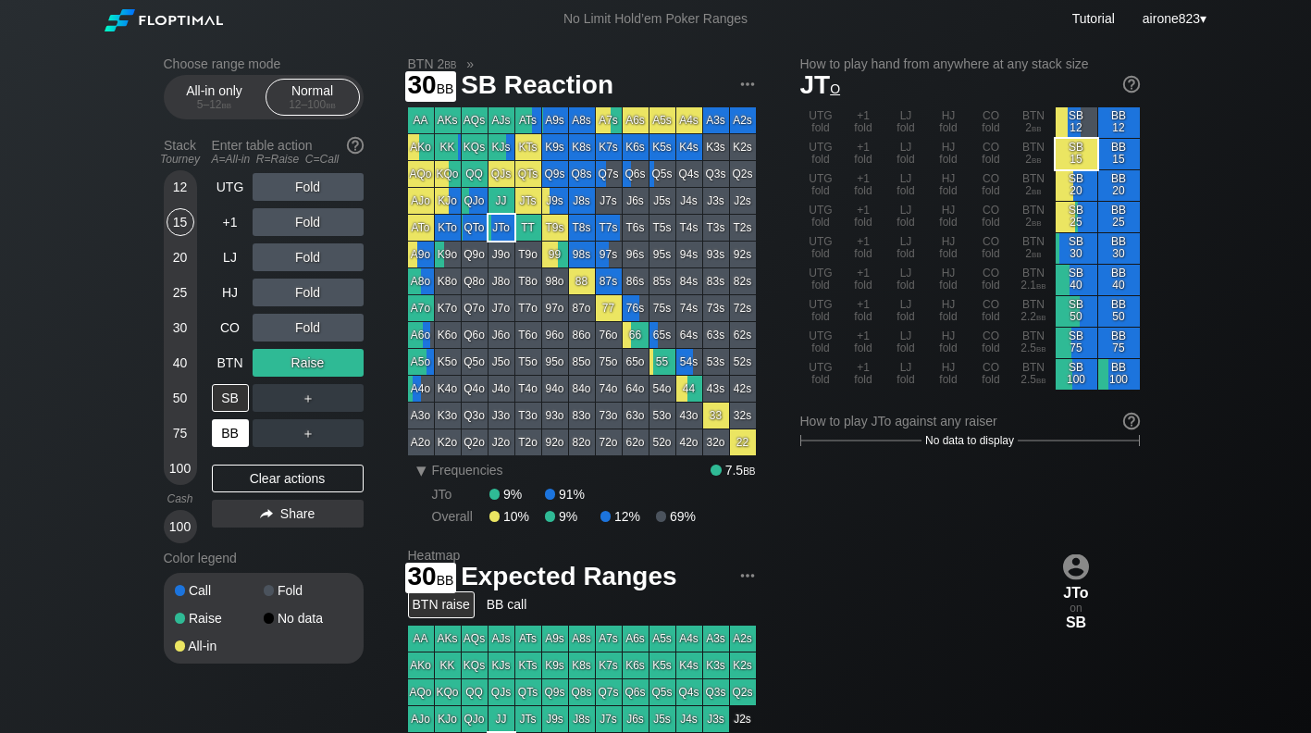
click at [180, 331] on div "30" at bounding box center [181, 328] width 28 height 28
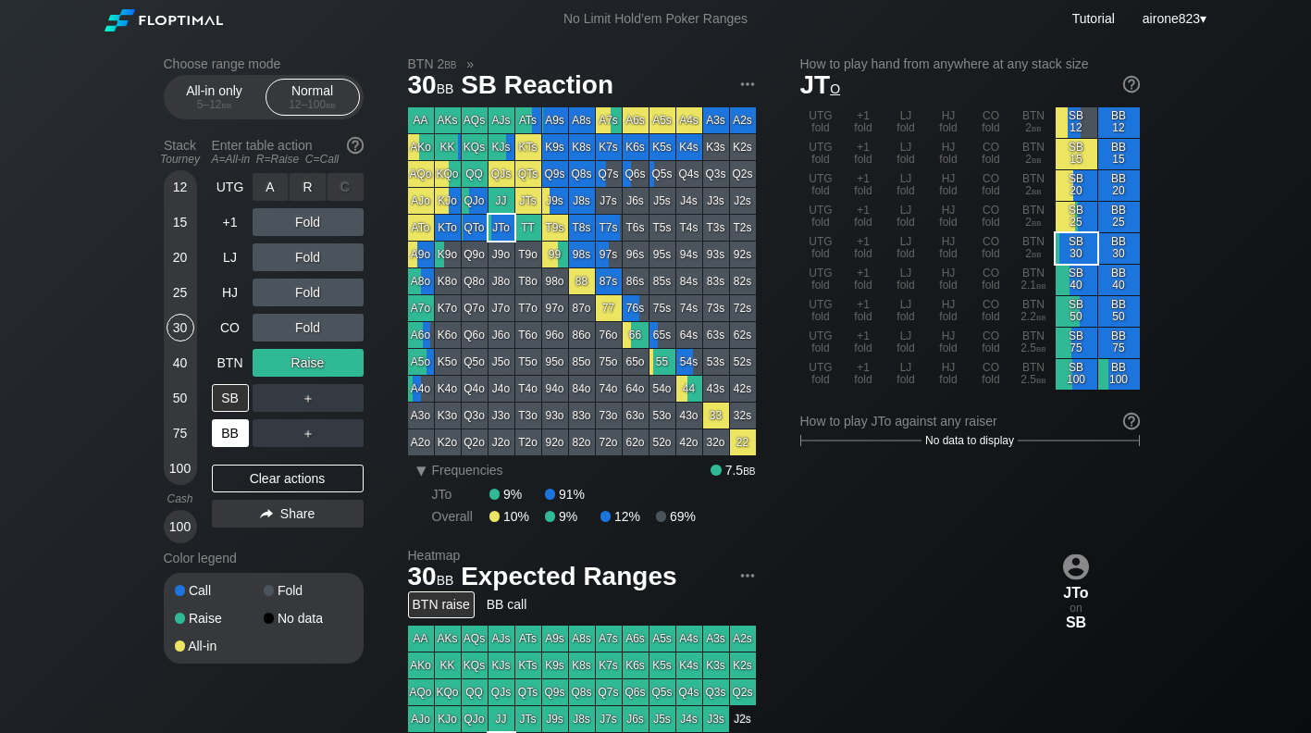
click at [307, 192] on div "R ✕" at bounding box center [308, 187] width 36 height 28
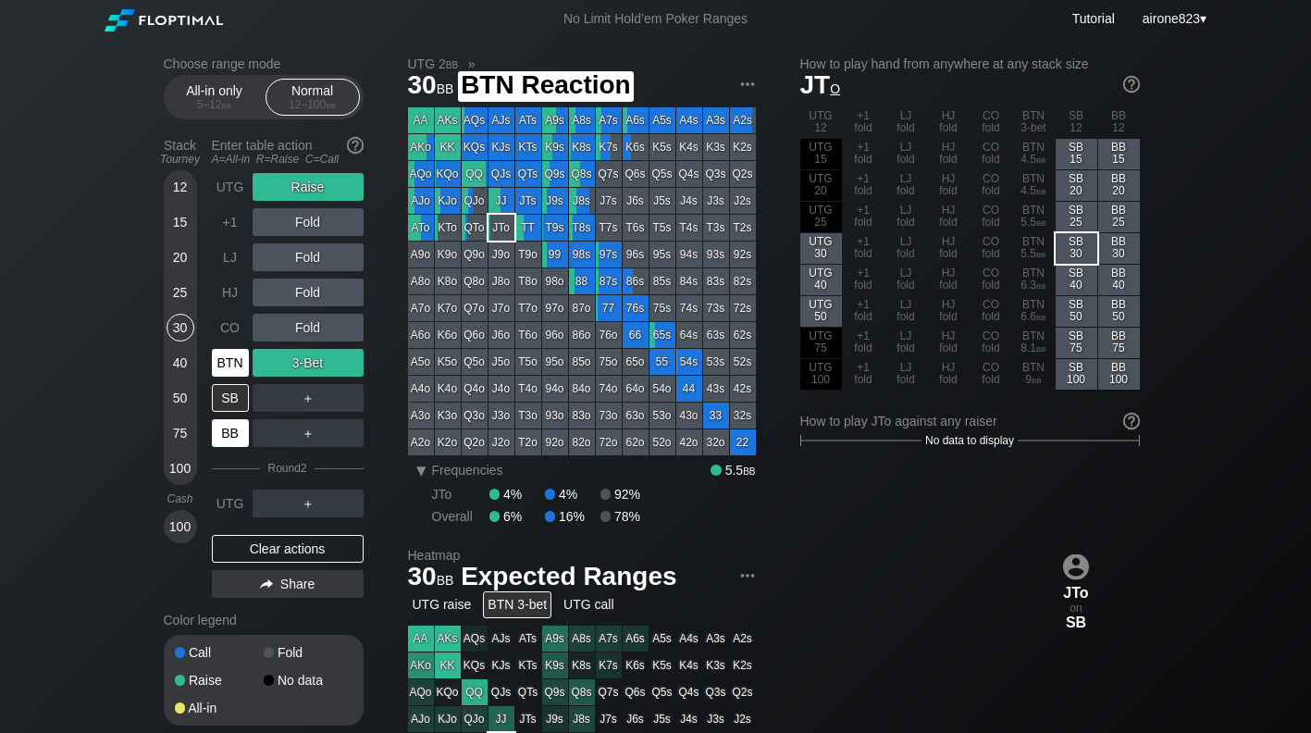
click at [242, 352] on div "BTN" at bounding box center [232, 362] width 41 height 35
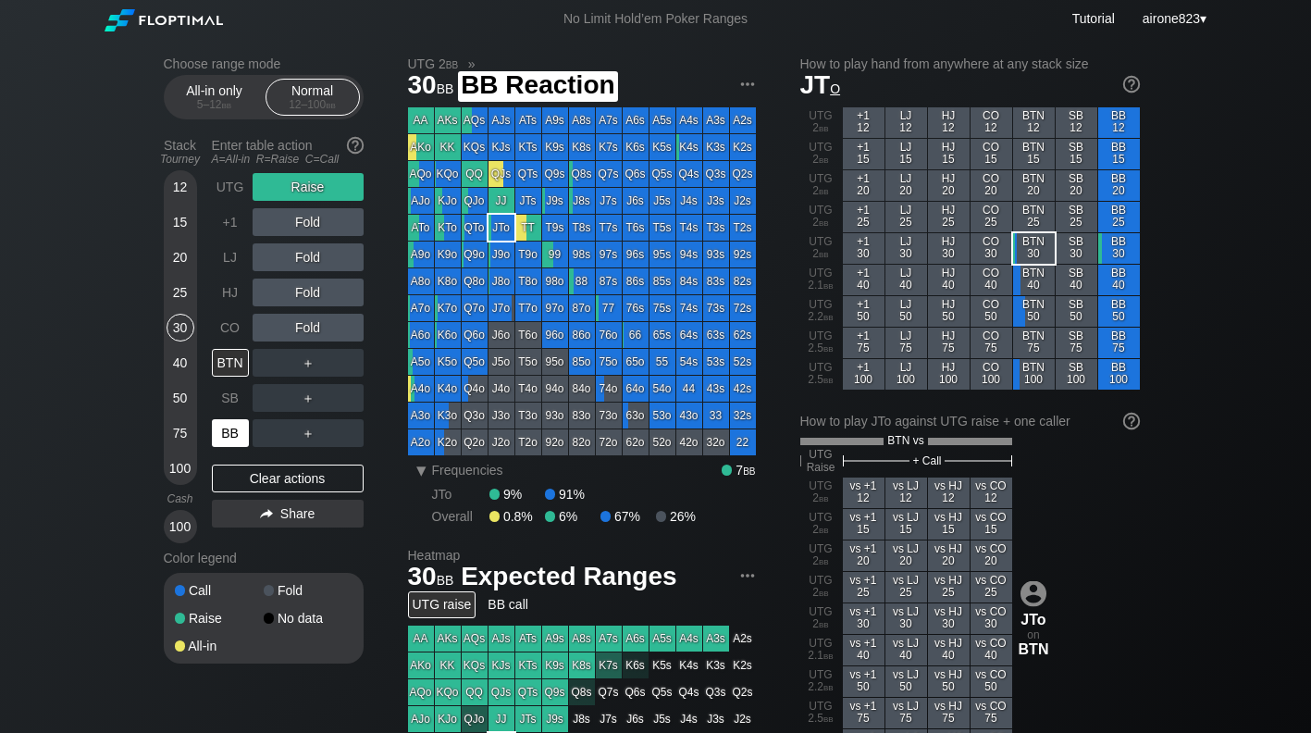
click at [225, 436] on div "BB" at bounding box center [230, 433] width 37 height 28
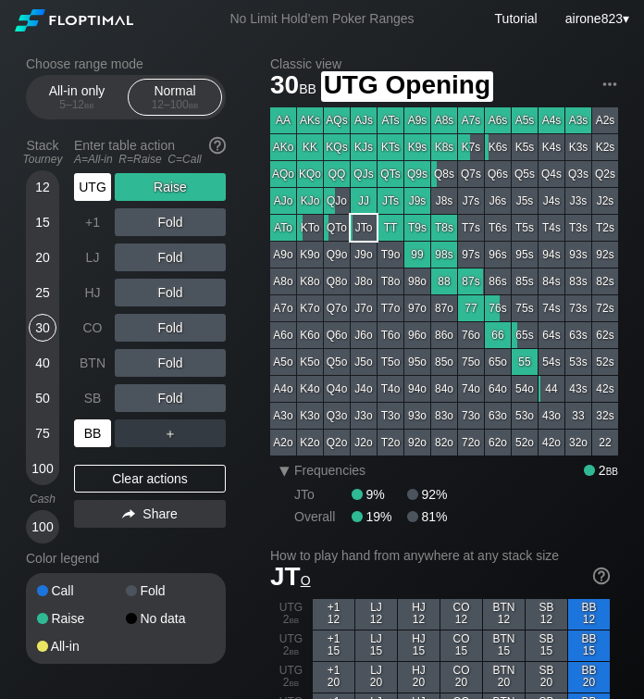
click at [93, 188] on div "UTG" at bounding box center [92, 187] width 37 height 28
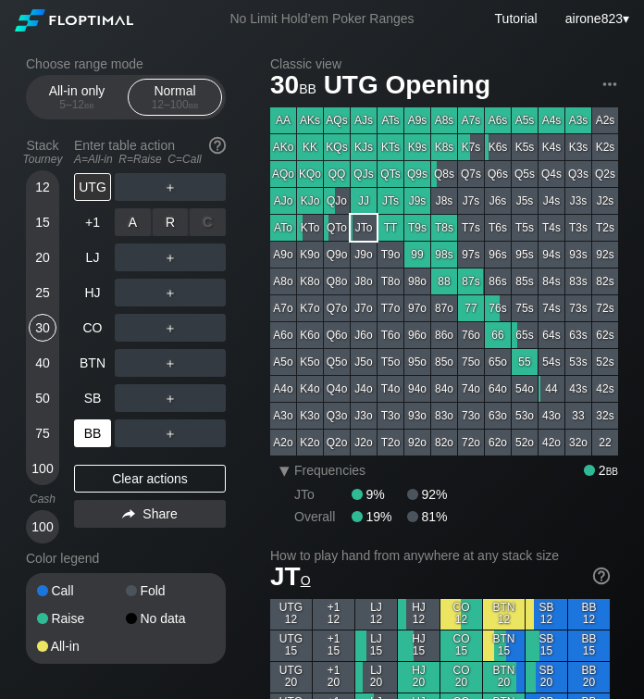
click at [180, 217] on div "R ✕" at bounding box center [171, 222] width 36 height 28
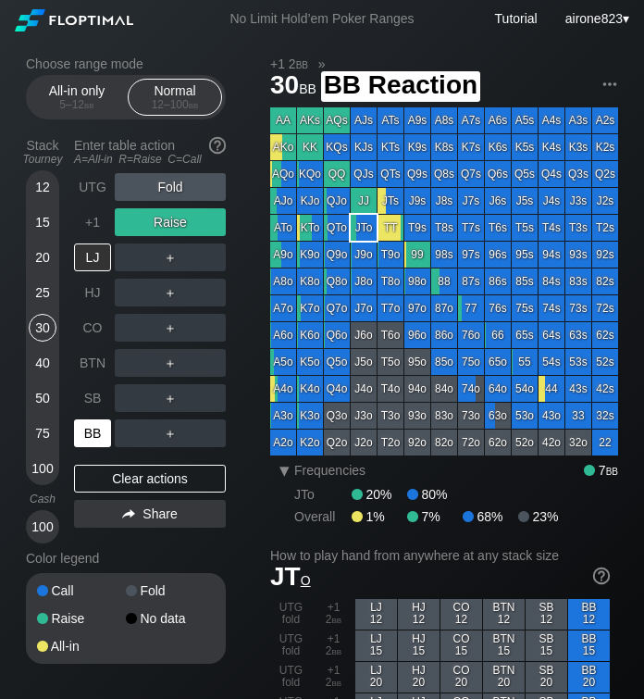
click at [90, 440] on div "BB" at bounding box center [92, 433] width 37 height 28
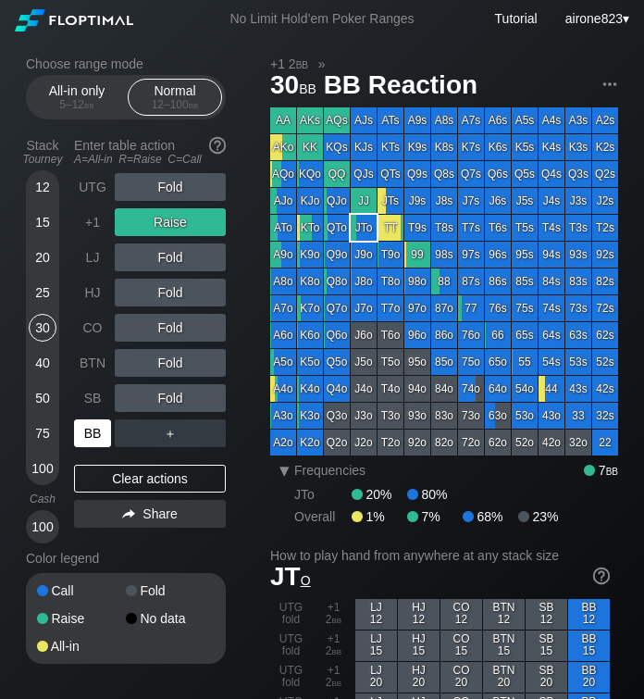
click at [90, 440] on div "BB" at bounding box center [92, 433] width 37 height 28
drag, startPoint x: 90, startPoint y: 440, endPoint x: 110, endPoint y: 419, distance: 28.8
click at [91, 440] on div "BB" at bounding box center [92, 433] width 37 height 28
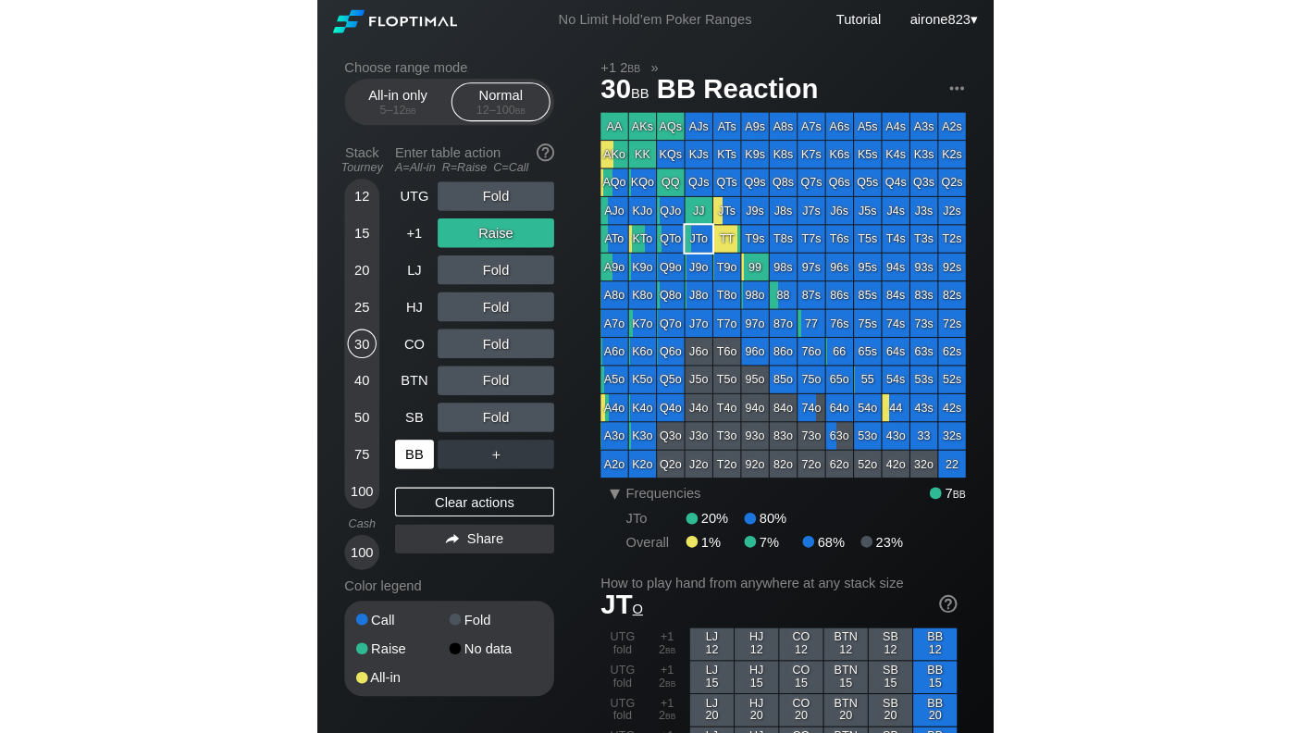
scroll to position [611, 0]
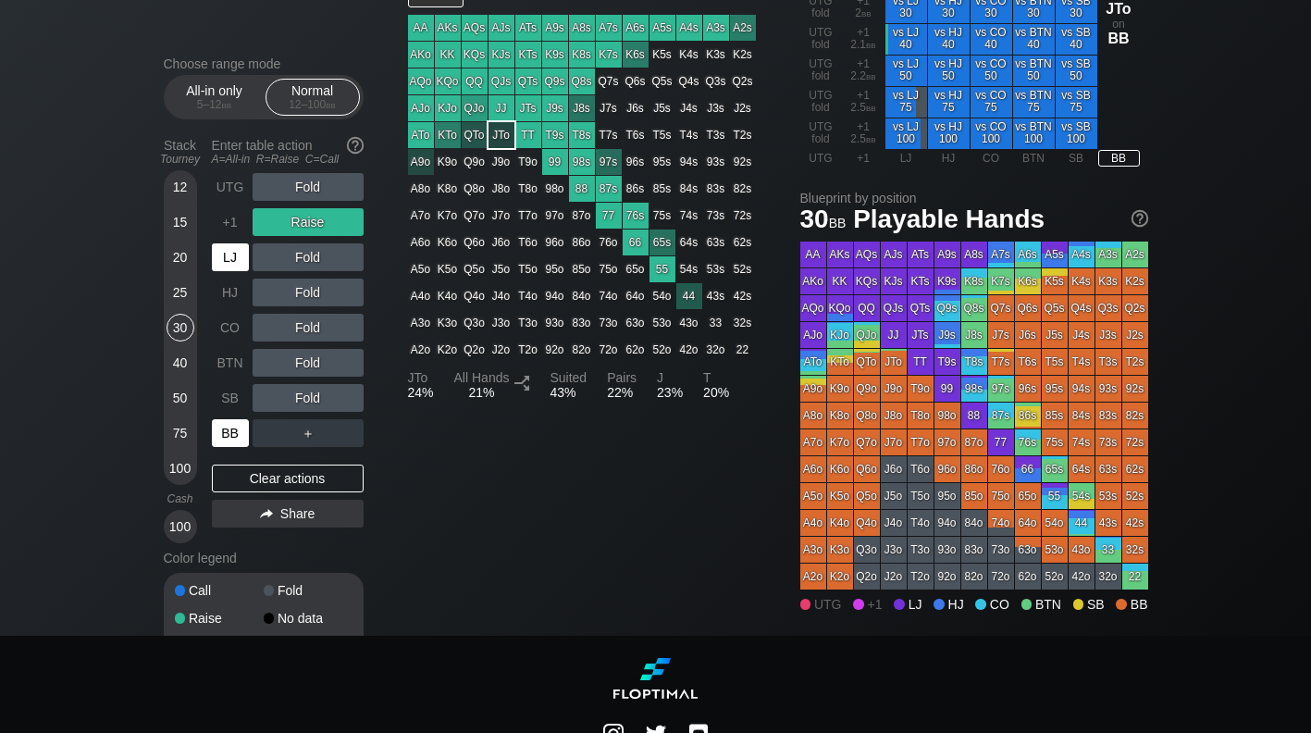
click at [237, 236] on div "+1" at bounding box center [230, 222] width 37 height 28
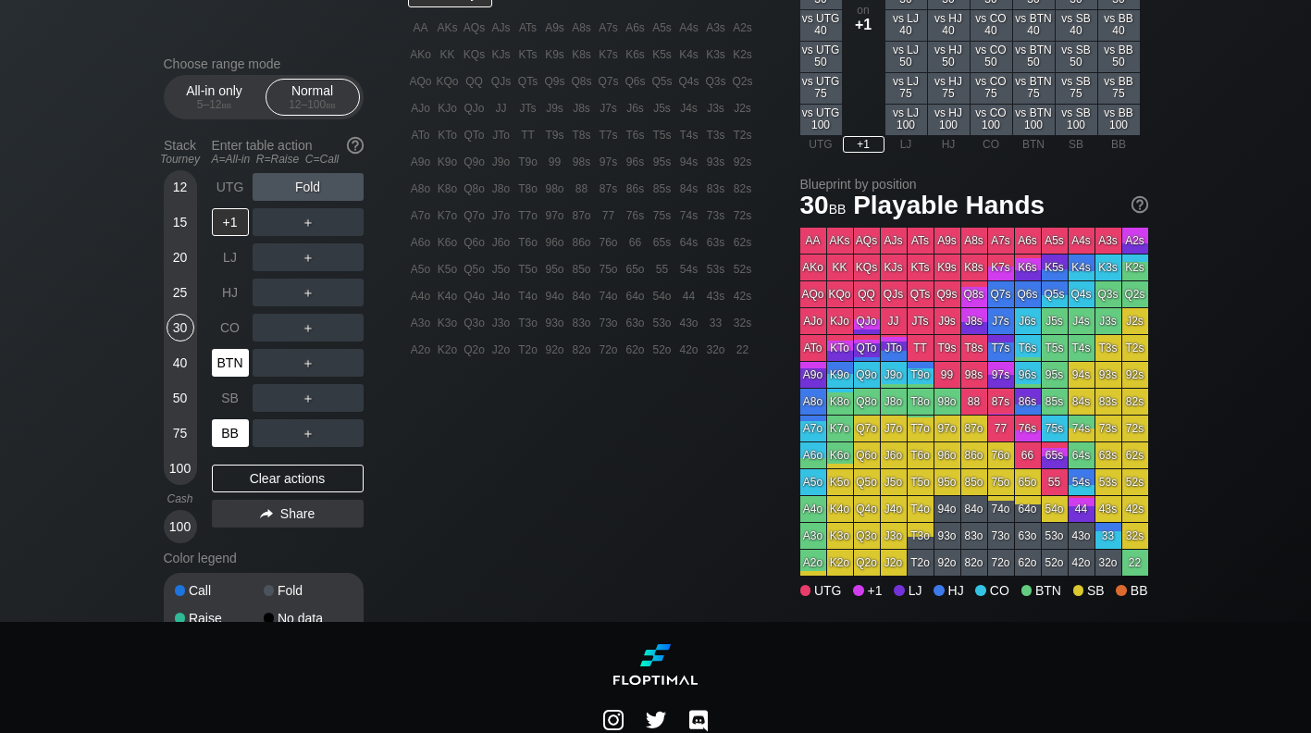
click at [249, 357] on div "BTN" at bounding box center [232, 362] width 41 height 35
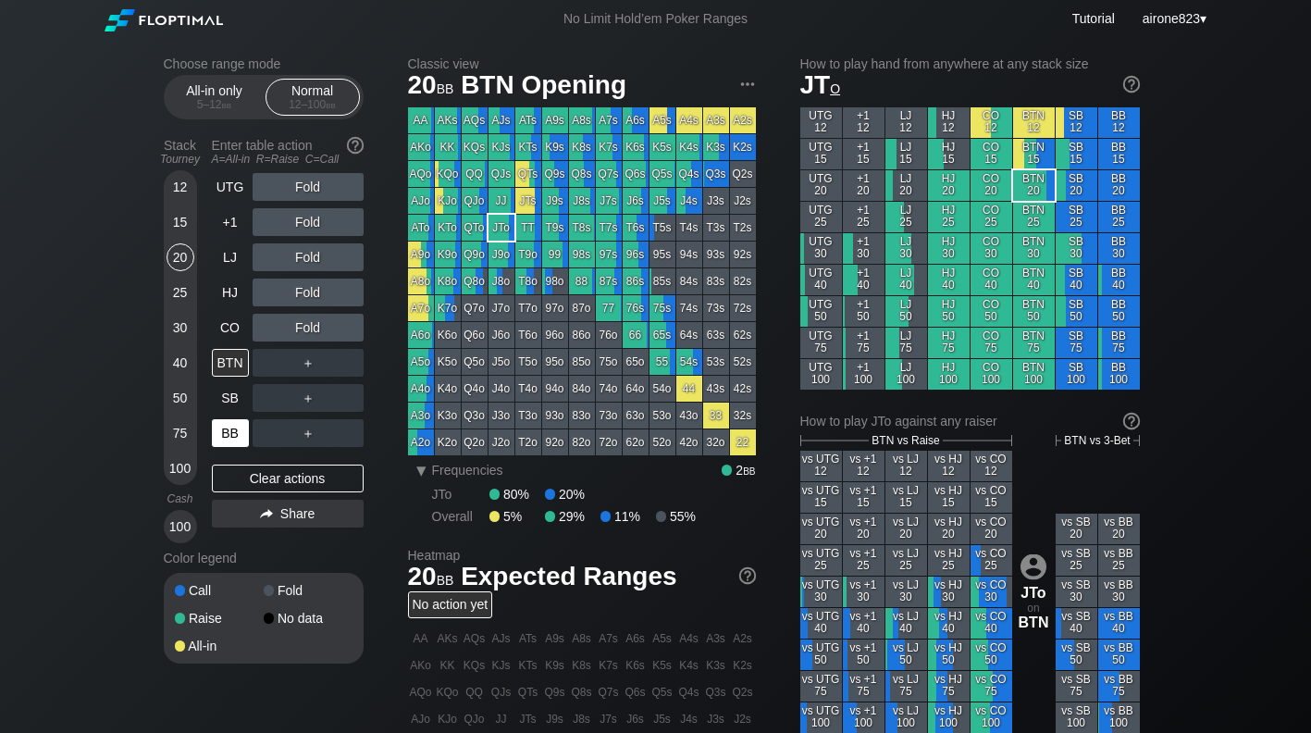
click at [175, 256] on div "20" at bounding box center [181, 257] width 28 height 28
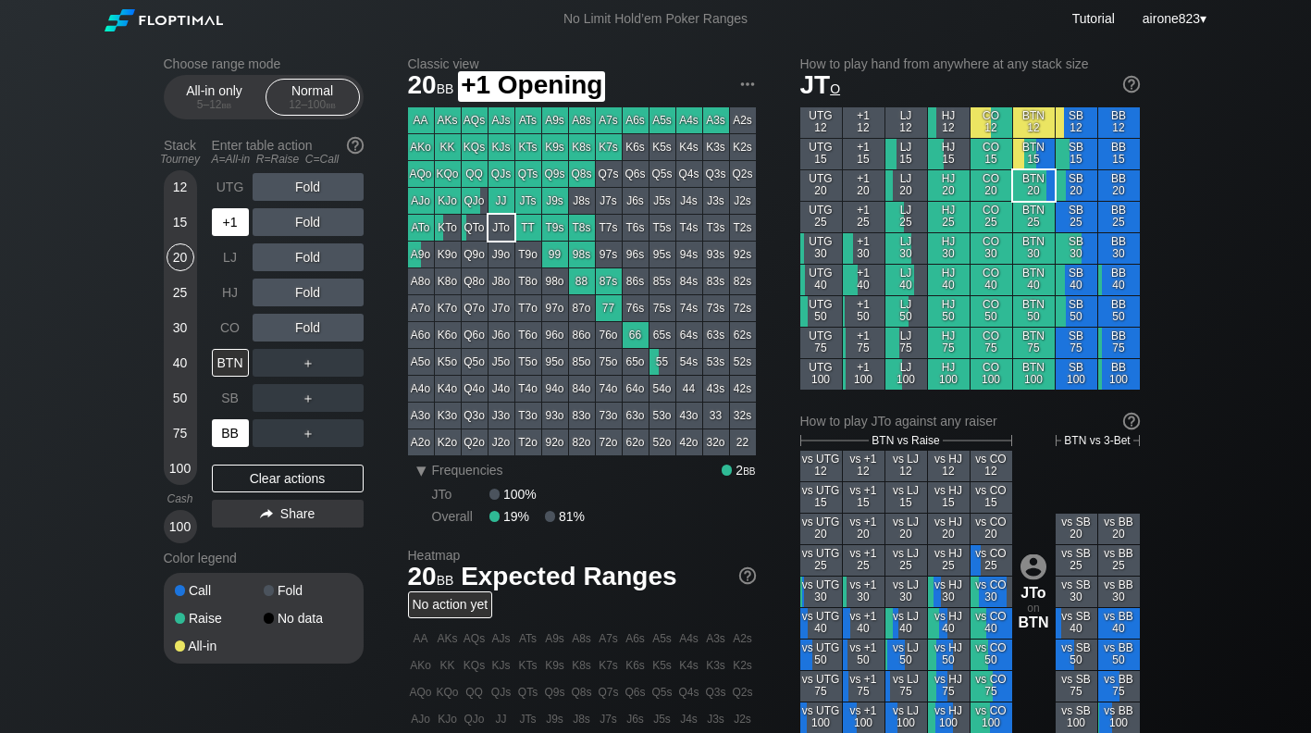
click at [233, 223] on div "+1" at bounding box center [230, 222] width 37 height 28
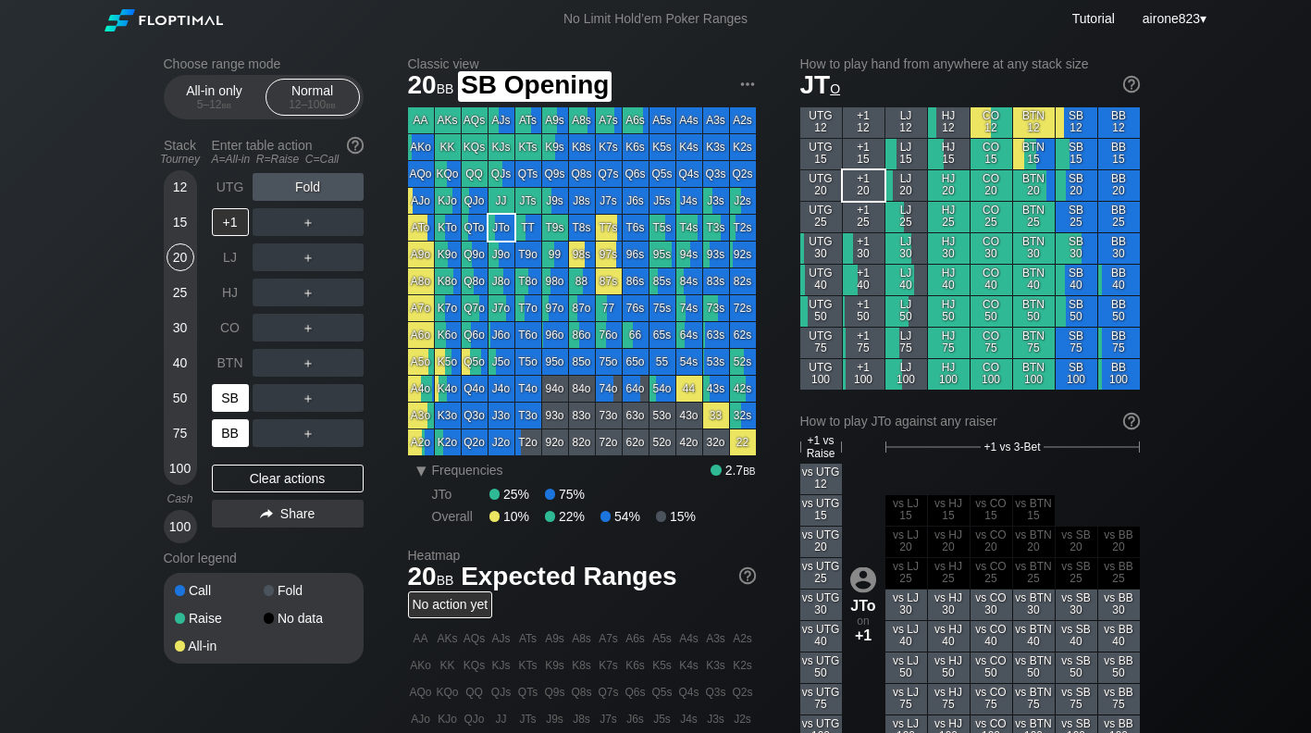
click at [229, 394] on div "SB" at bounding box center [230, 398] width 37 height 28
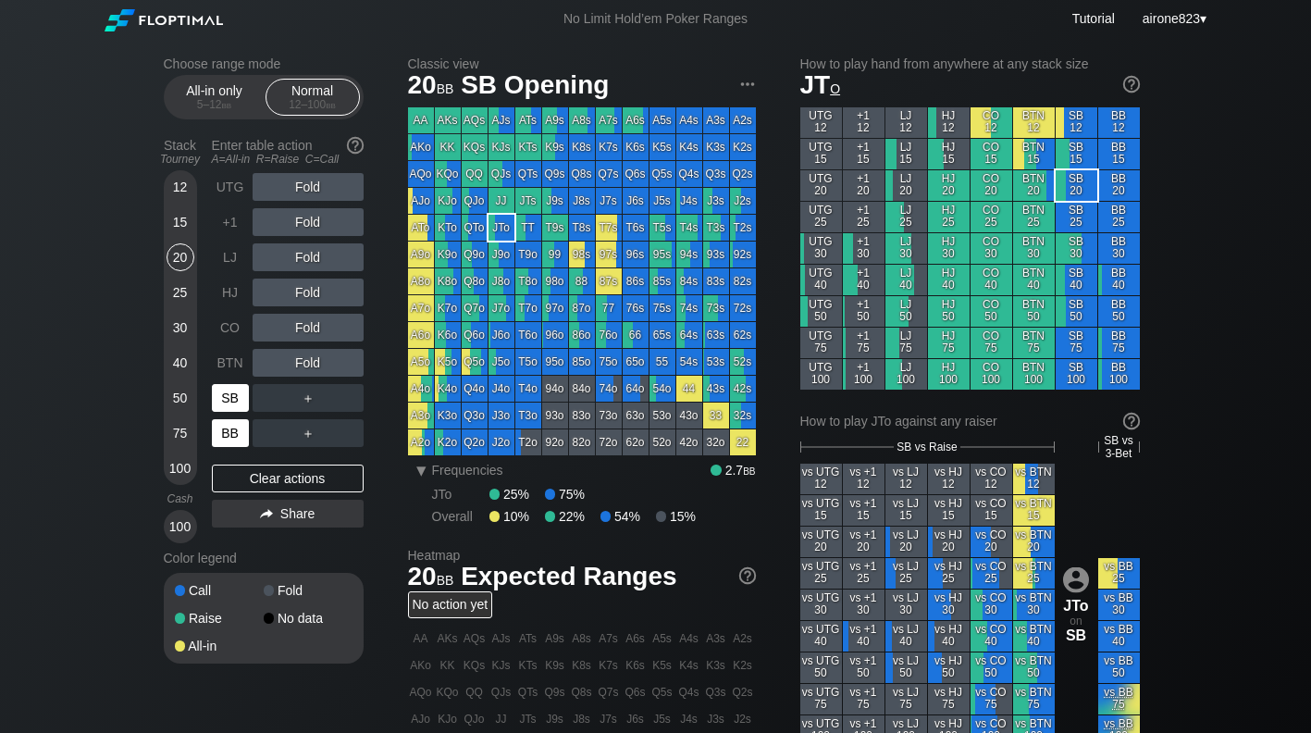
click at [228, 400] on div "SB" at bounding box center [230, 398] width 37 height 28
